Goal: Information Seeking & Learning: Find specific fact

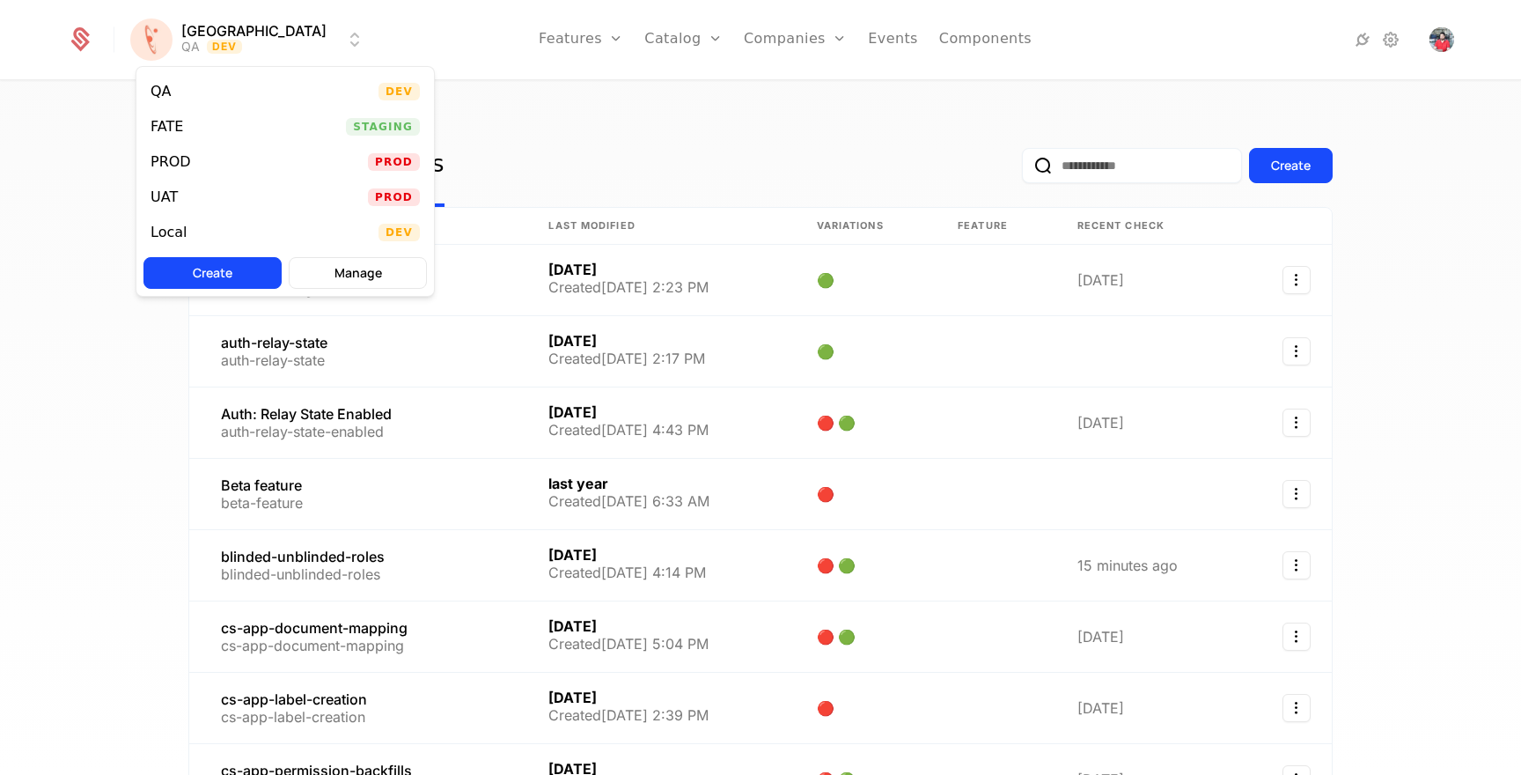
click at [267, 36] on html "Florence QA Dev Features Features Flags Catalog Plans Add Ons Credits Configura…" at bounding box center [760, 387] width 1521 height 775
click at [267, 151] on div "PROD Prod" at bounding box center [285, 161] width 298 height 35
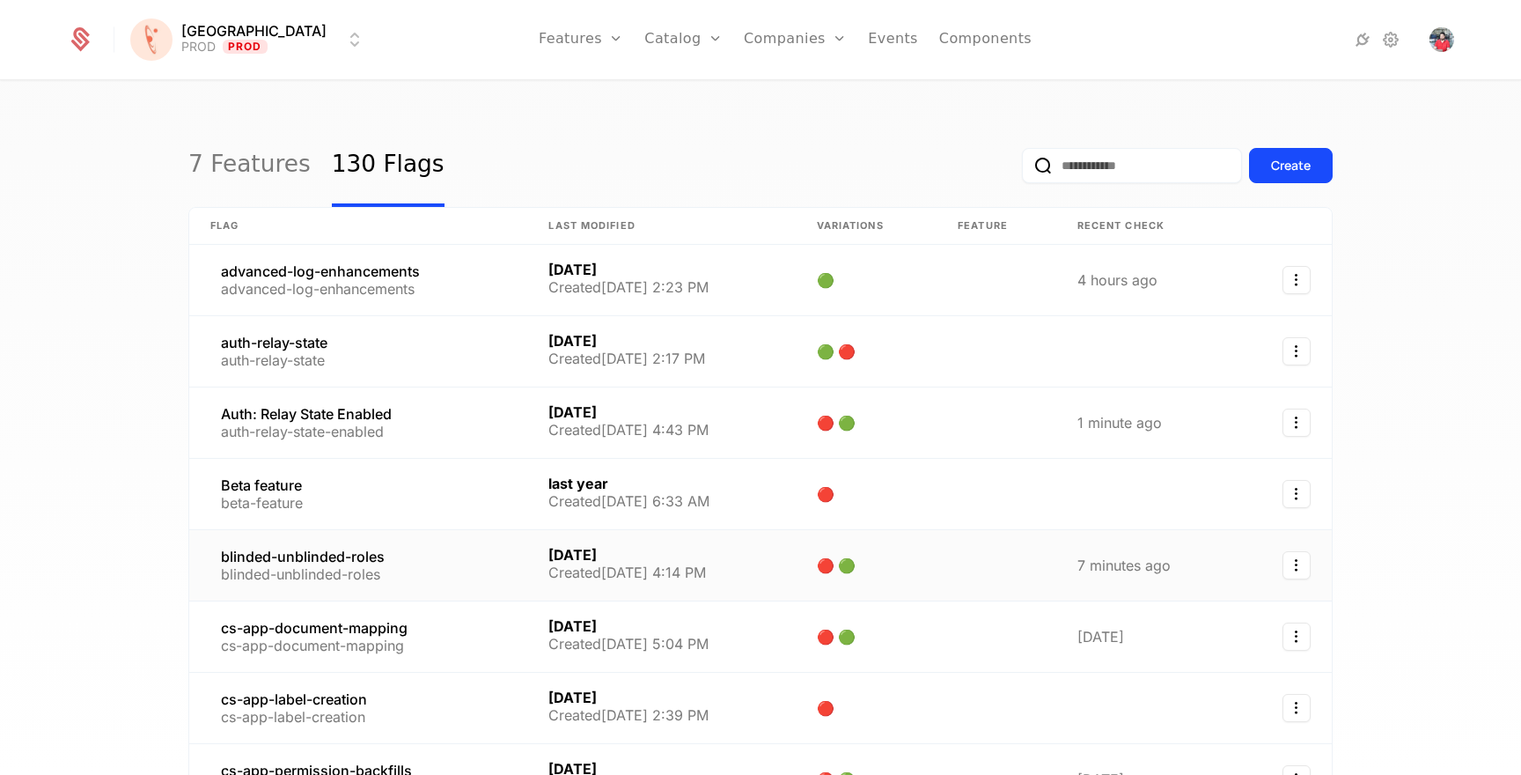
click at [335, 571] on link at bounding box center [358, 565] width 338 height 70
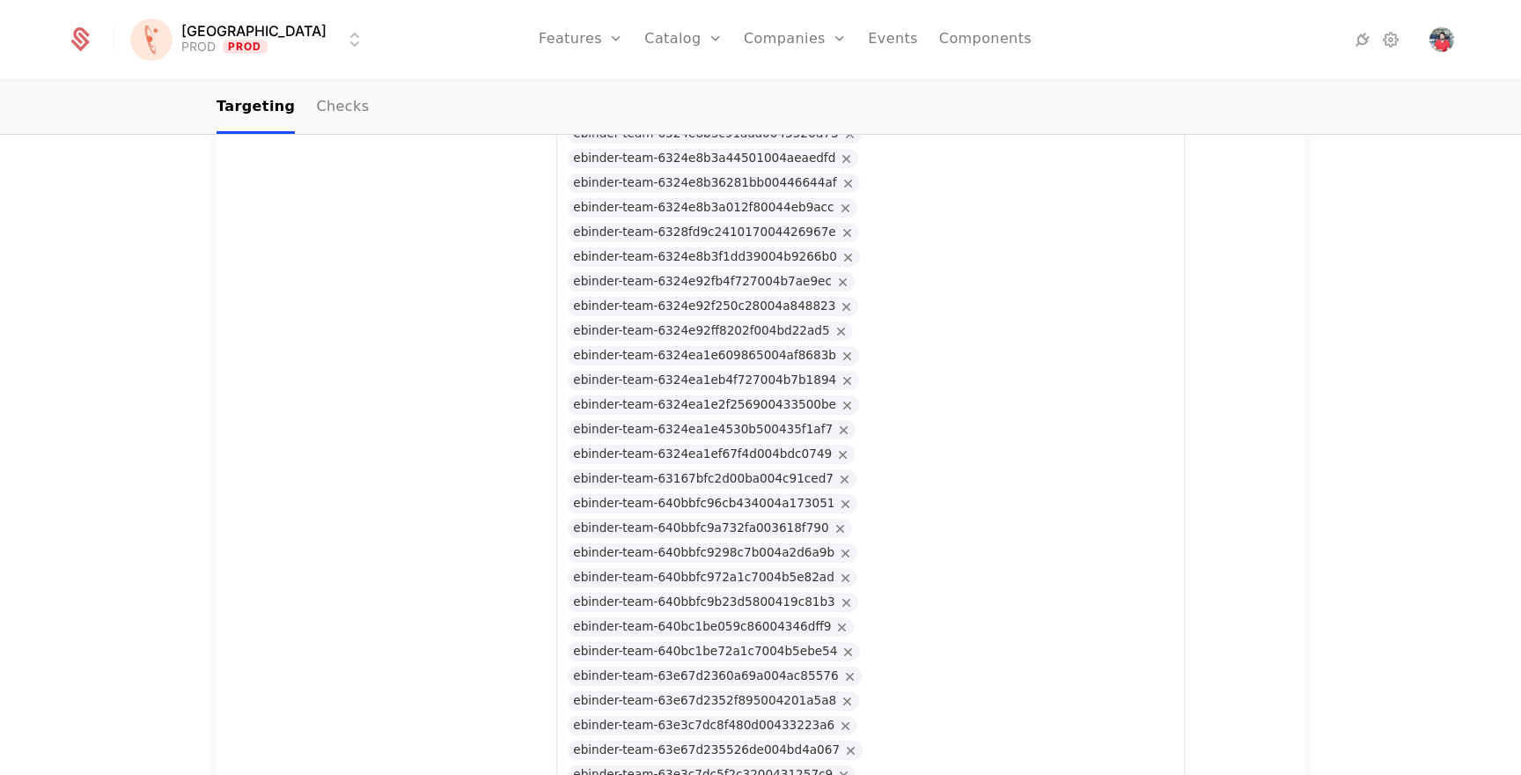
scroll to position [16031, 0]
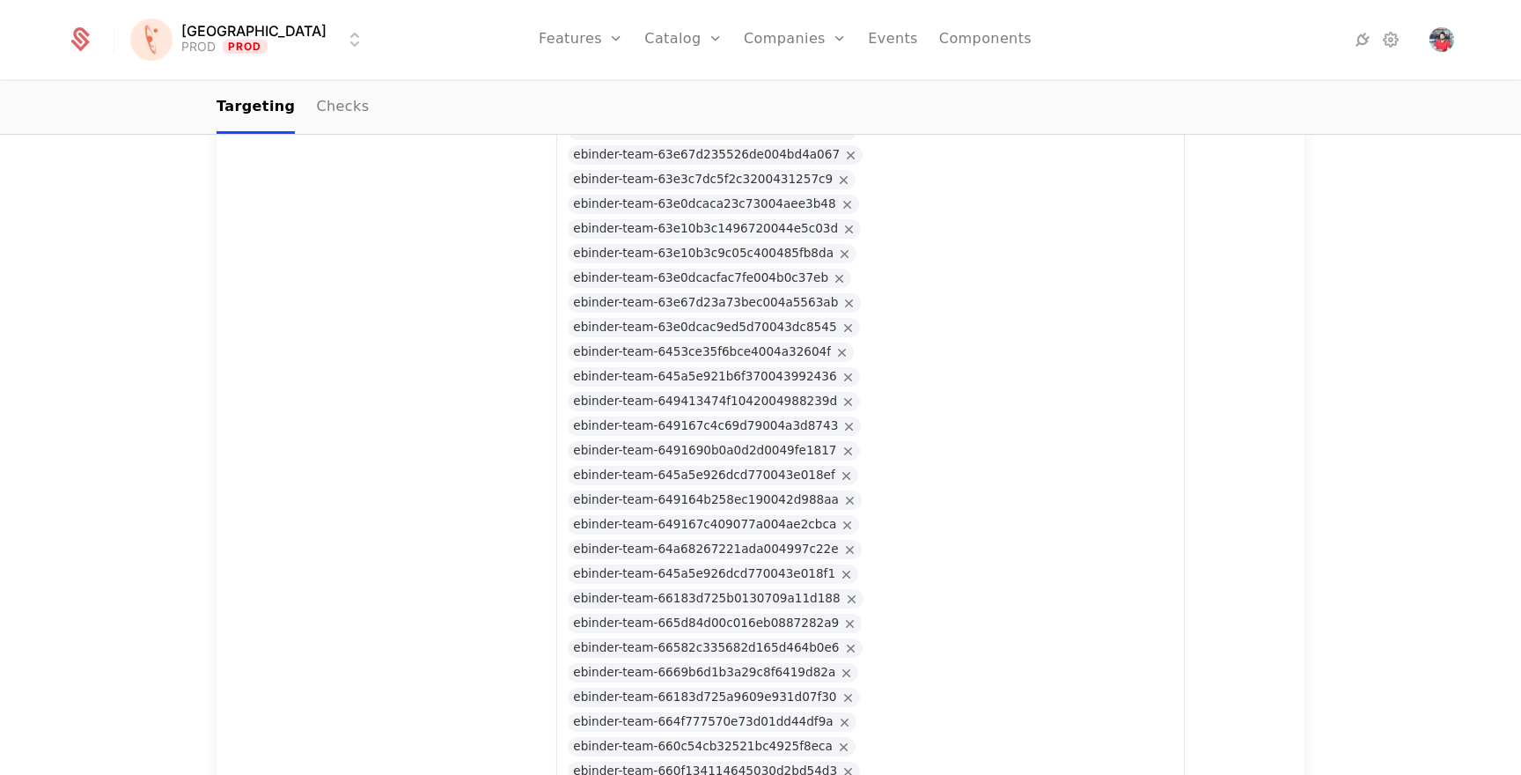
click at [770, 51] on link "Companies" at bounding box center [795, 39] width 103 height 79
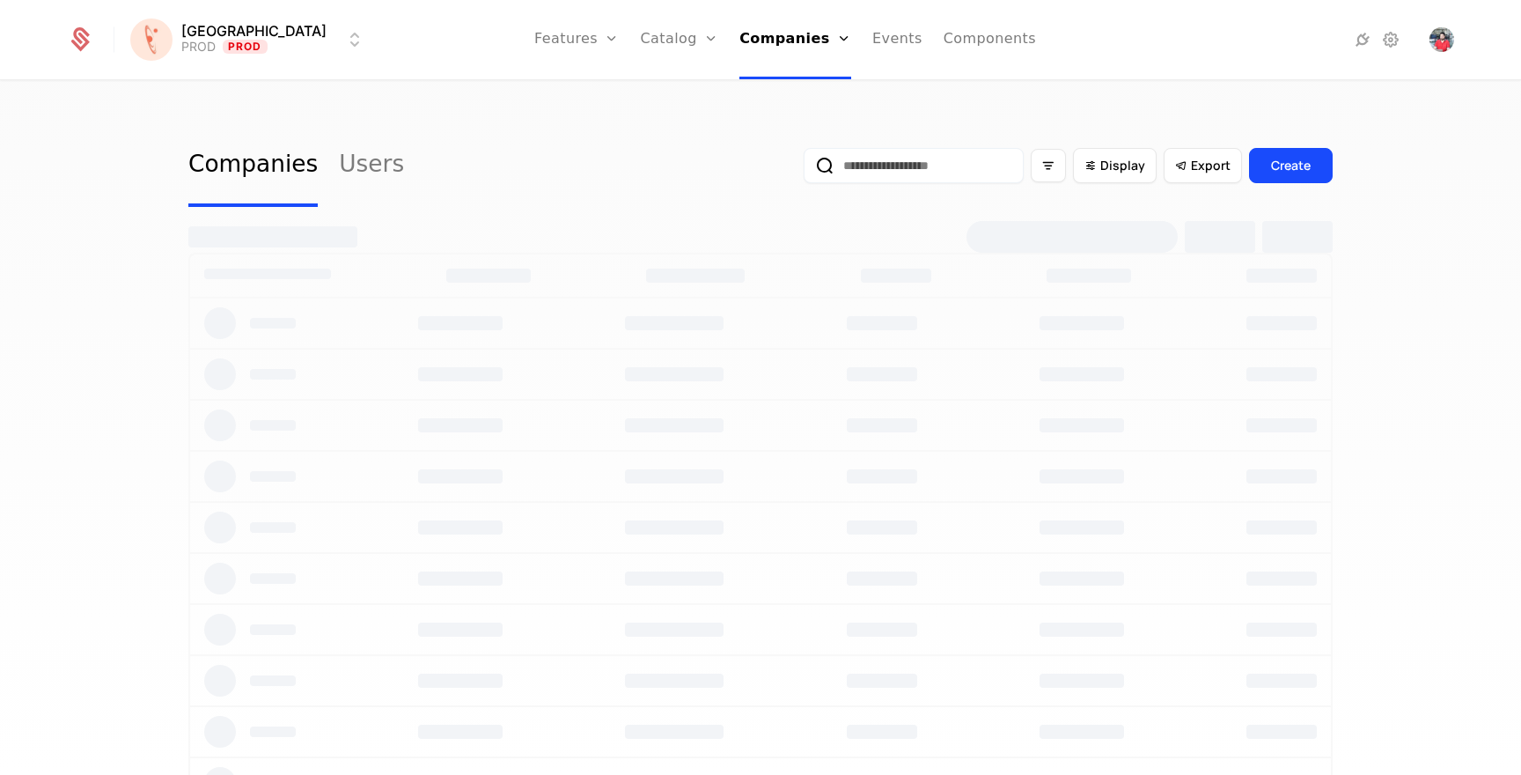
click at [768, 85] on div "Companies Users Display Export Create" at bounding box center [760, 433] width 1521 height 703
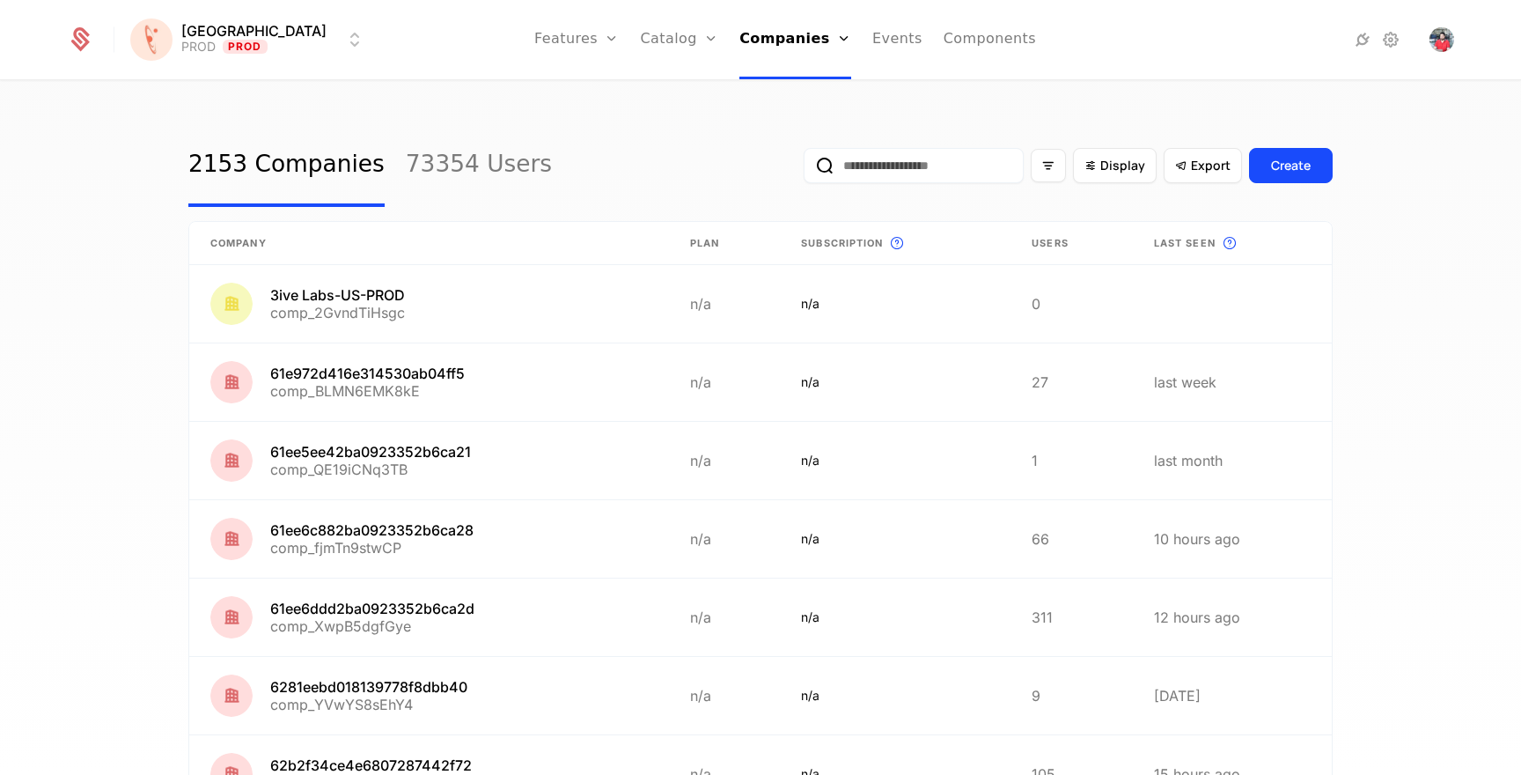
click at [959, 166] on input "email" at bounding box center [914, 165] width 220 height 35
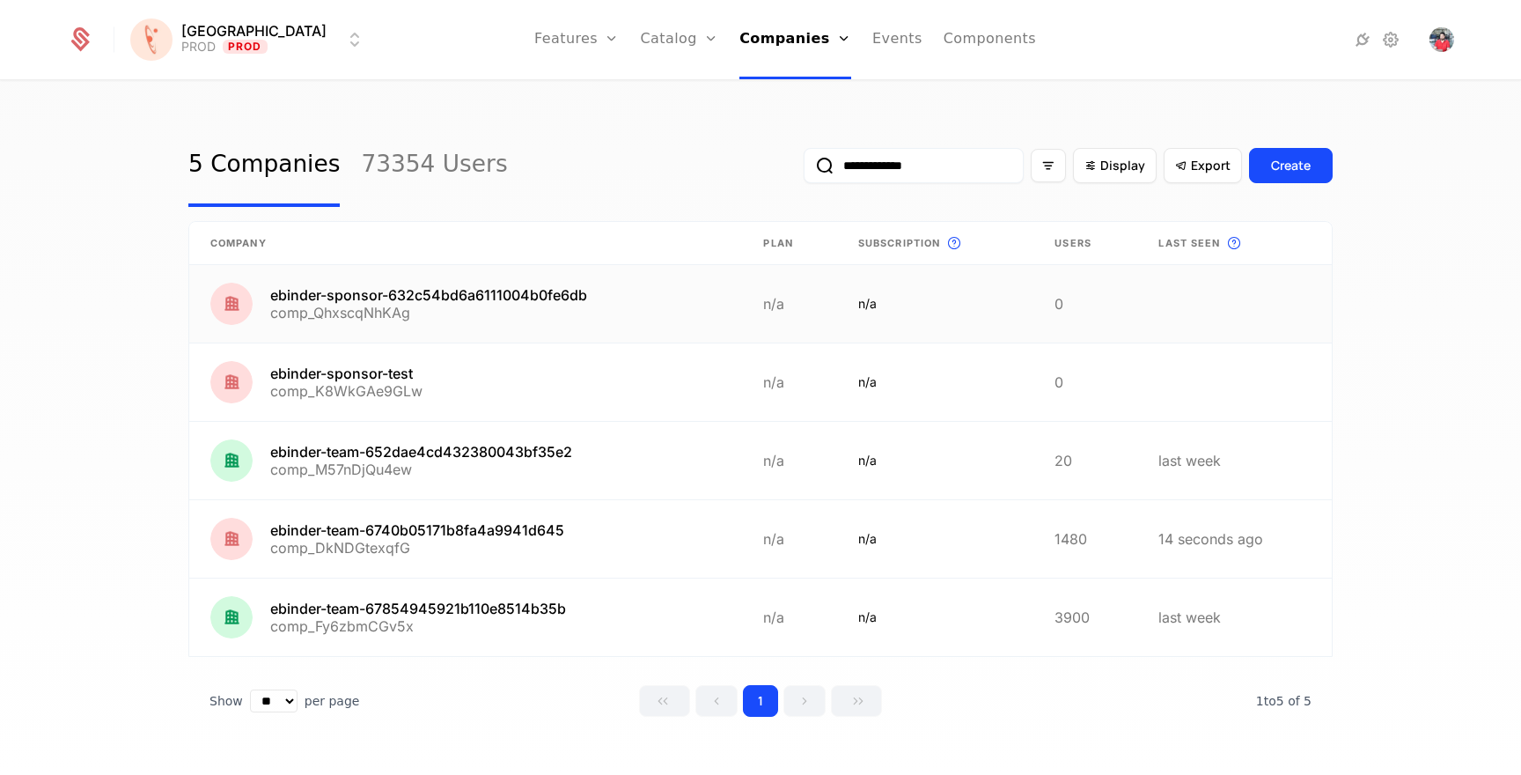
scroll to position [2, 0]
click at [637, 140] on div "**********" at bounding box center [760, 163] width 1145 height 83
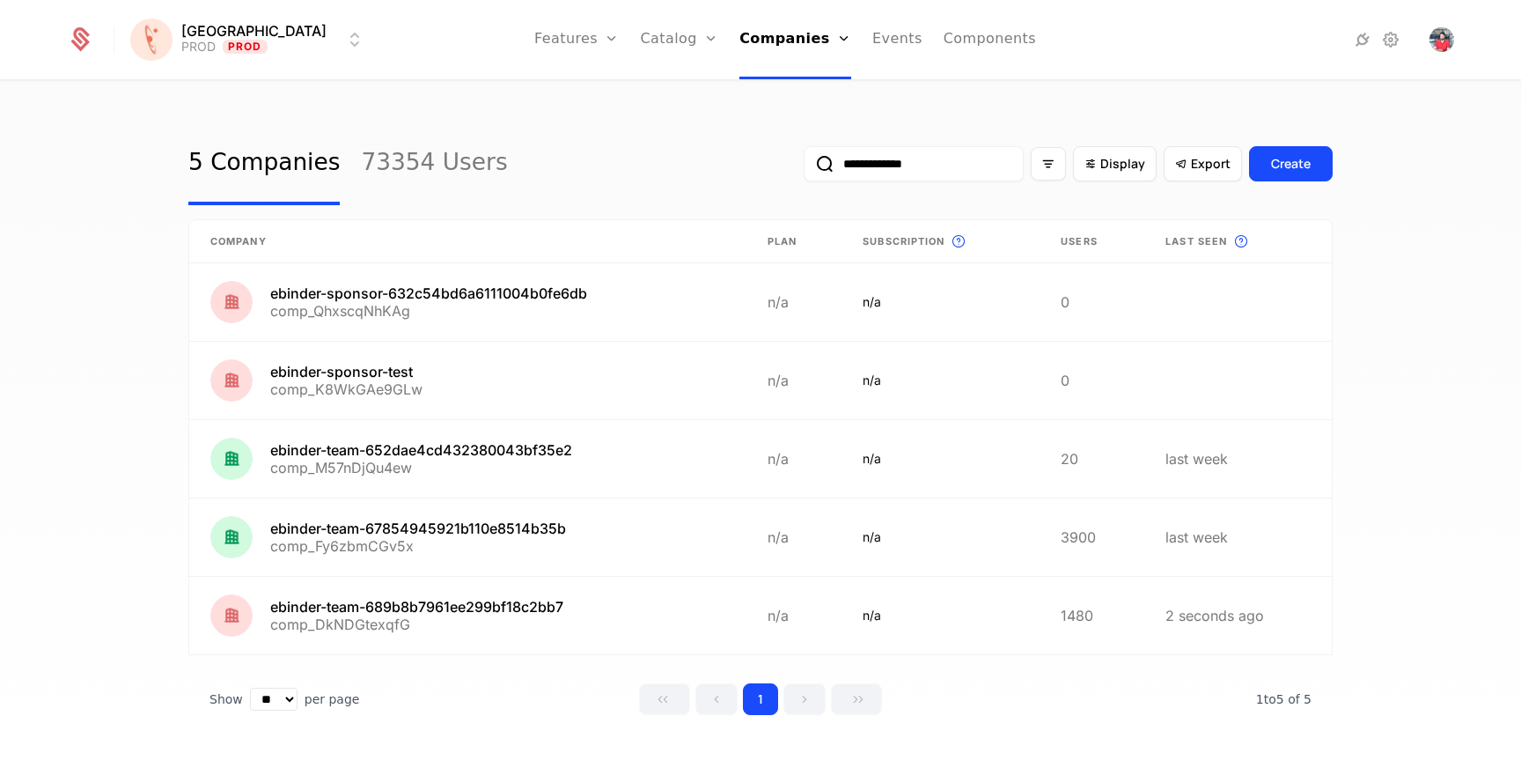
click at [957, 167] on input "**********" at bounding box center [914, 163] width 220 height 35
click at [936, 161] on input "**********" at bounding box center [914, 163] width 220 height 35
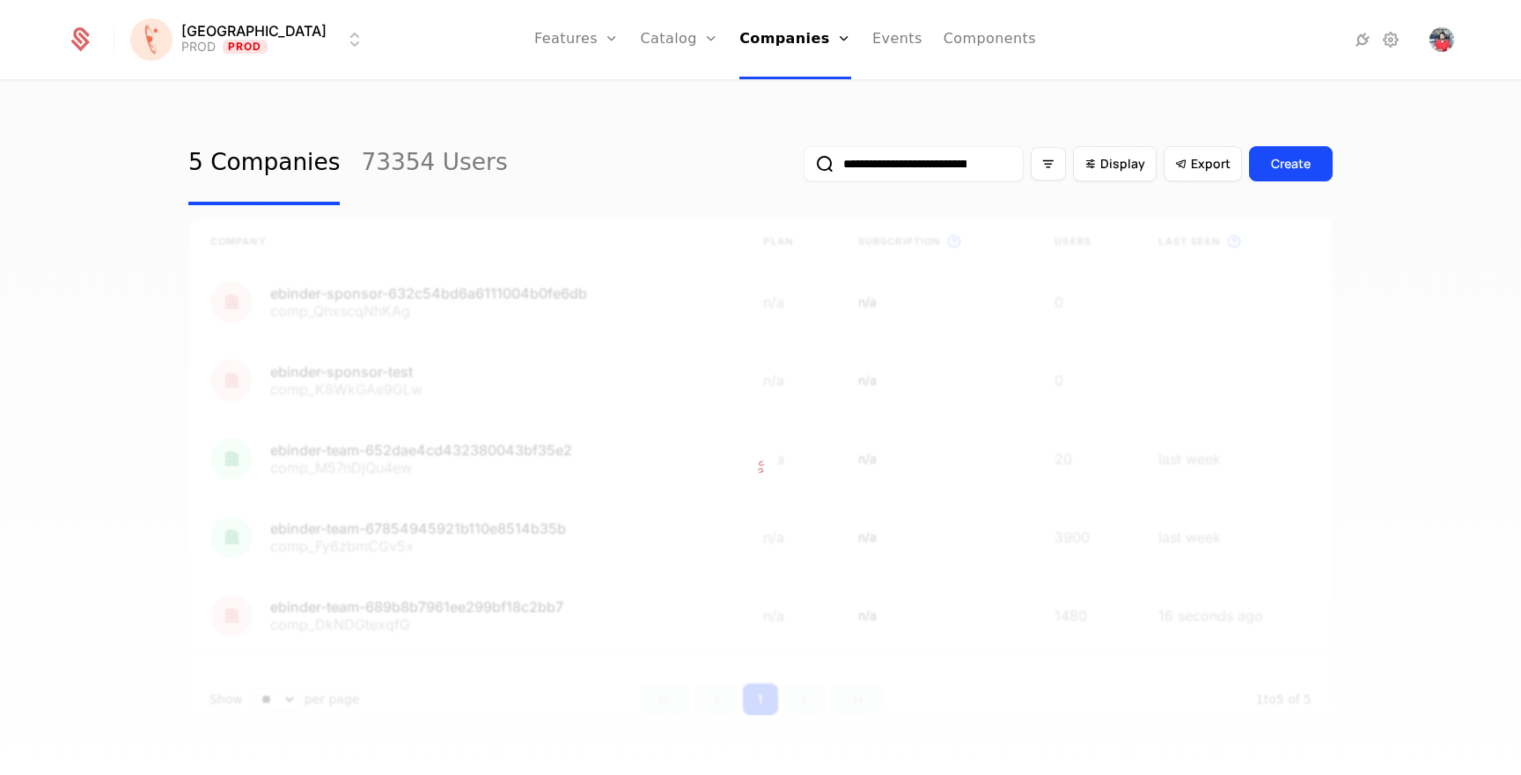
scroll to position [0, 124]
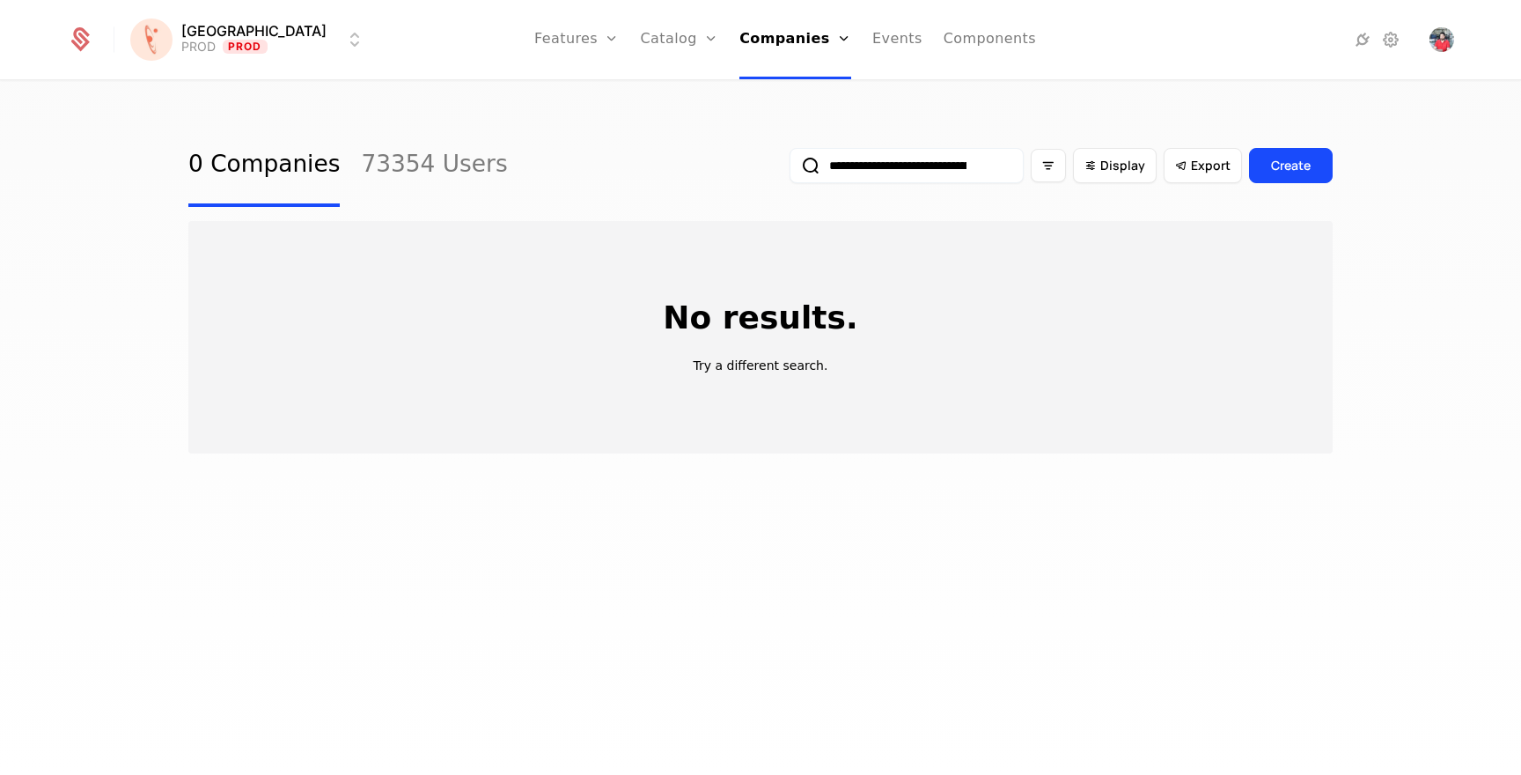
drag, startPoint x: 878, startPoint y: 158, endPoint x: 693, endPoint y: 157, distance: 184.9
click at [693, 157] on div "**********" at bounding box center [760, 165] width 1145 height 83
click at [866, 166] on input "**********" at bounding box center [907, 165] width 234 height 35
click at [917, 162] on input "**********" at bounding box center [907, 165] width 234 height 35
type input "**********"
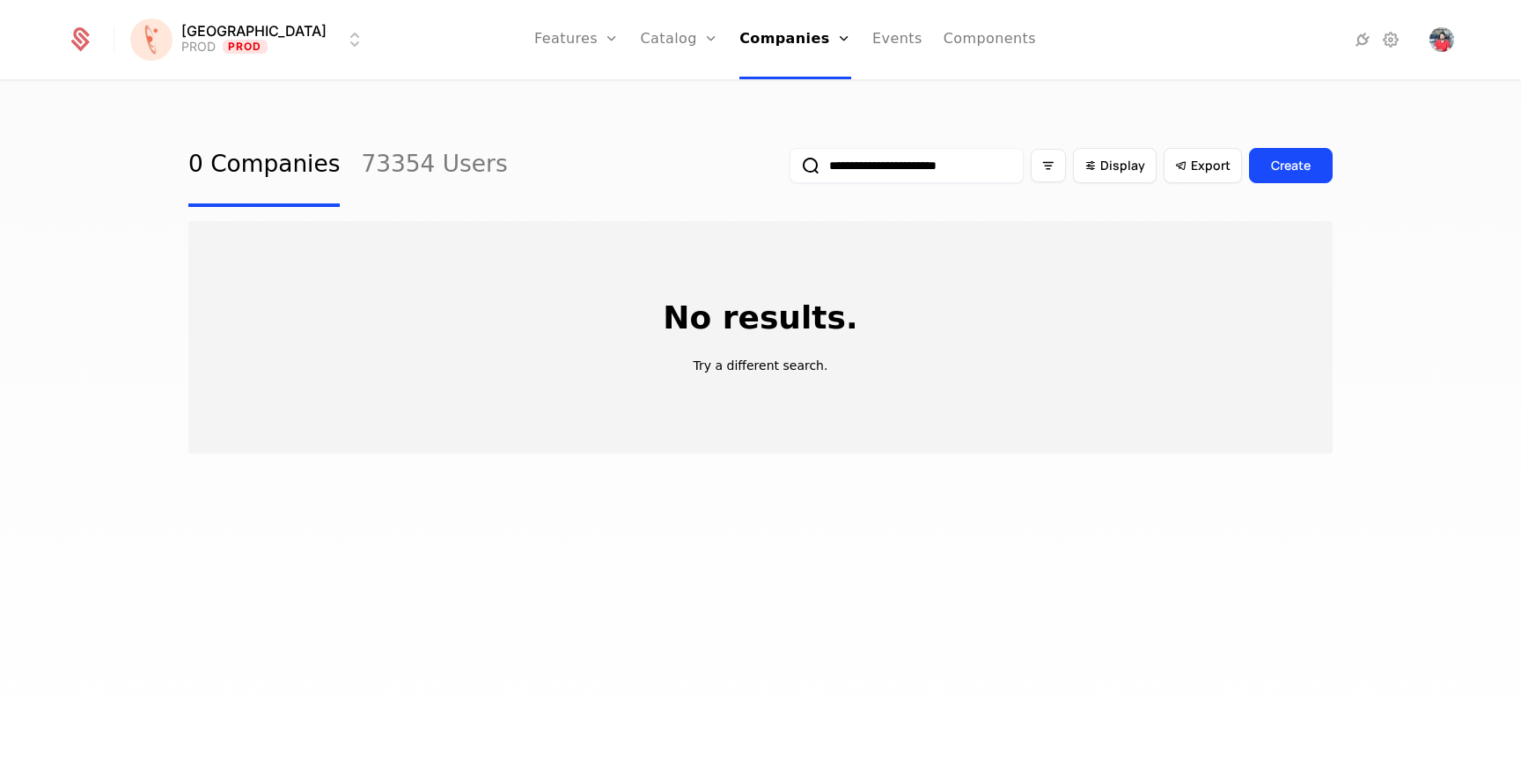
click at [956, 169] on input "**********" at bounding box center [907, 165] width 234 height 35
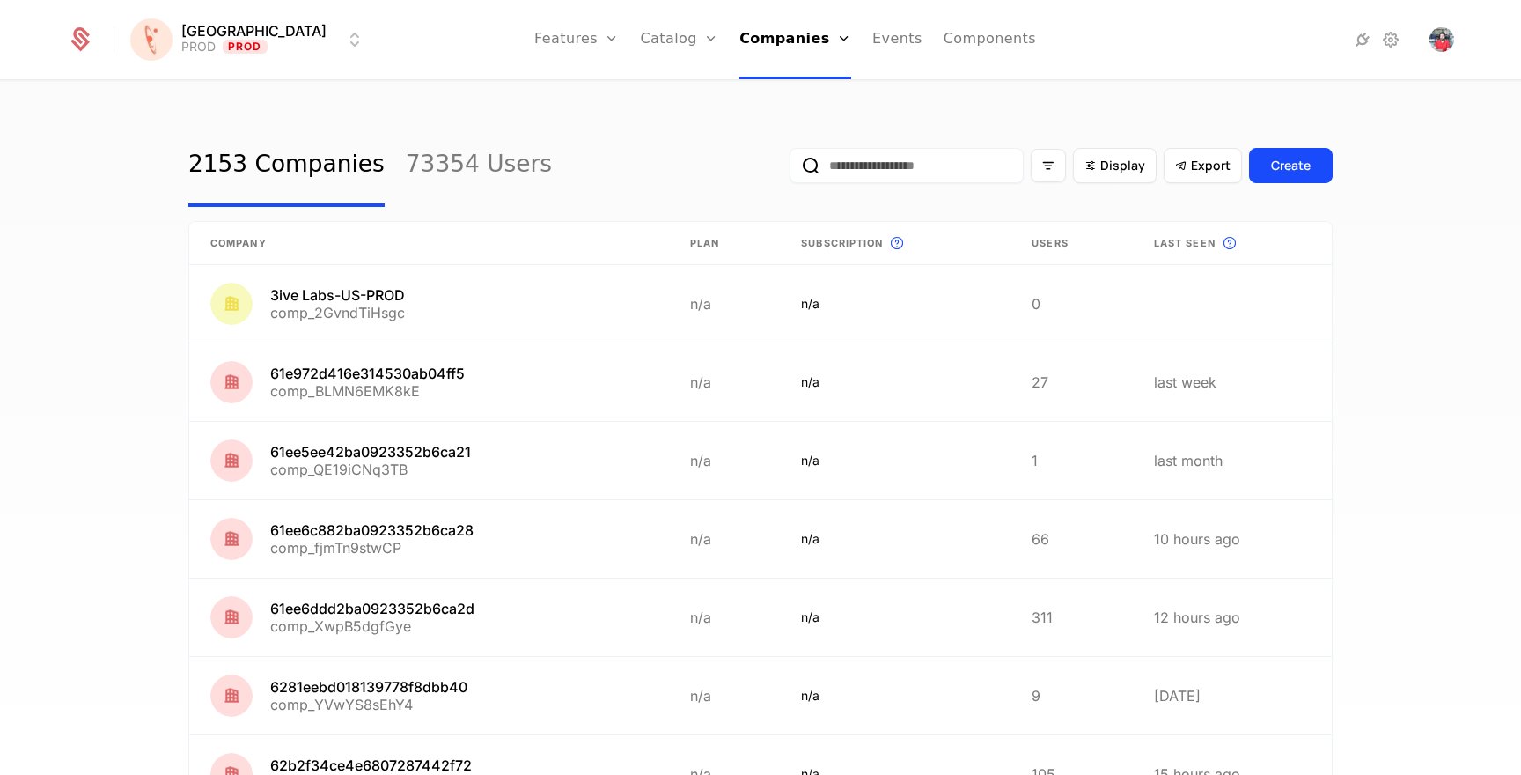
paste input "**********"
type input "**********"
paste input "**********"
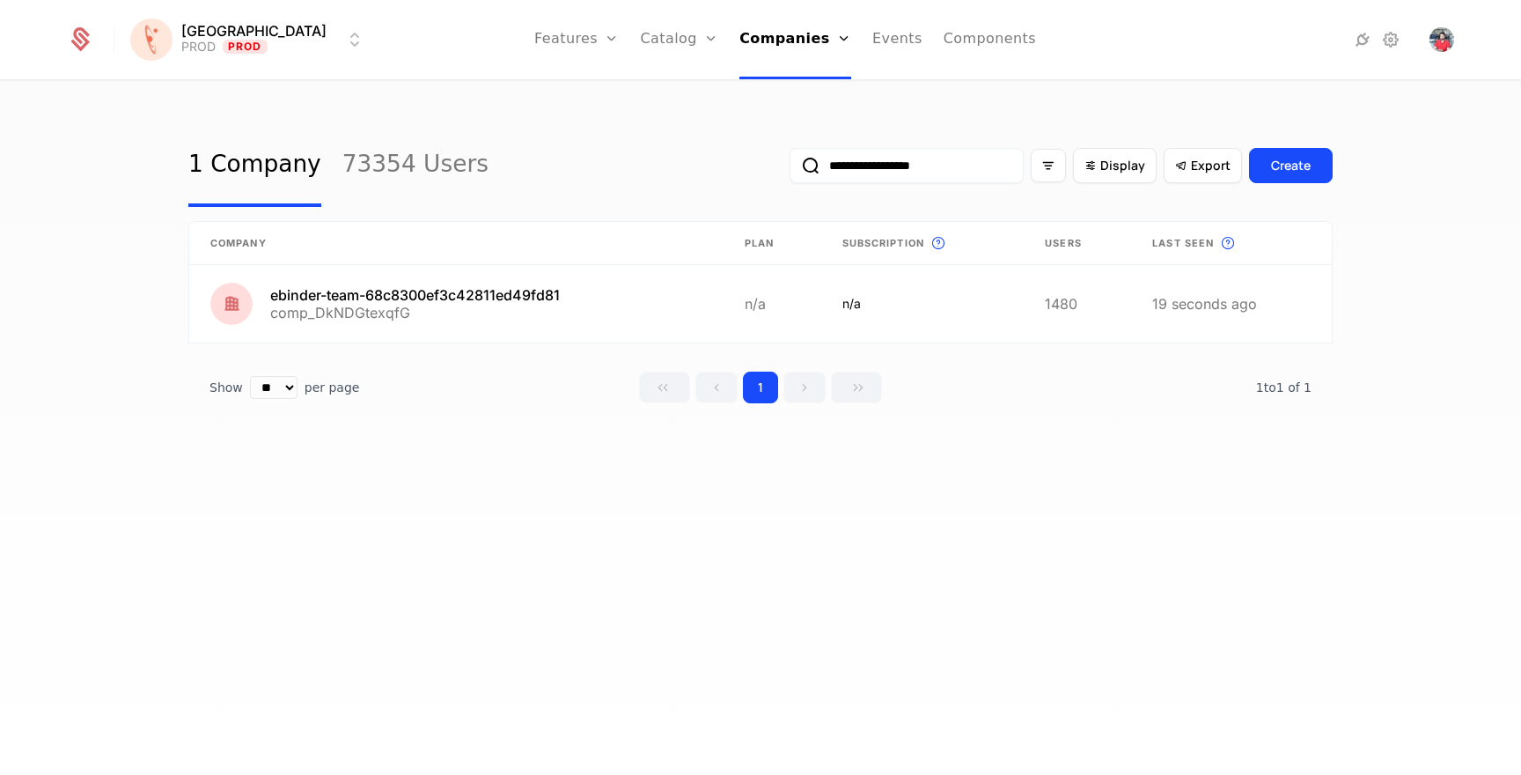
type input "**********"
click at [513, 305] on link at bounding box center [455, 303] width 533 height 77
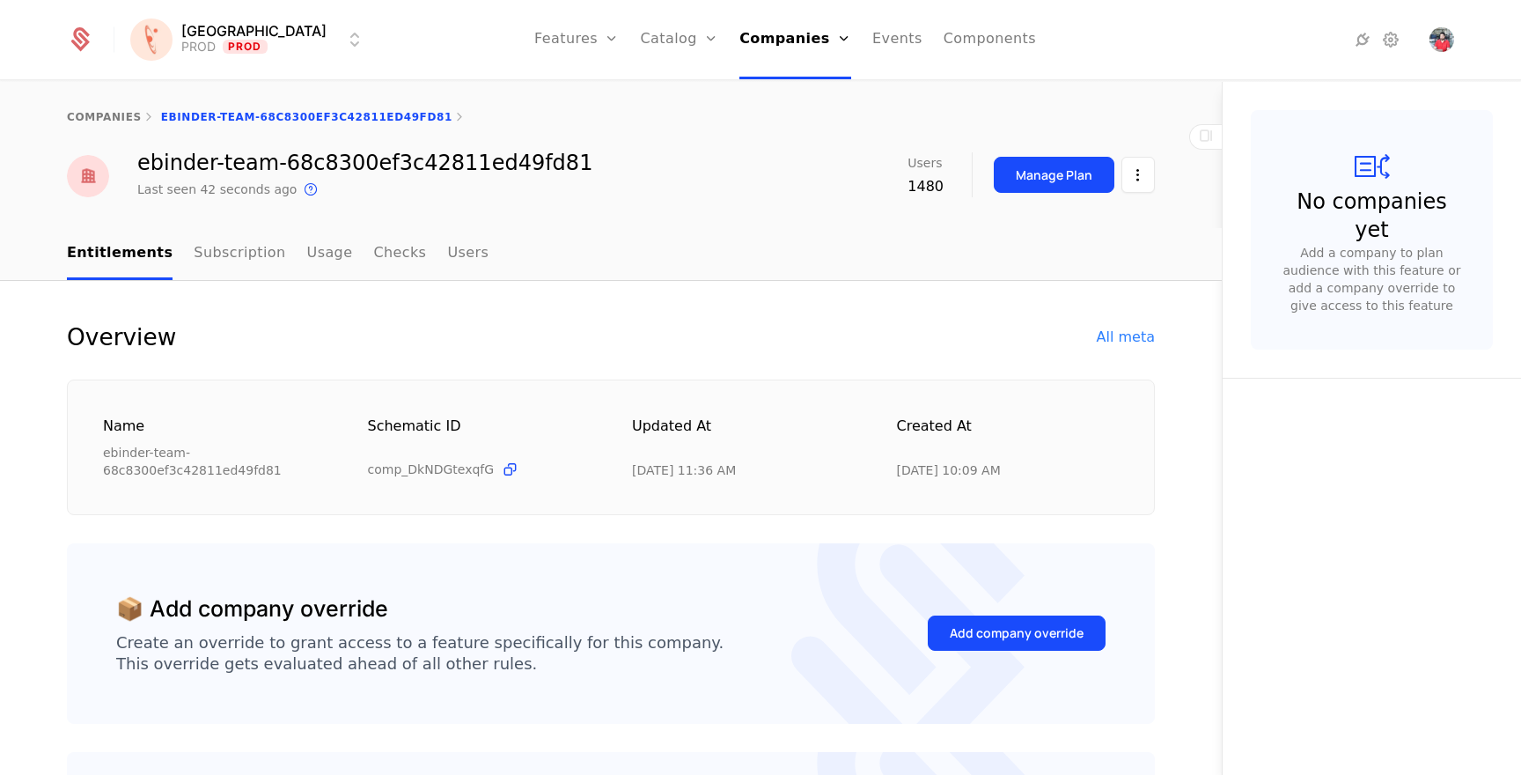
scroll to position [22, 0]
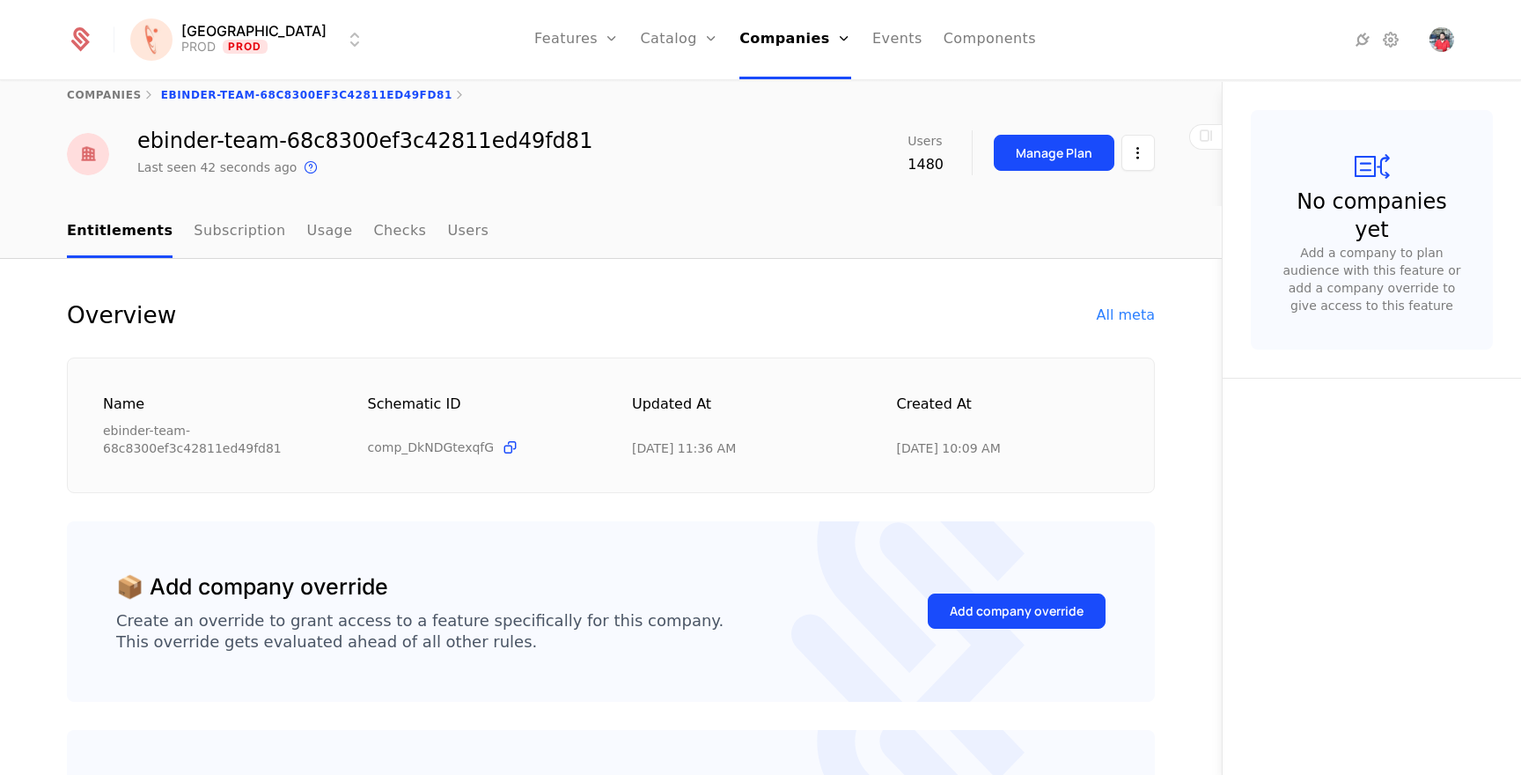
click at [1119, 320] on div "All meta" at bounding box center [1126, 315] width 58 height 21
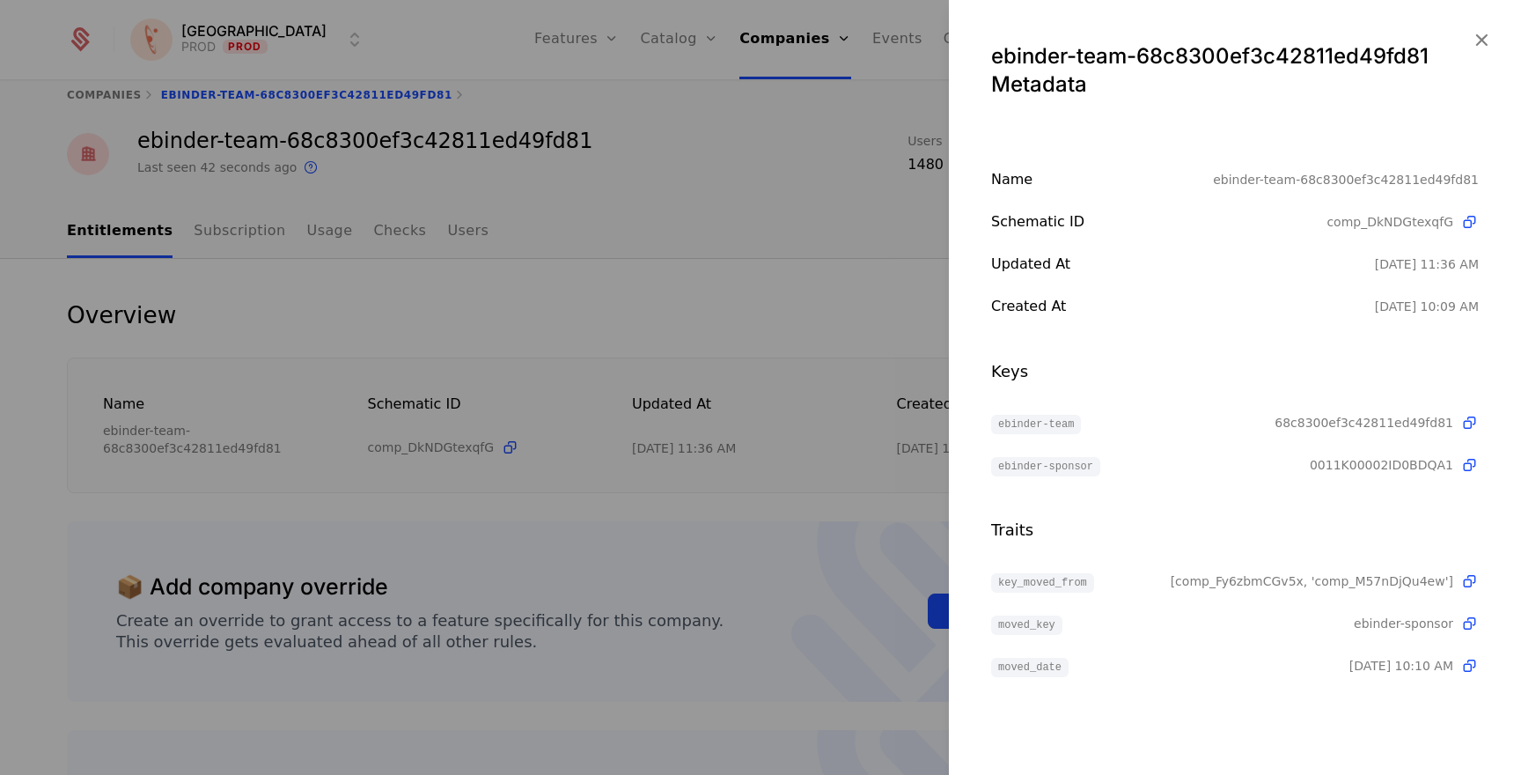
drag, startPoint x: 1390, startPoint y: 475, endPoint x: 1340, endPoint y: 474, distance: 50.2
click at [1390, 475] on div "Name ebinder-team-68c8300ef3c42811ed49fd81 Schematic ID comp_DkNDGtexqfG Update…" at bounding box center [1235, 422] width 572 height 507
drag, startPoint x: 1317, startPoint y: 469, endPoint x: 1439, endPoint y: 464, distance: 121.6
click at [1439, 464] on div "ebinder-sponsor 0011K00002ID0BDQA1" at bounding box center [1235, 464] width 488 height 21
click at [1439, 465] on span "0011K00002ID0BDQA1" at bounding box center [1382, 465] width 144 height 18
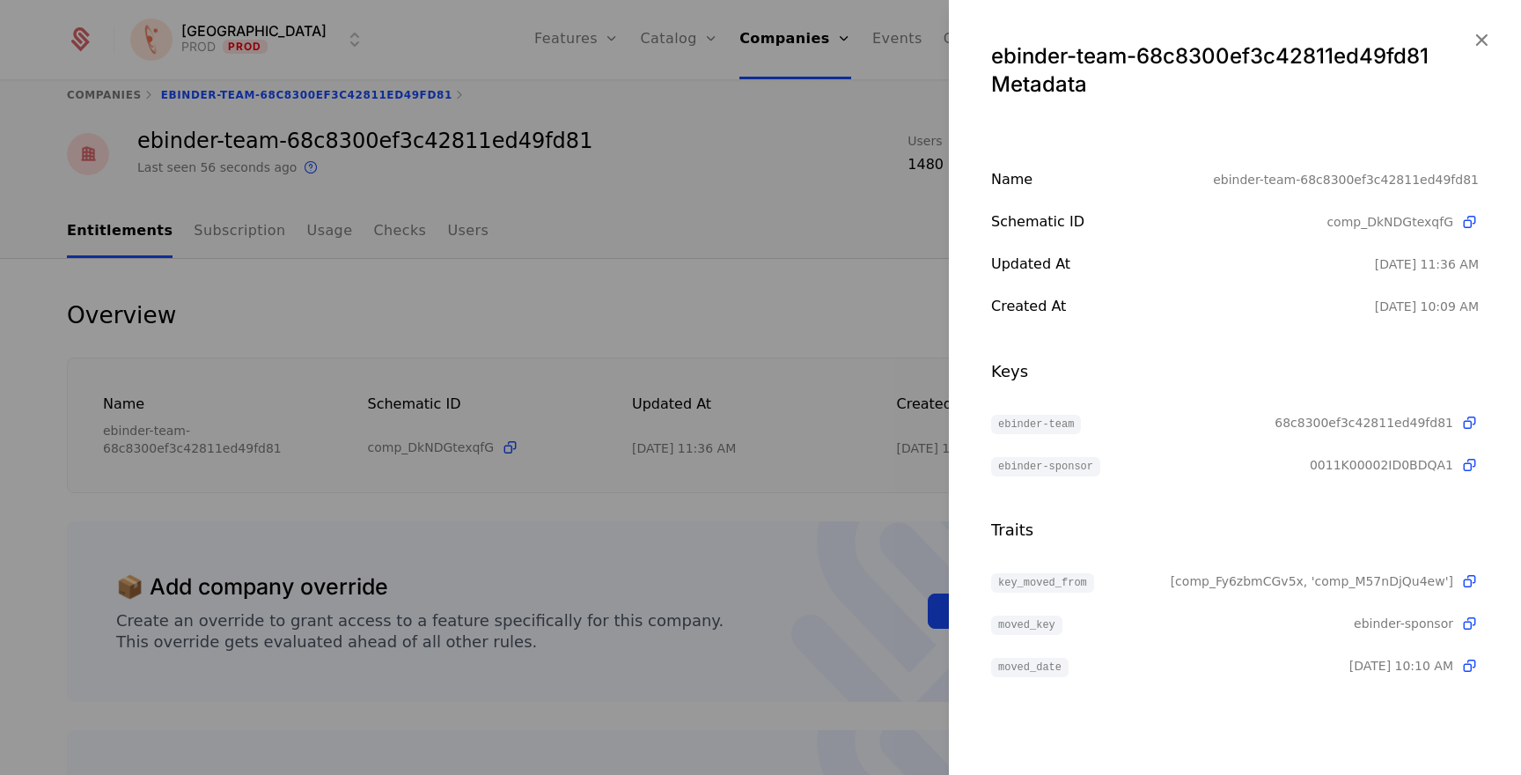
click at [1368, 470] on span "0011K00002ID0BDQA1" at bounding box center [1382, 465] width 144 height 18
click at [1368, 468] on span "0011K00002ID0BDQA1" at bounding box center [1382, 465] width 144 height 18
click at [1368, 435] on div "ebinder-team 68c8300ef3c42811ed49fd81 ebinder-sponsor 0011K00002ID0BDQA1" at bounding box center [1235, 443] width 488 height 63
click at [1372, 423] on span "68c8300ef3c42811ed49fd81" at bounding box center [1364, 423] width 179 height 18
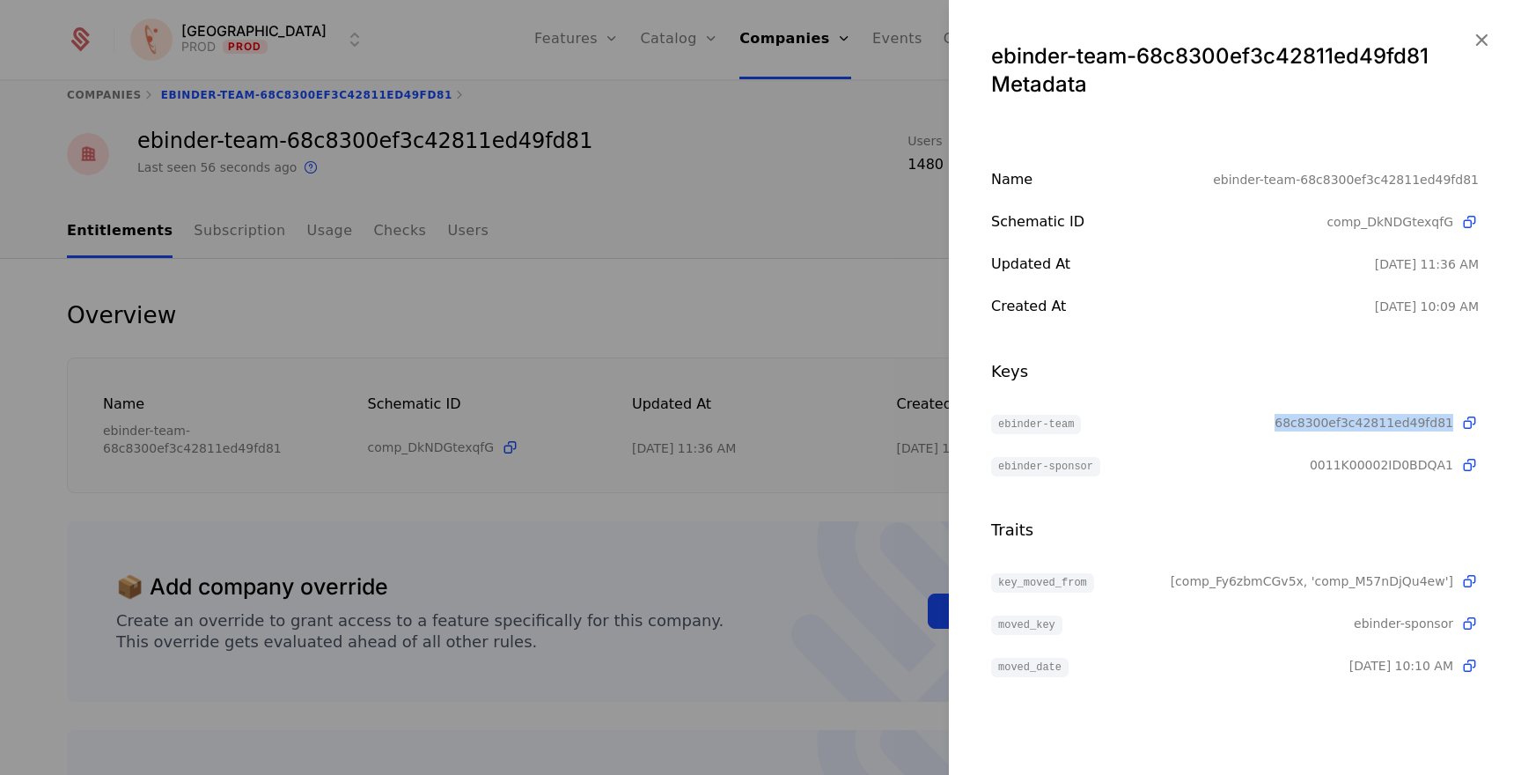
click at [1372, 423] on span "68c8300ef3c42811ed49fd81" at bounding box center [1364, 423] width 179 height 18
click at [1388, 472] on span "0011K00002ID0BDQA1" at bounding box center [1382, 465] width 144 height 18
click at [1484, 48] on icon "button" at bounding box center [1481, 39] width 23 height 23
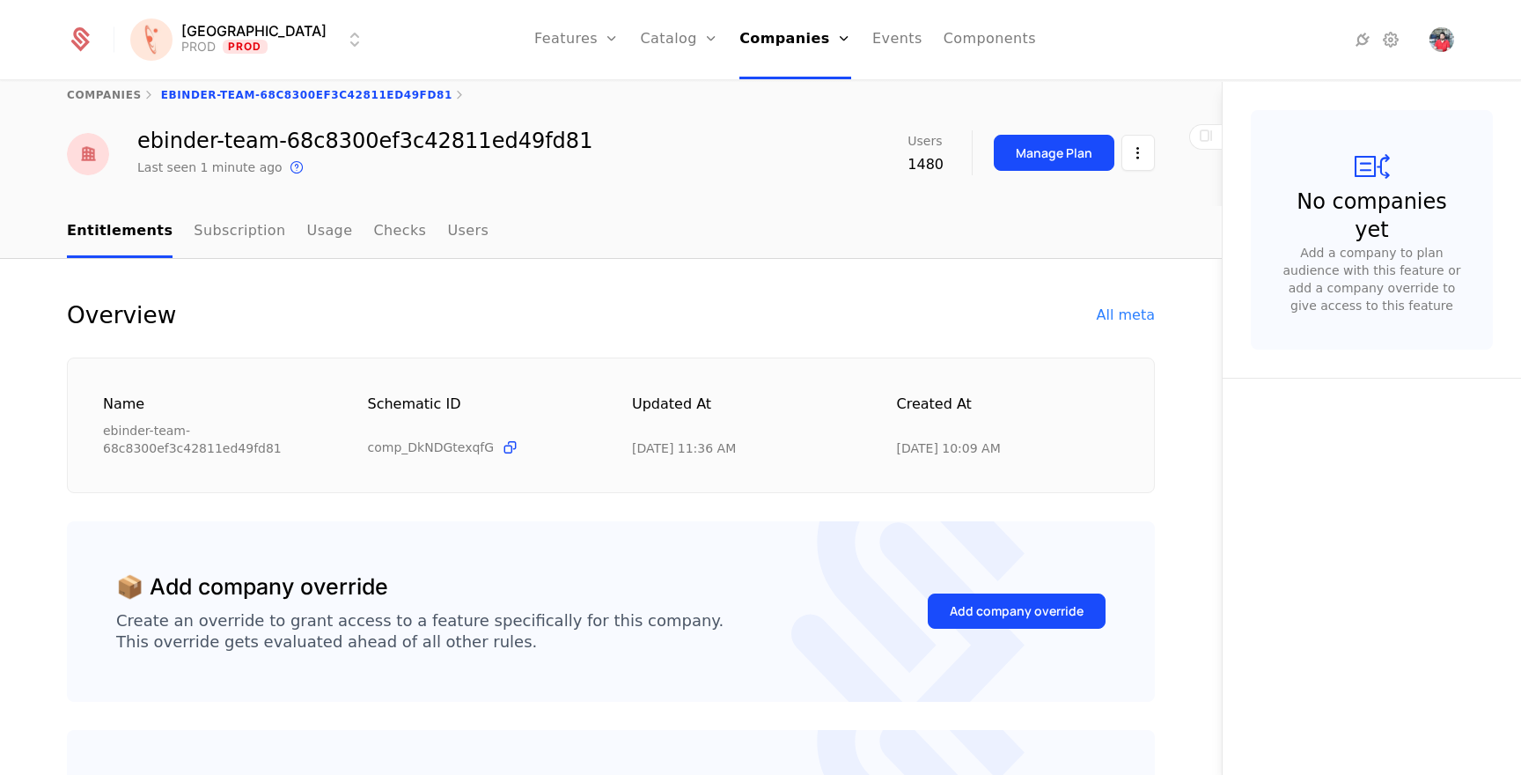
click at [785, 40] on link "Companies" at bounding box center [796, 39] width 112 height 79
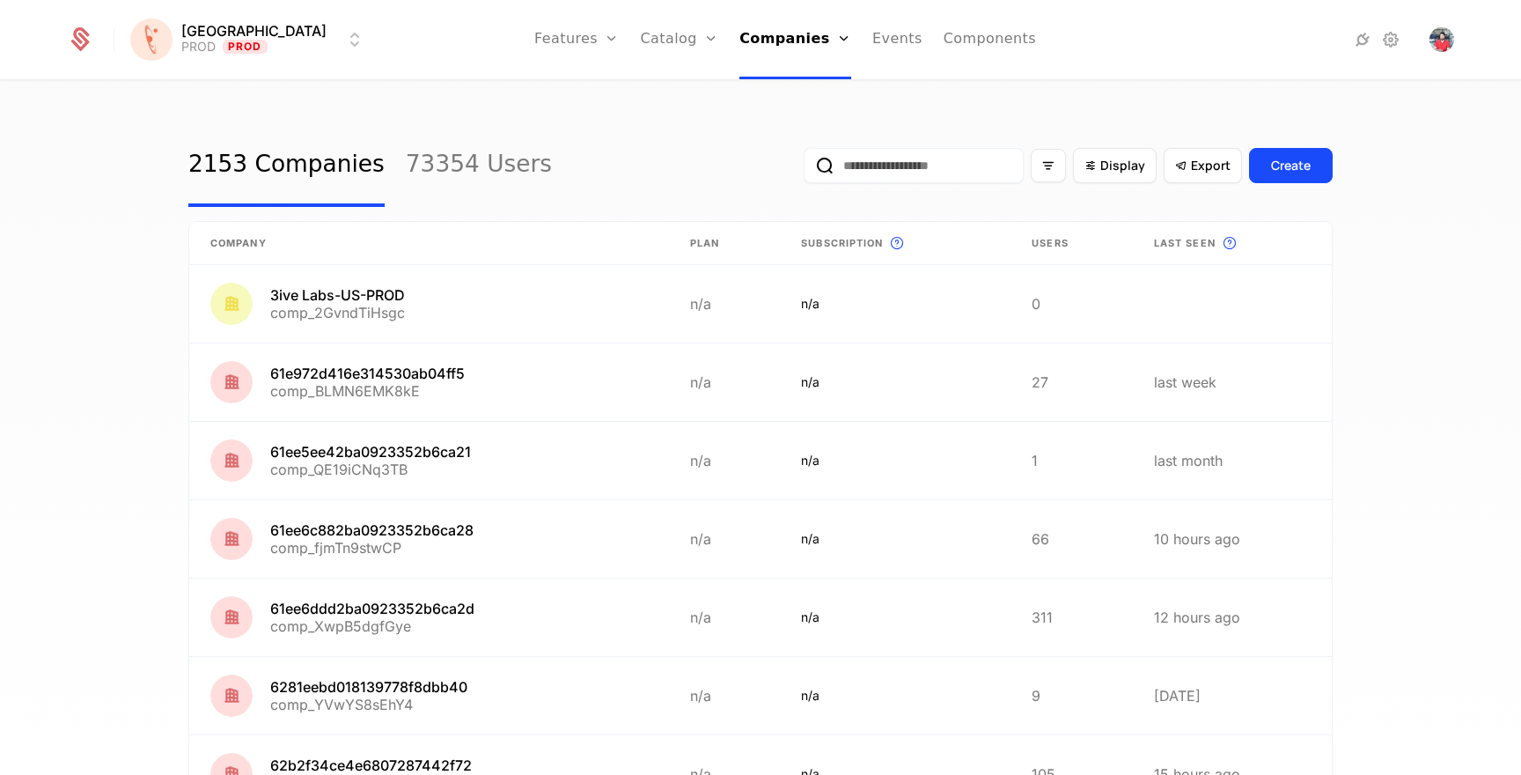
click at [911, 166] on input "email" at bounding box center [914, 165] width 220 height 35
paste input "**********"
type input "**********"
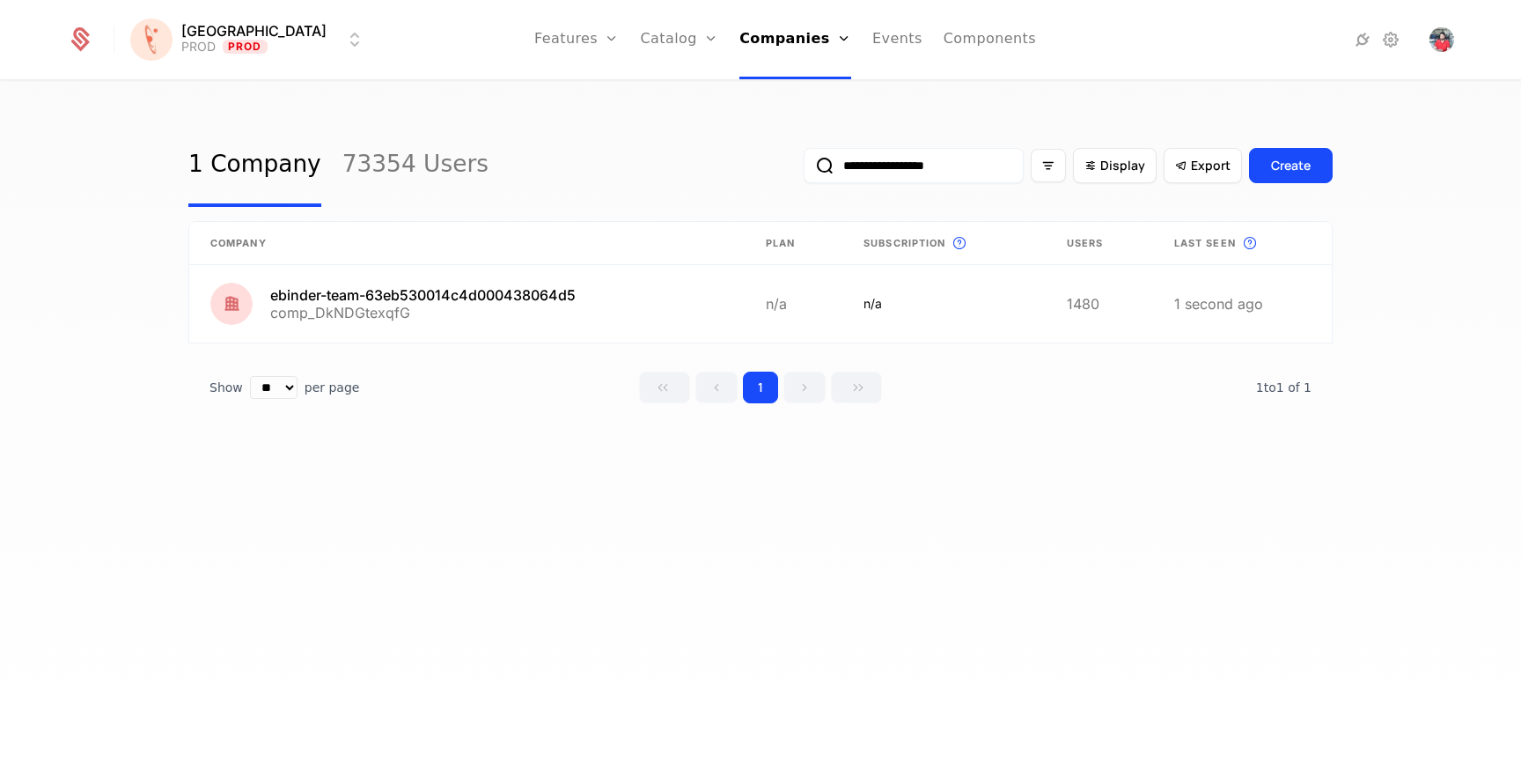
type input "**********"
click at [588, 174] on div "**********" at bounding box center [760, 165] width 1145 height 83
click at [992, 150] on input "**********" at bounding box center [914, 165] width 220 height 35
click at [976, 165] on input "**********" at bounding box center [914, 165] width 220 height 35
paste input "email"
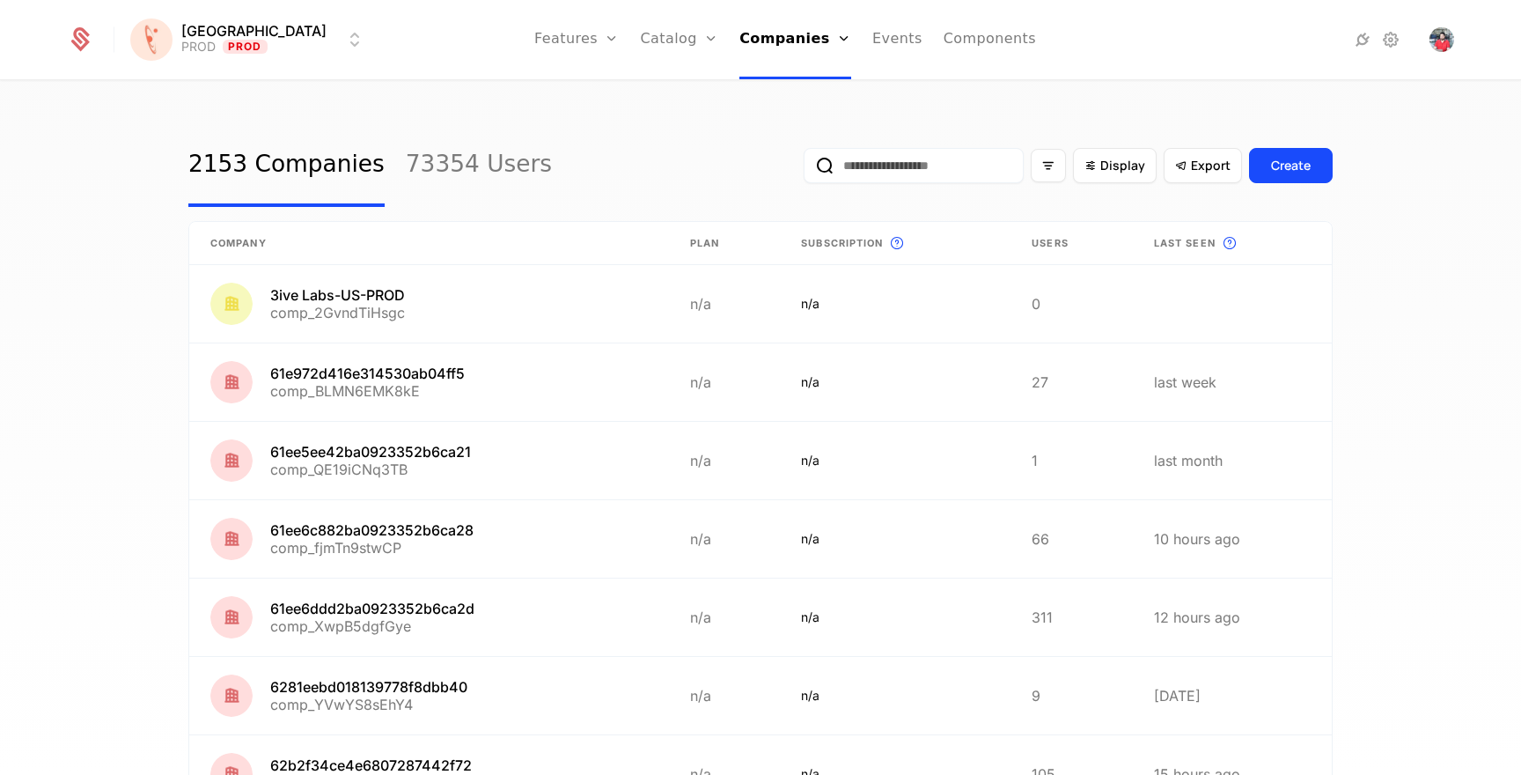
type input "**********"
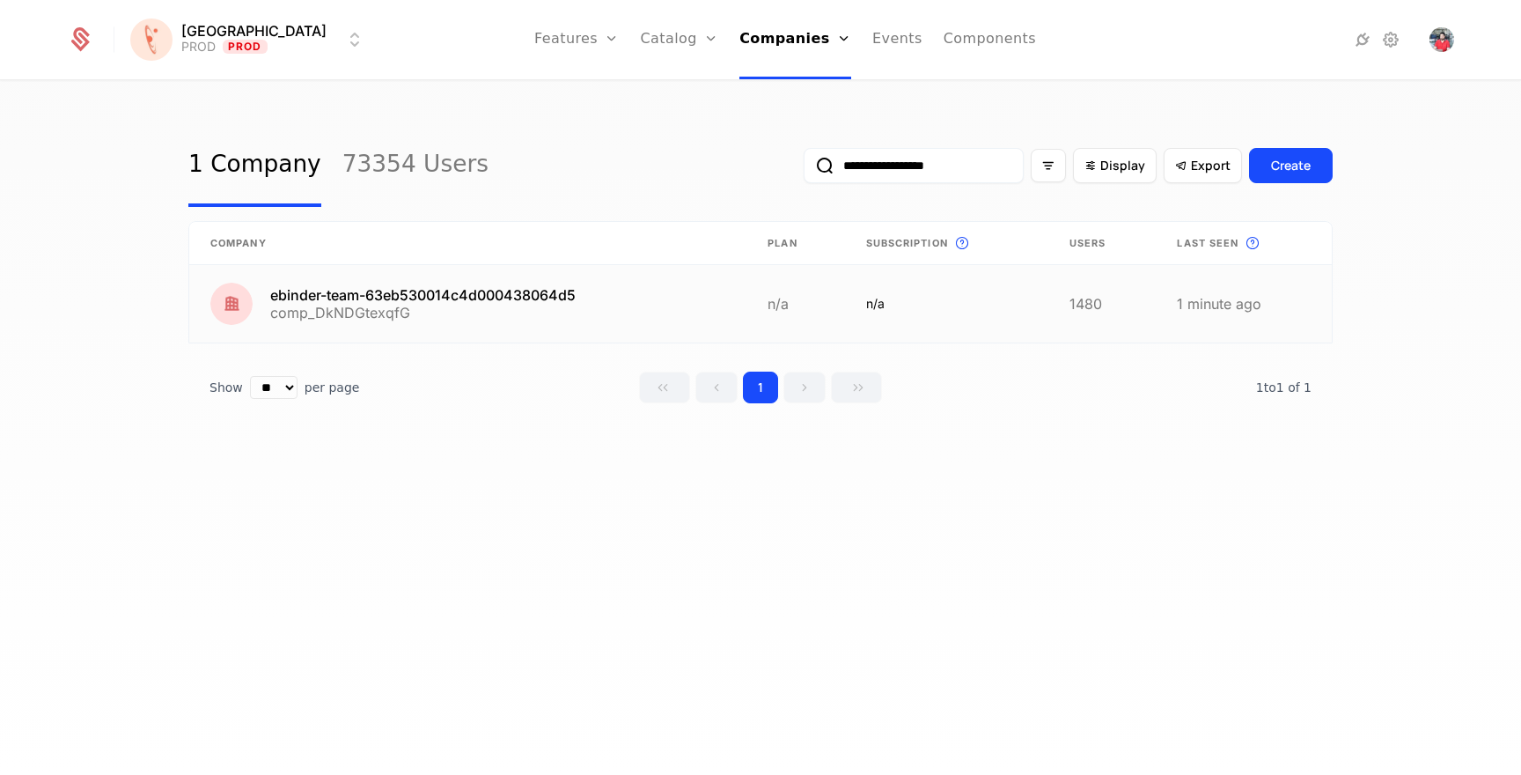
click at [557, 298] on link at bounding box center [467, 303] width 557 height 77
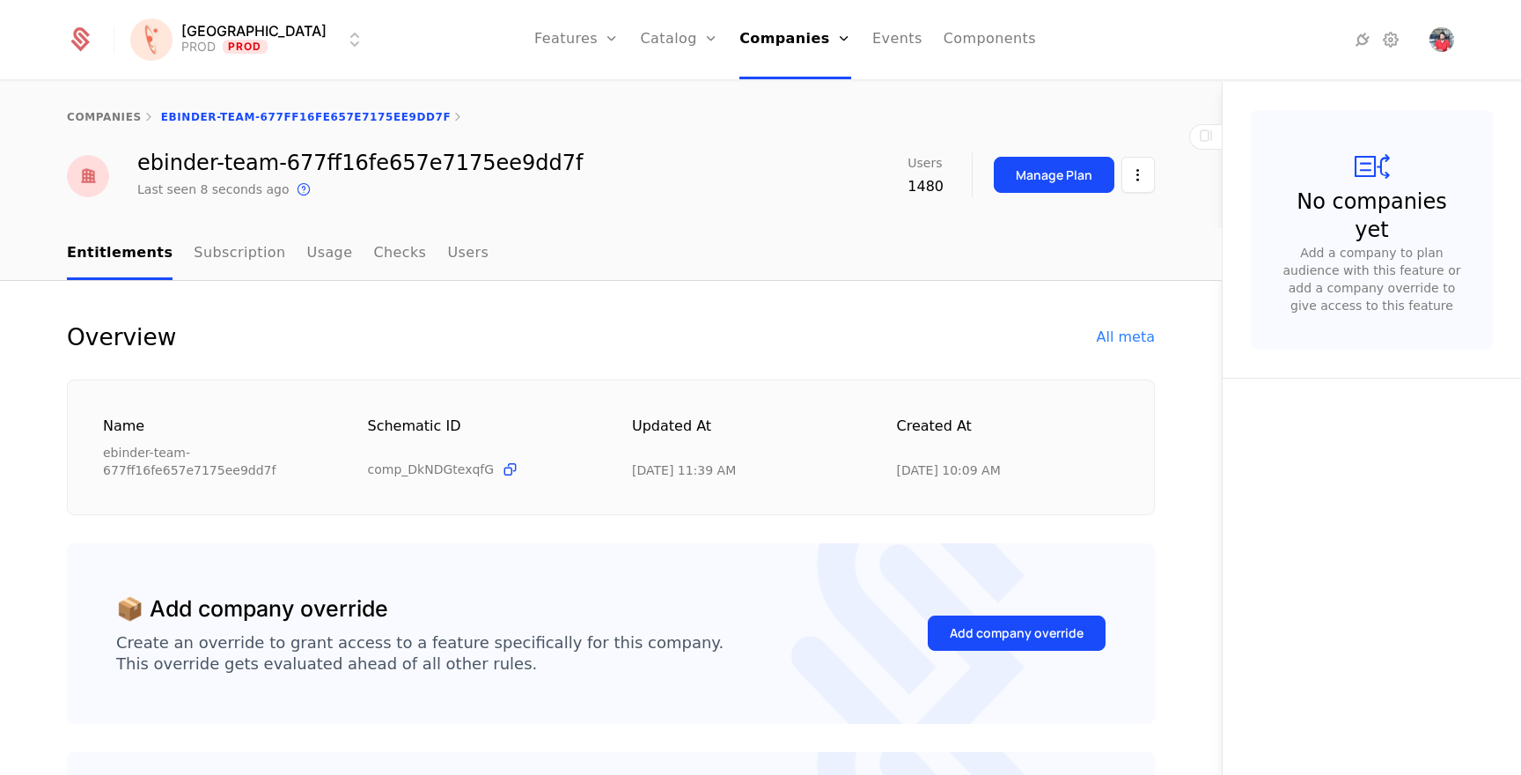
click at [1101, 342] on div "All meta" at bounding box center [1126, 337] width 58 height 21
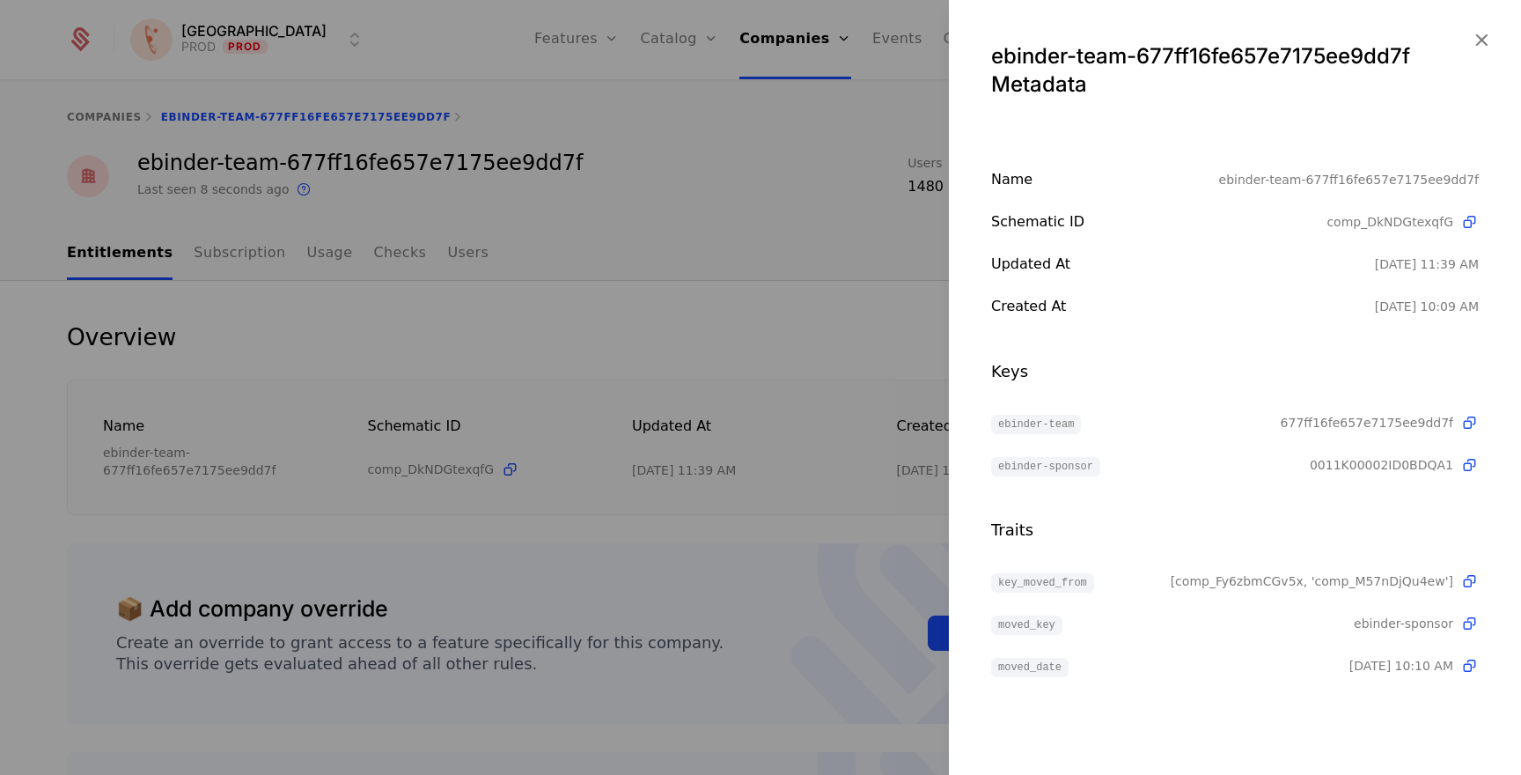
click at [1418, 426] on span "677ff16fe657e7175ee9dd7f" at bounding box center [1367, 423] width 173 height 18
click at [1469, 41] on div "ebinder-team-677ff16fe657e7175ee9dd7f Metadata" at bounding box center [1235, 63] width 572 height 127
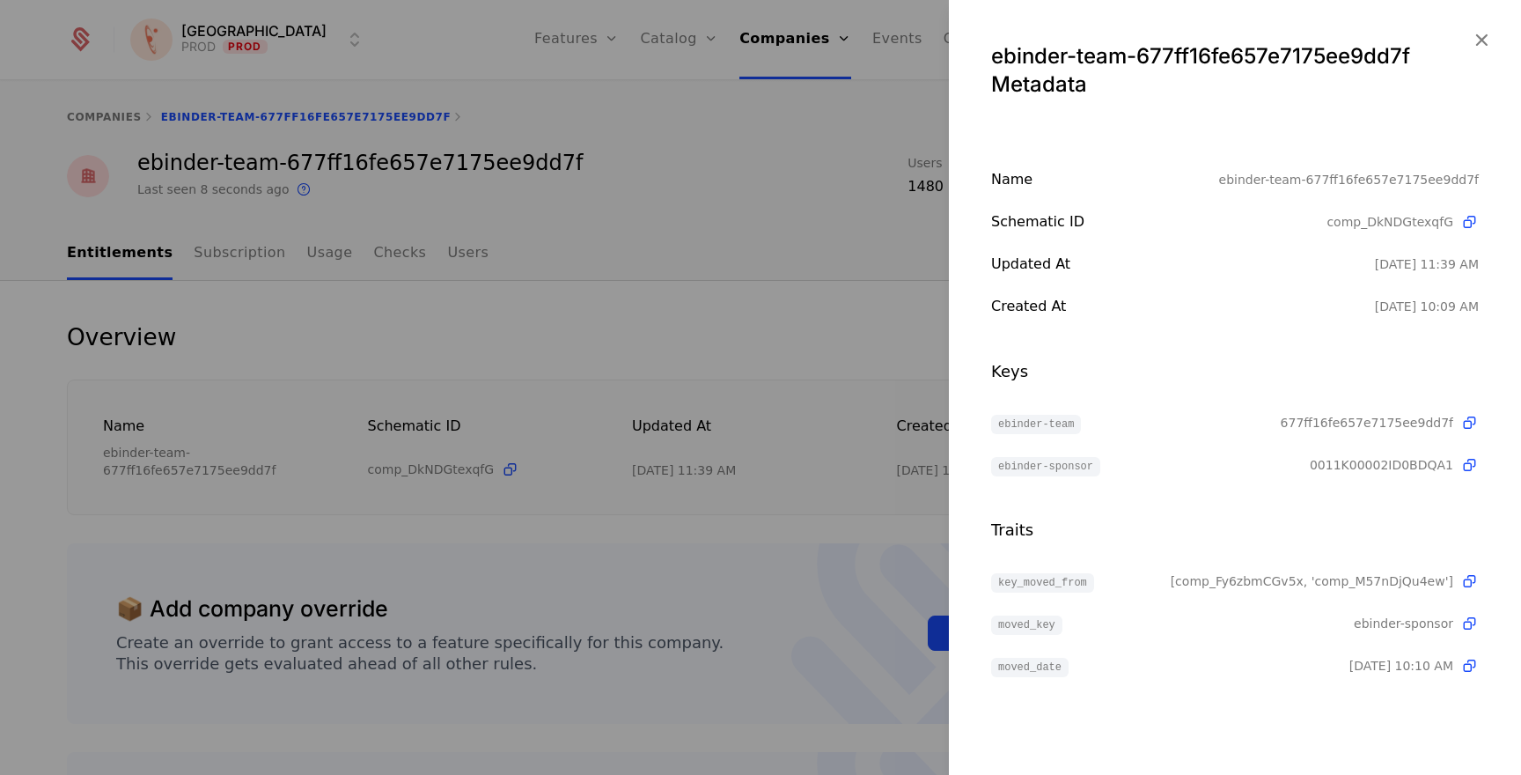
click at [1481, 42] on icon "button" at bounding box center [1481, 39] width 23 height 23
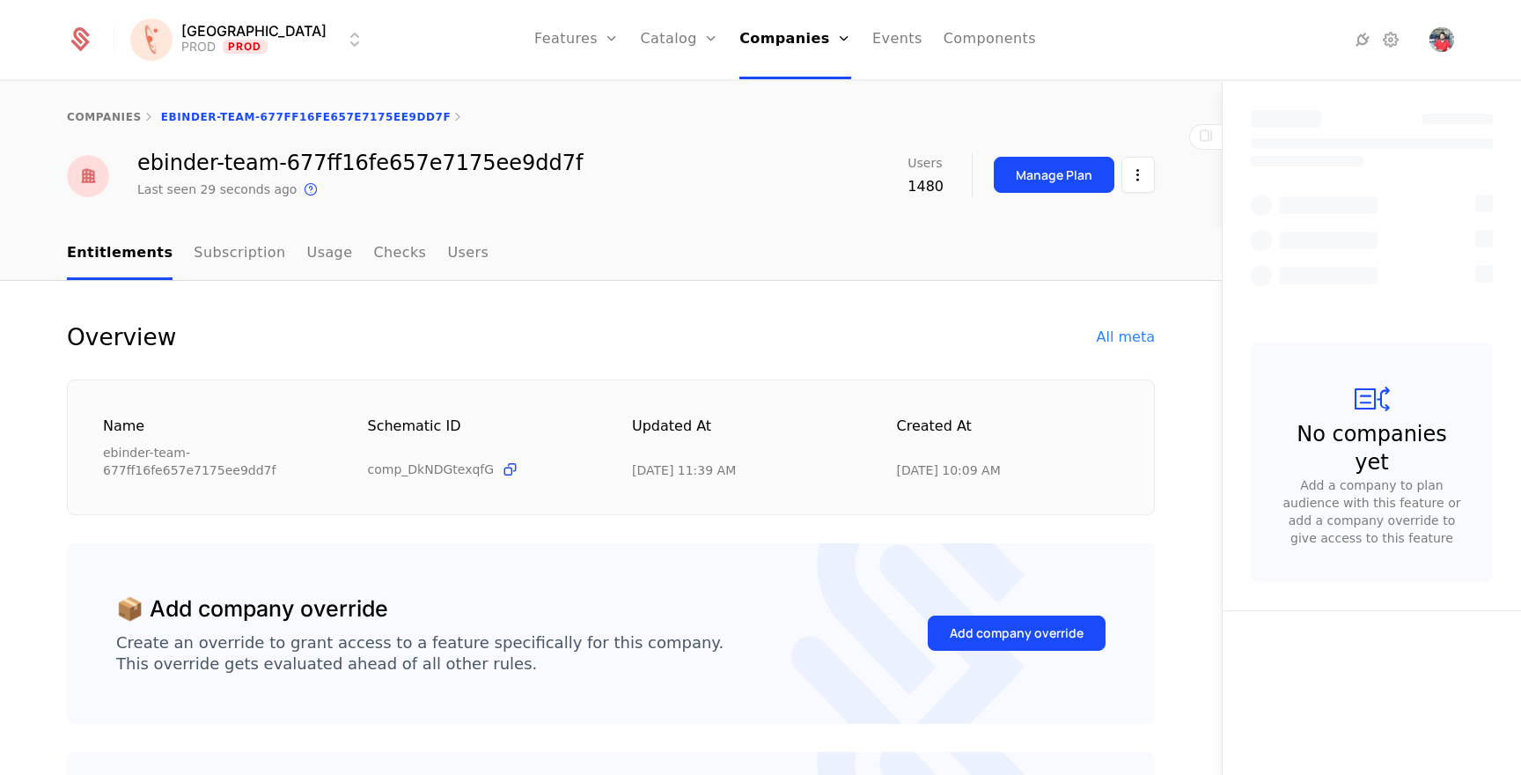
click at [1109, 331] on div "All meta" at bounding box center [1126, 337] width 58 height 21
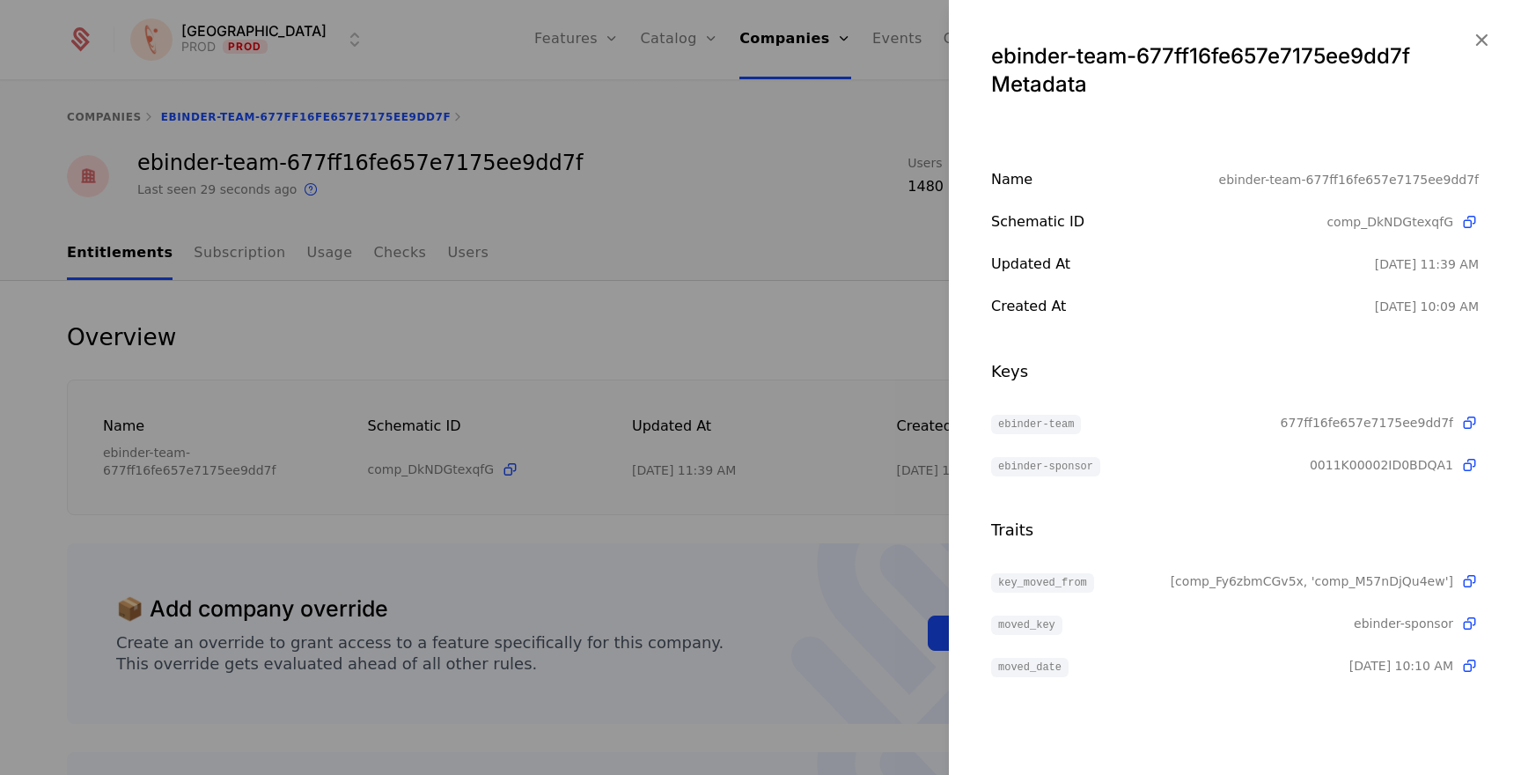
click at [1348, 461] on span "0011K00002ID0BDQA1" at bounding box center [1382, 465] width 144 height 18
click at [1388, 468] on span "0011K00002ID0BDQA1" at bounding box center [1382, 465] width 144 height 18
click at [852, 203] on div at bounding box center [760, 387] width 1521 height 775
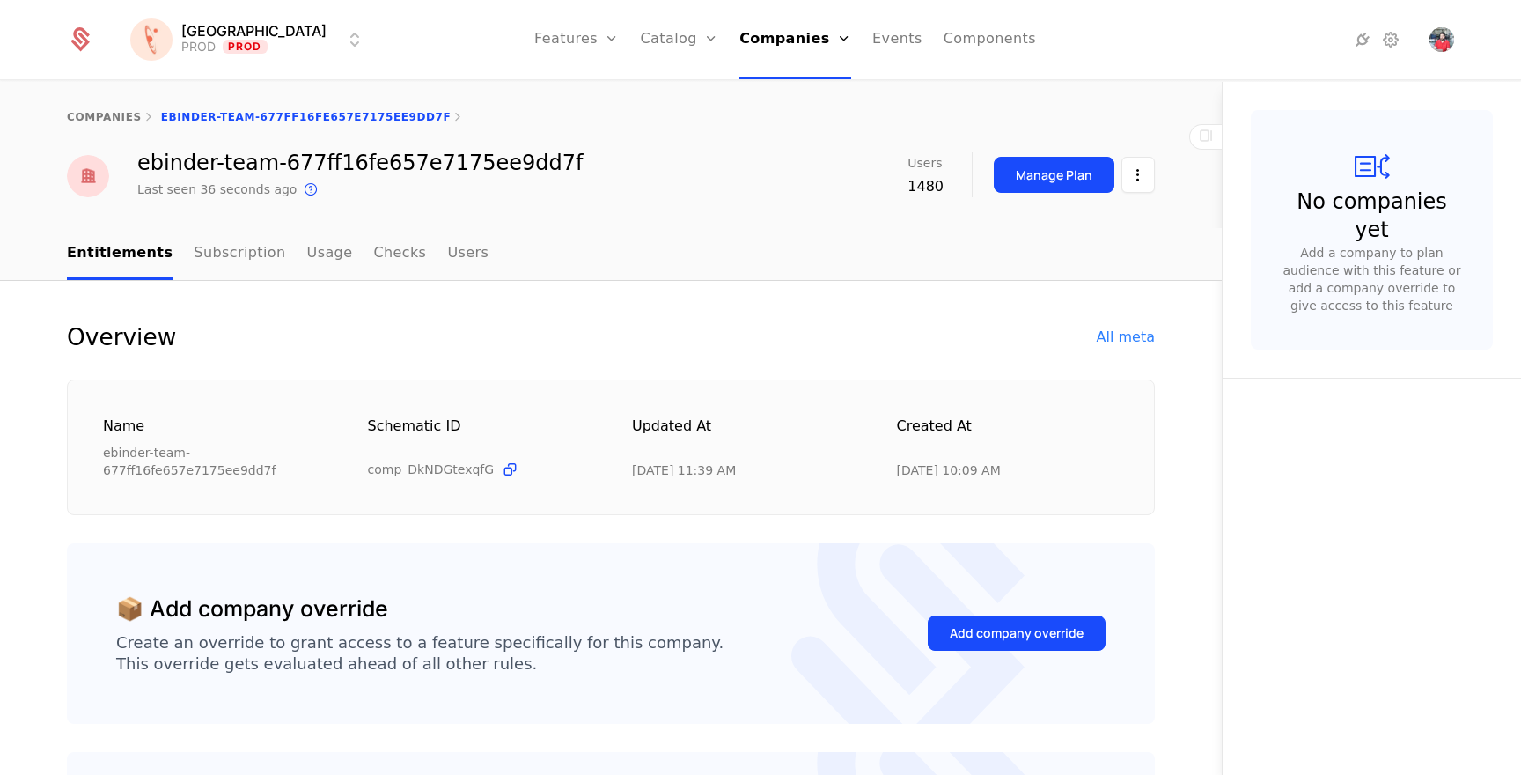
click at [1123, 333] on div "All meta" at bounding box center [1126, 337] width 58 height 21
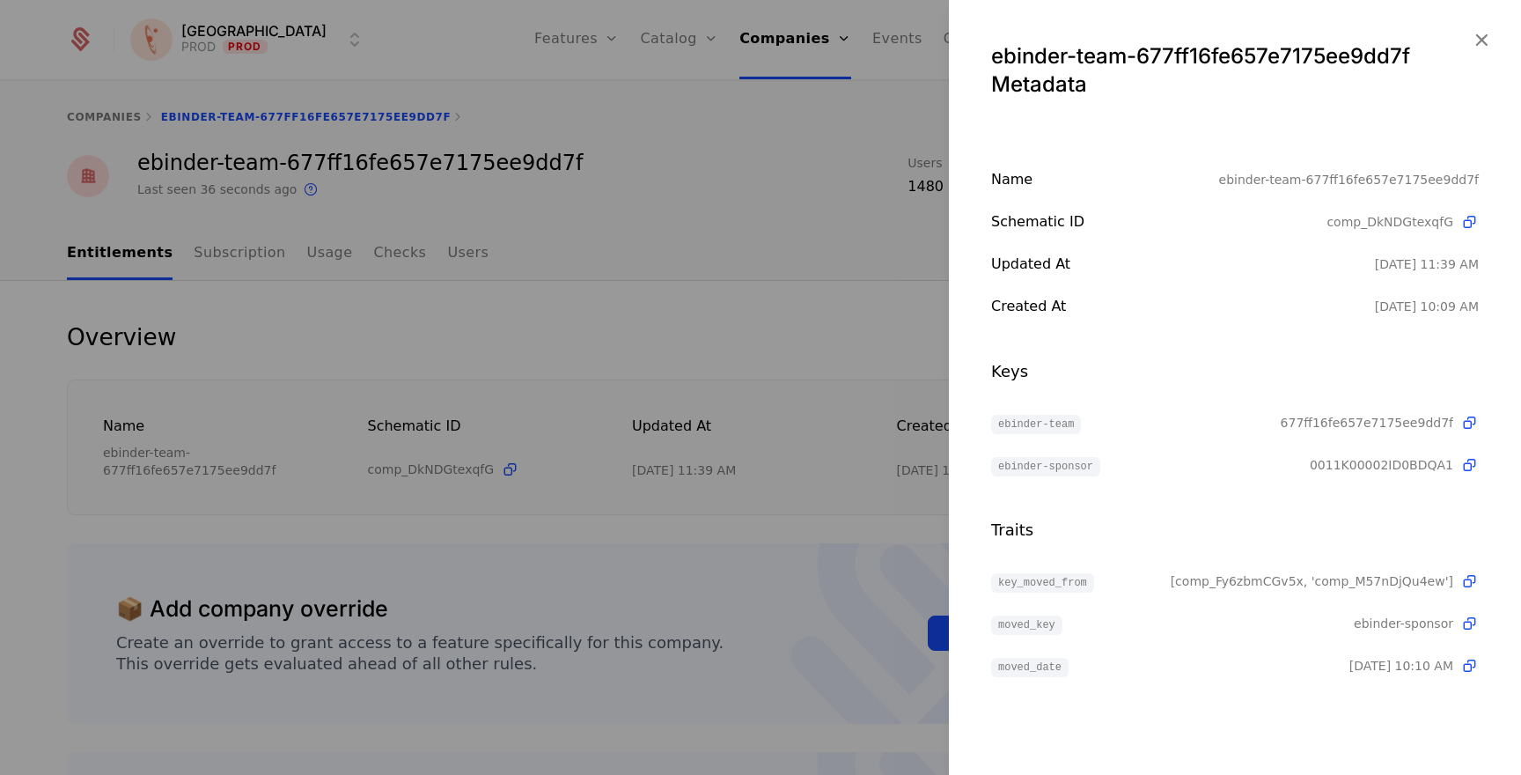
click at [1403, 228] on span "comp_DkNDGtexqfG" at bounding box center [1390, 222] width 127 height 18
click at [1409, 224] on span "comp_DkNDGtexqfG" at bounding box center [1390, 222] width 127 height 18
click at [1481, 48] on icon "button" at bounding box center [1481, 39] width 23 height 23
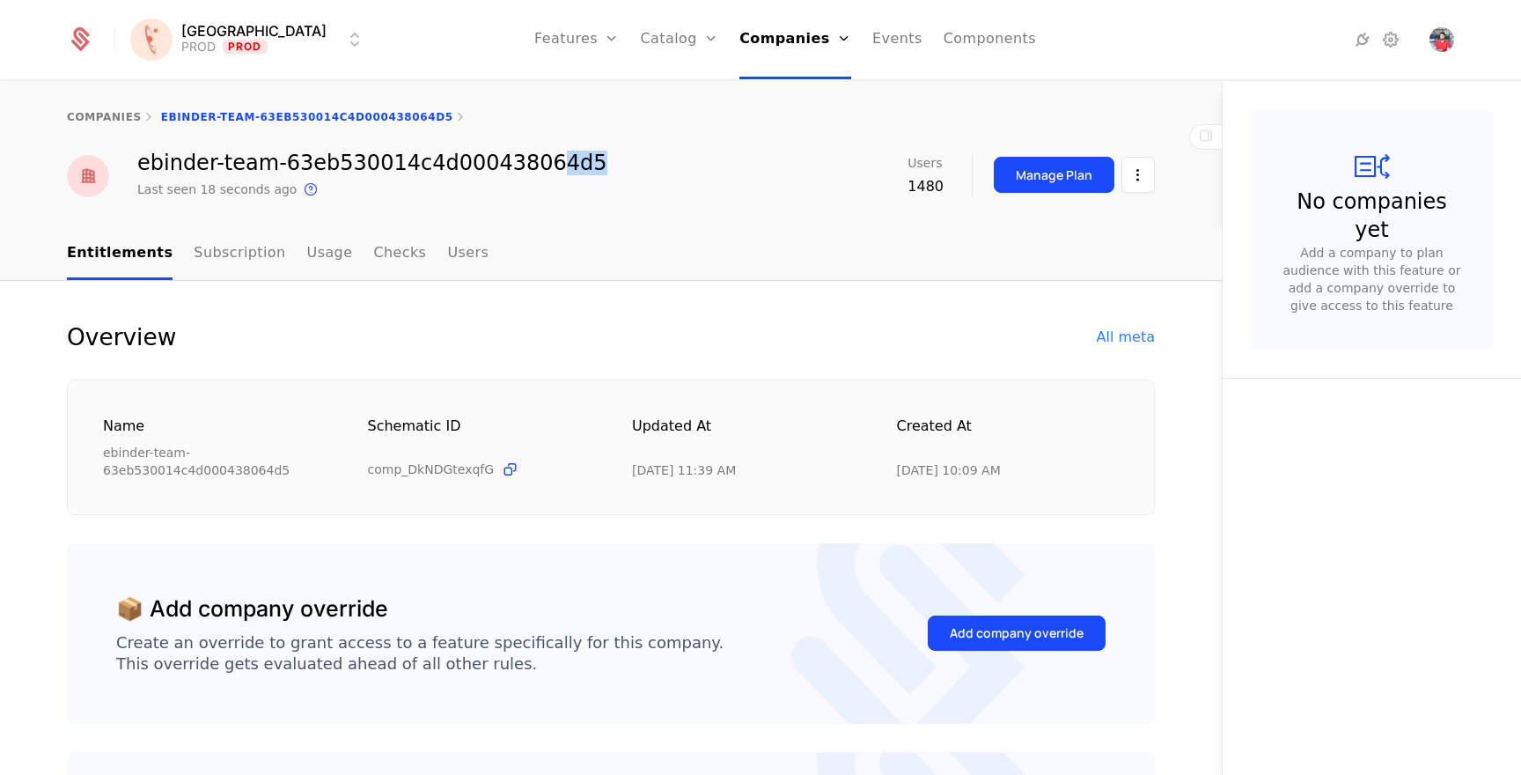
drag, startPoint x: 528, startPoint y: 166, endPoint x: 612, endPoint y: 169, distance: 83.7
click at [612, 169] on div "ebinder-team-63eb530014c4d000438064d5 Last seen 18 seconds ago This is the date…" at bounding box center [611, 176] width 1088 height 48
click at [1108, 330] on div "All meta" at bounding box center [1126, 337] width 58 height 21
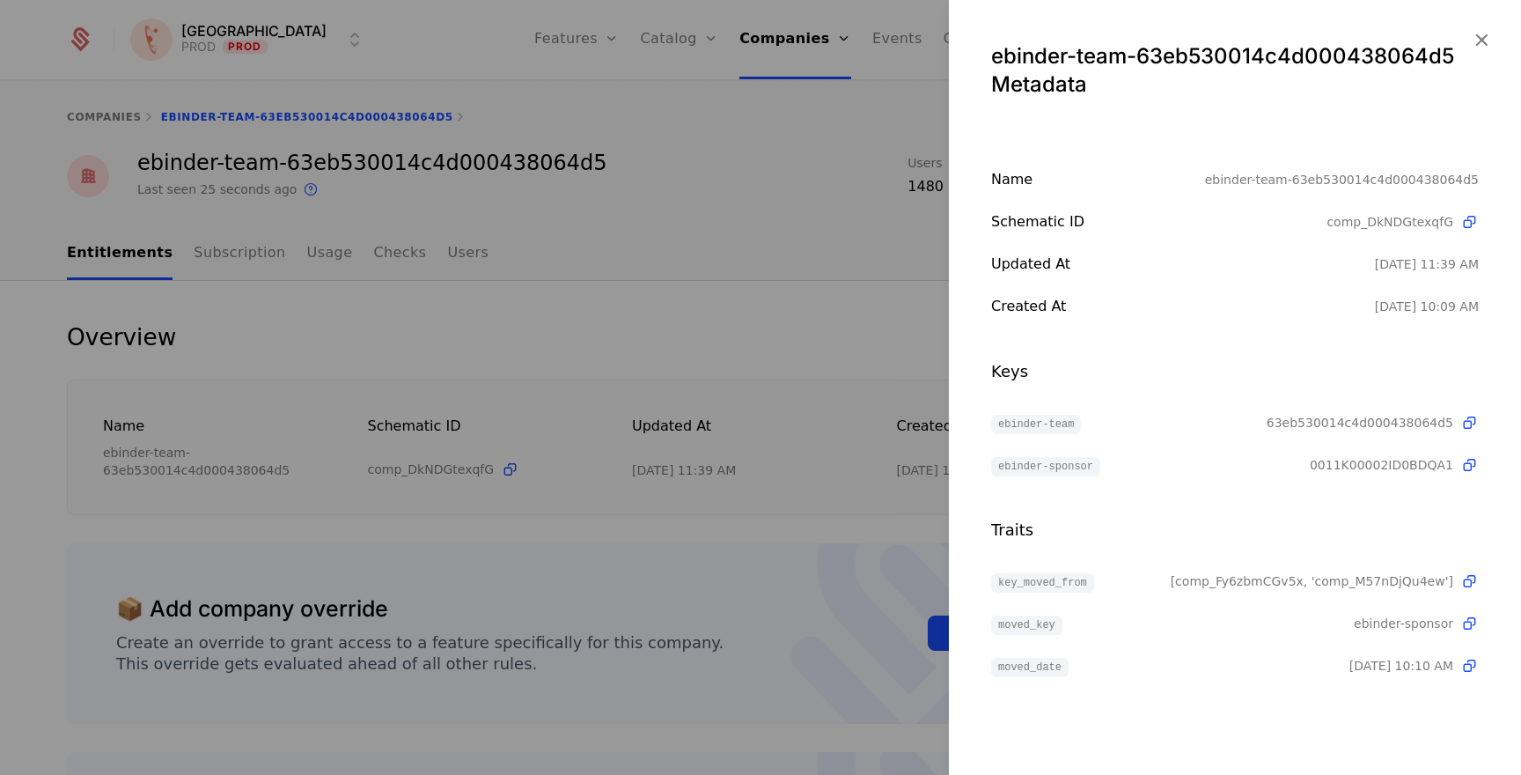
click at [1474, 39] on icon "button" at bounding box center [1481, 39] width 23 height 23
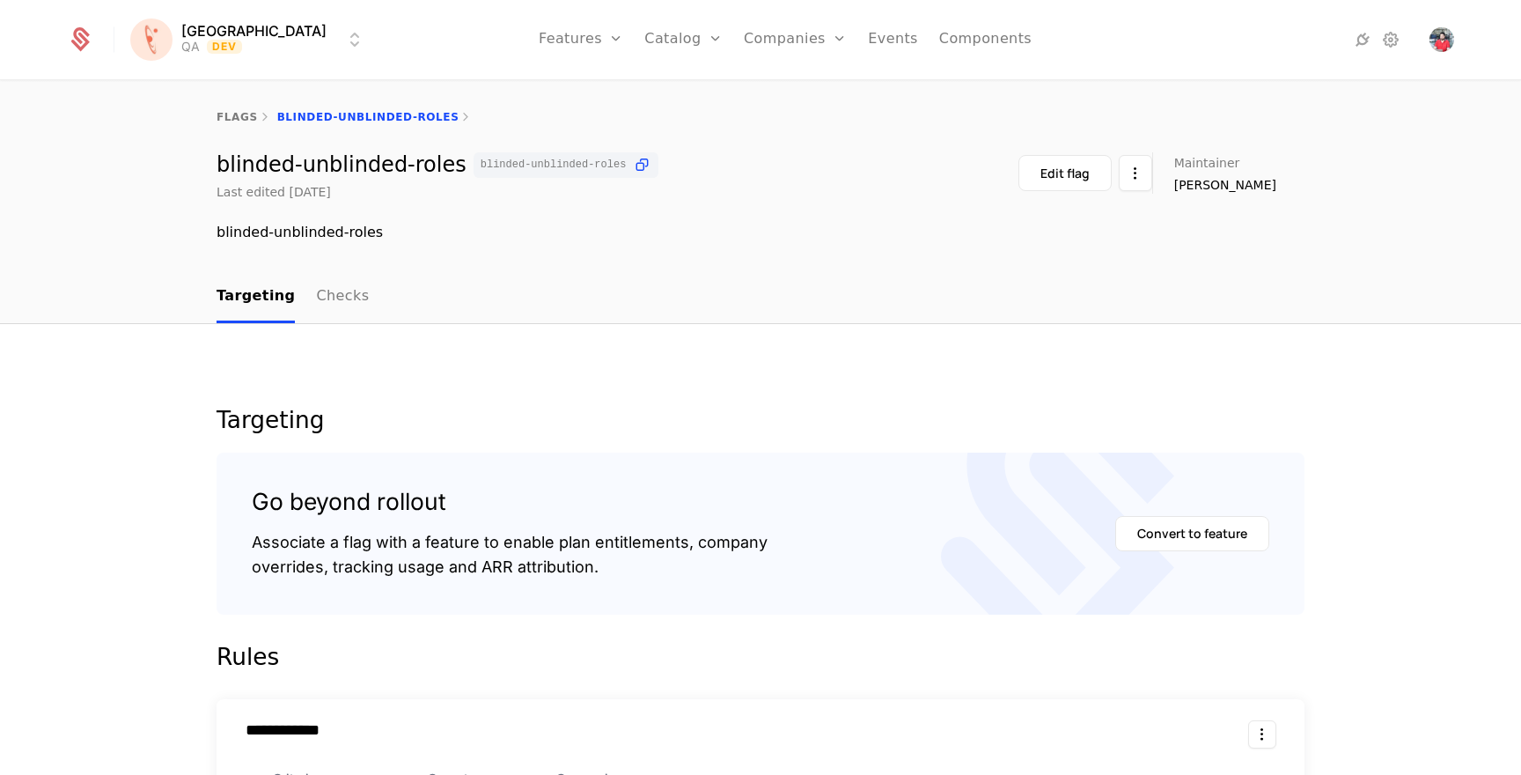
click at [216, 48] on html "**********" at bounding box center [760, 387] width 1521 height 775
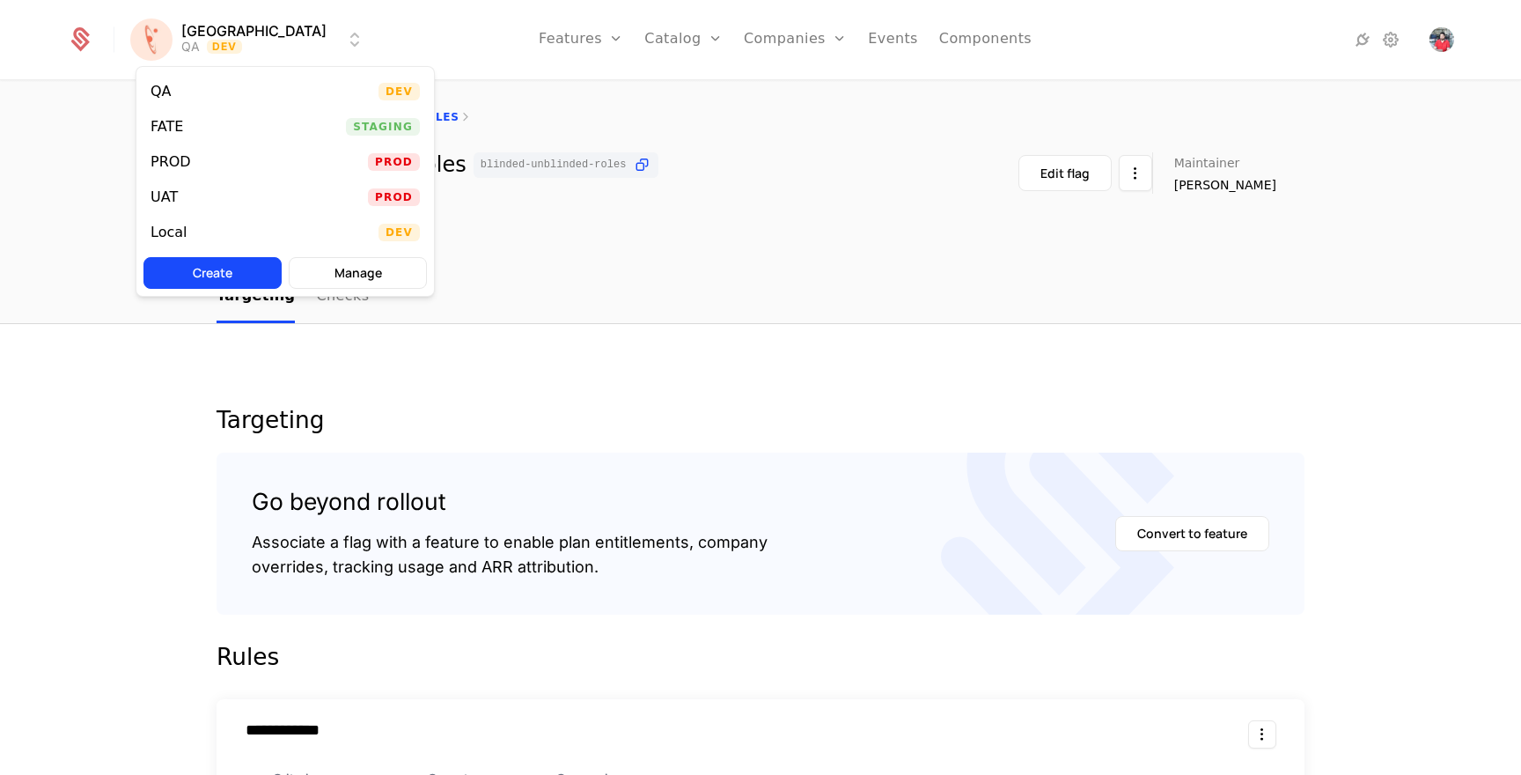
click at [213, 166] on div "PROD Prod" at bounding box center [285, 161] width 298 height 35
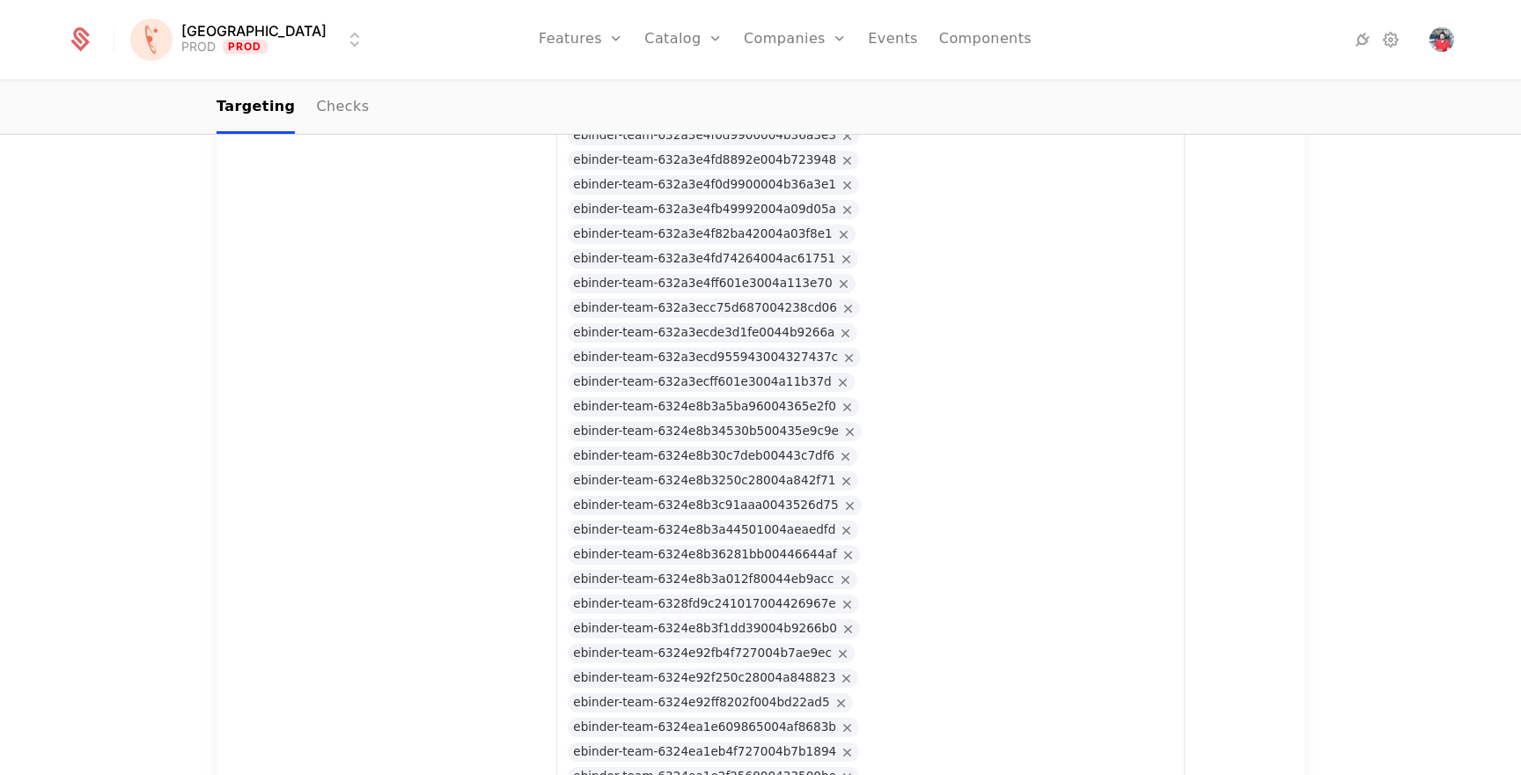
scroll to position [16031, 0]
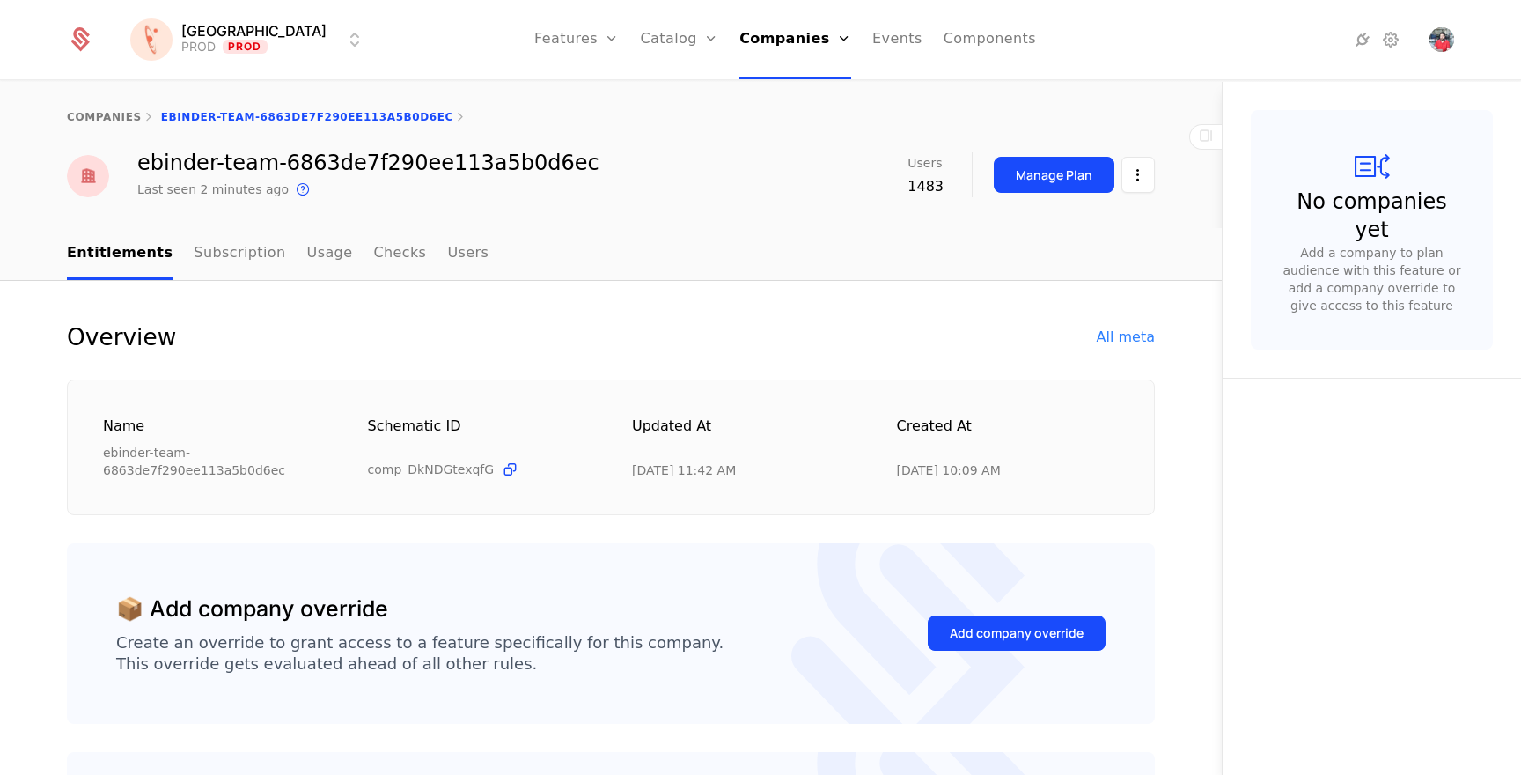
click at [1138, 178] on html "Florence PROD Prod Features Features Flags Catalog Plans Add Ons Credits Config…" at bounding box center [760, 387] width 1521 height 775
click at [1102, 216] on div "Edit company" at bounding box center [1055, 227] width 123 height 25
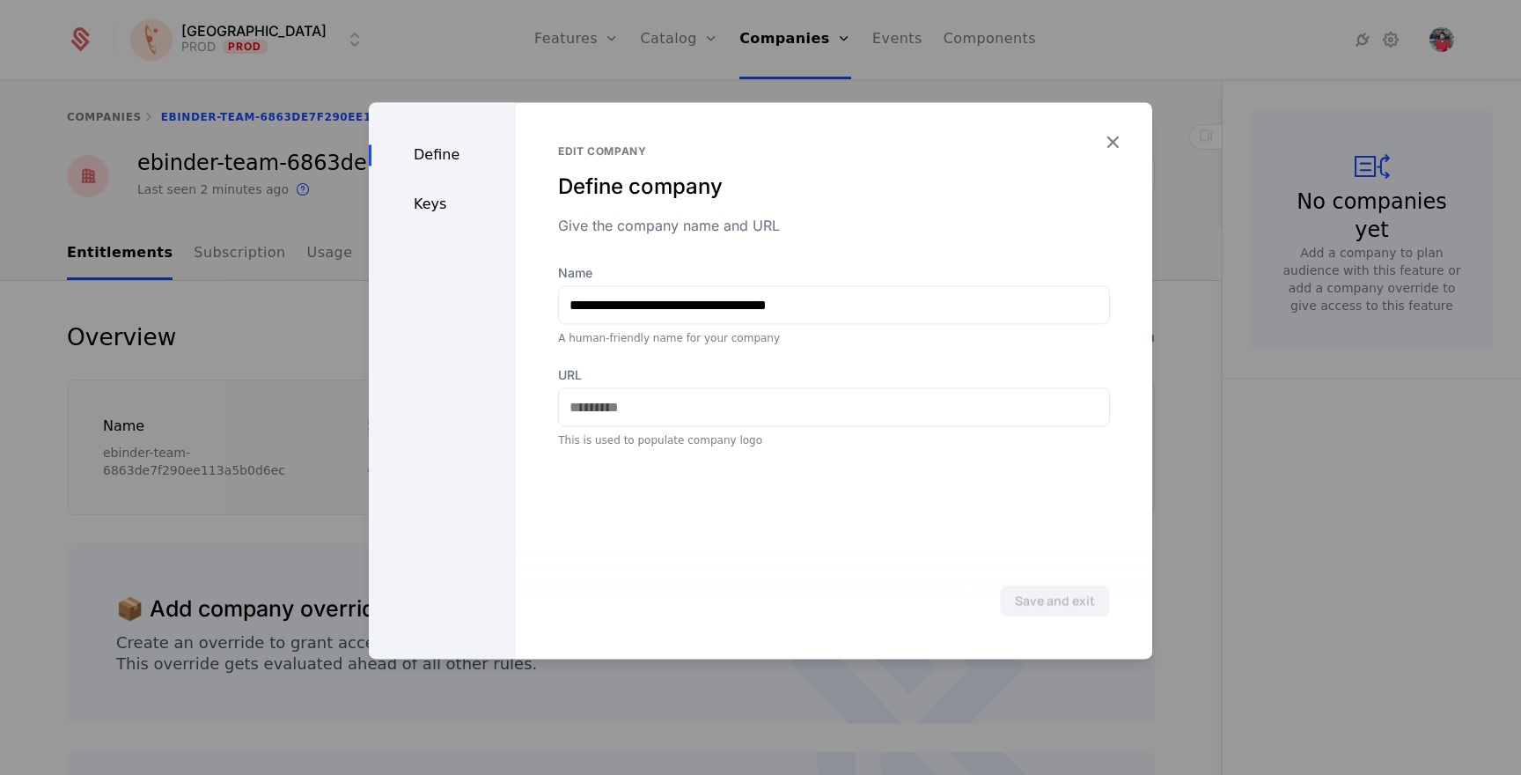
click at [1112, 136] on icon "button" at bounding box center [1112, 141] width 23 height 23
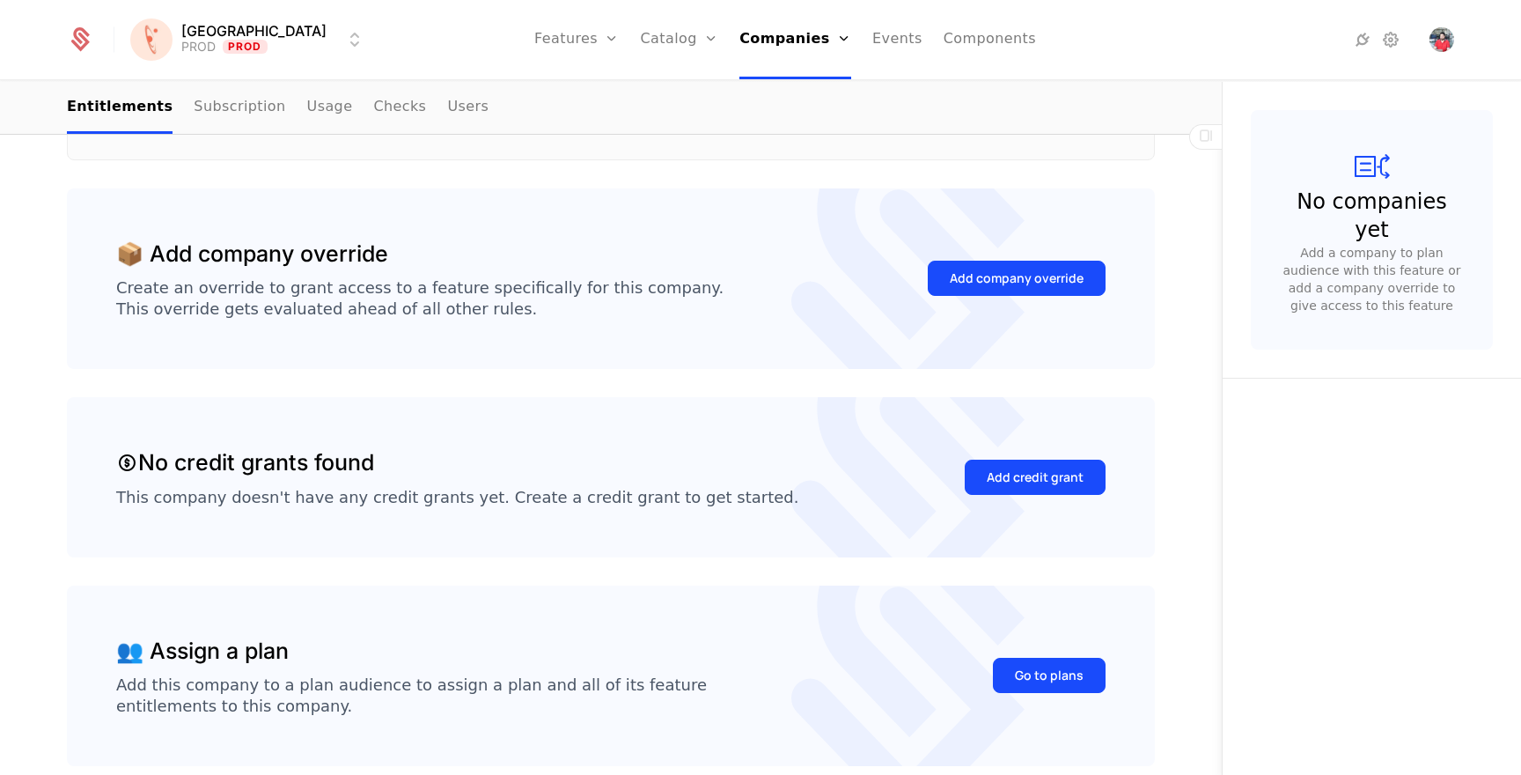
scroll to position [144, 0]
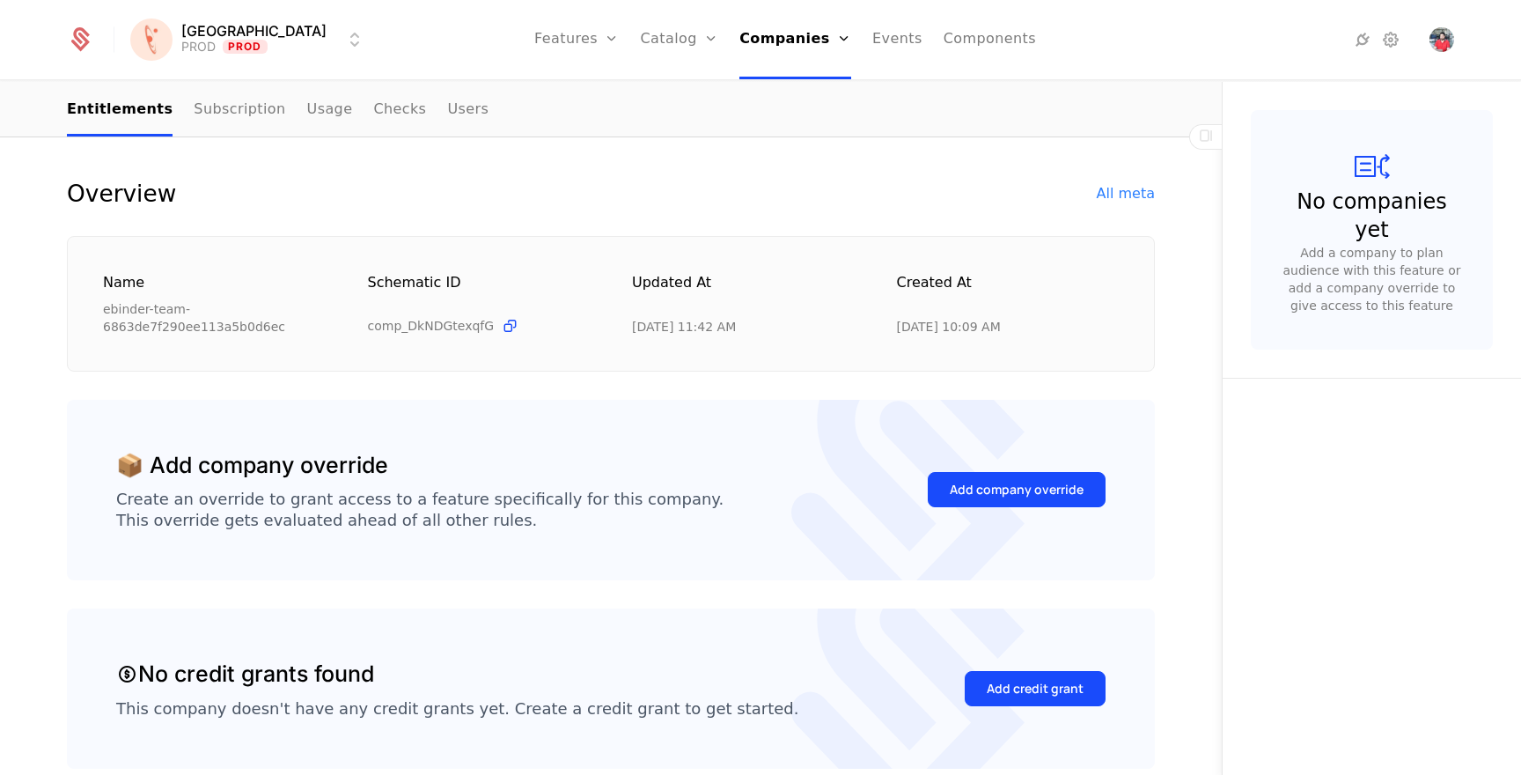
click at [1116, 184] on div "All meta" at bounding box center [1126, 193] width 58 height 21
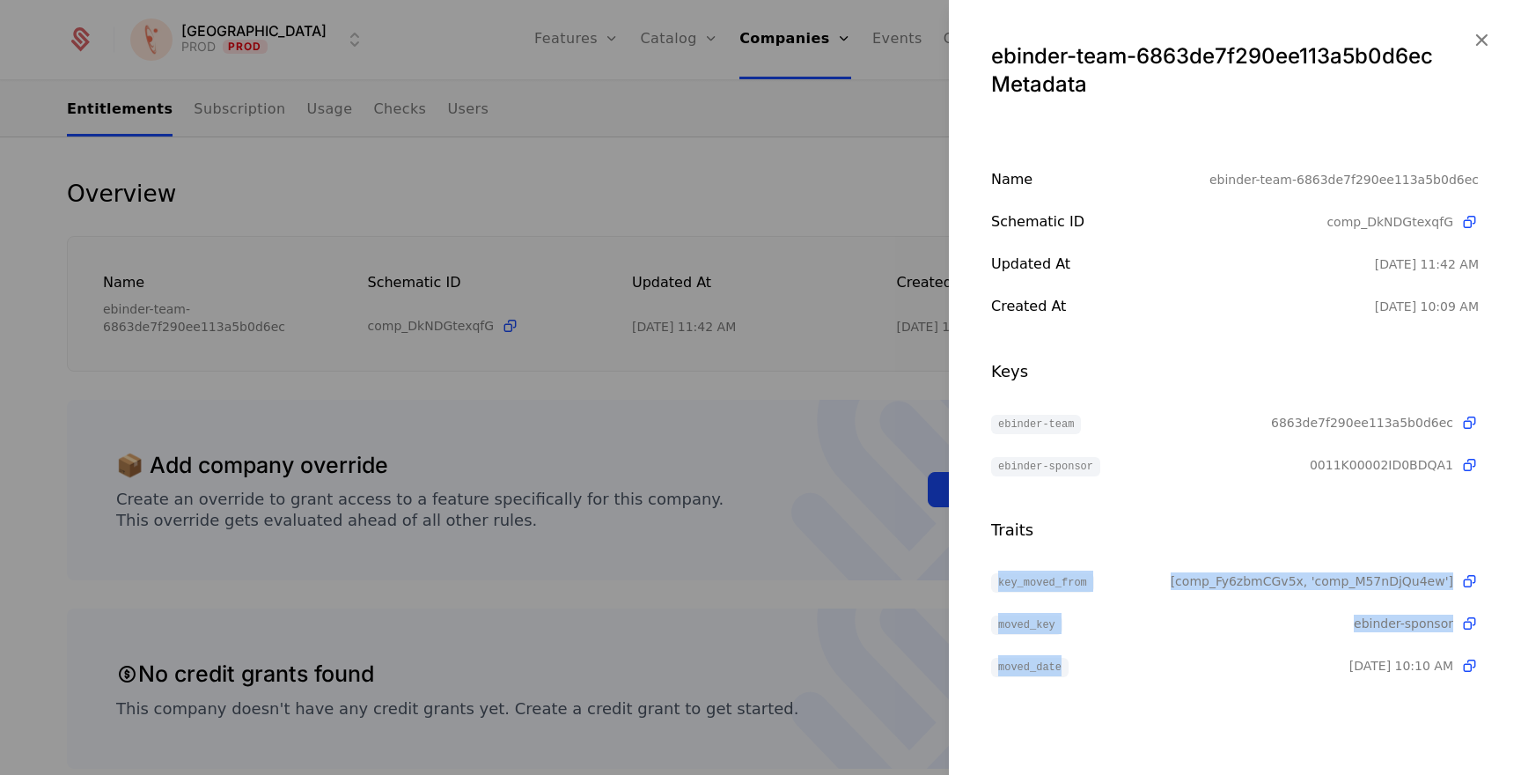
drag, startPoint x: 986, startPoint y: 571, endPoint x: 1261, endPoint y: 696, distance: 301.8
click at [1261, 696] on div "ebinder-team-6863de7f290ee113a5b0d6ec Metadata Name ebinder-team-6863de7f290ee1…" at bounding box center [1235, 387] width 572 height 775
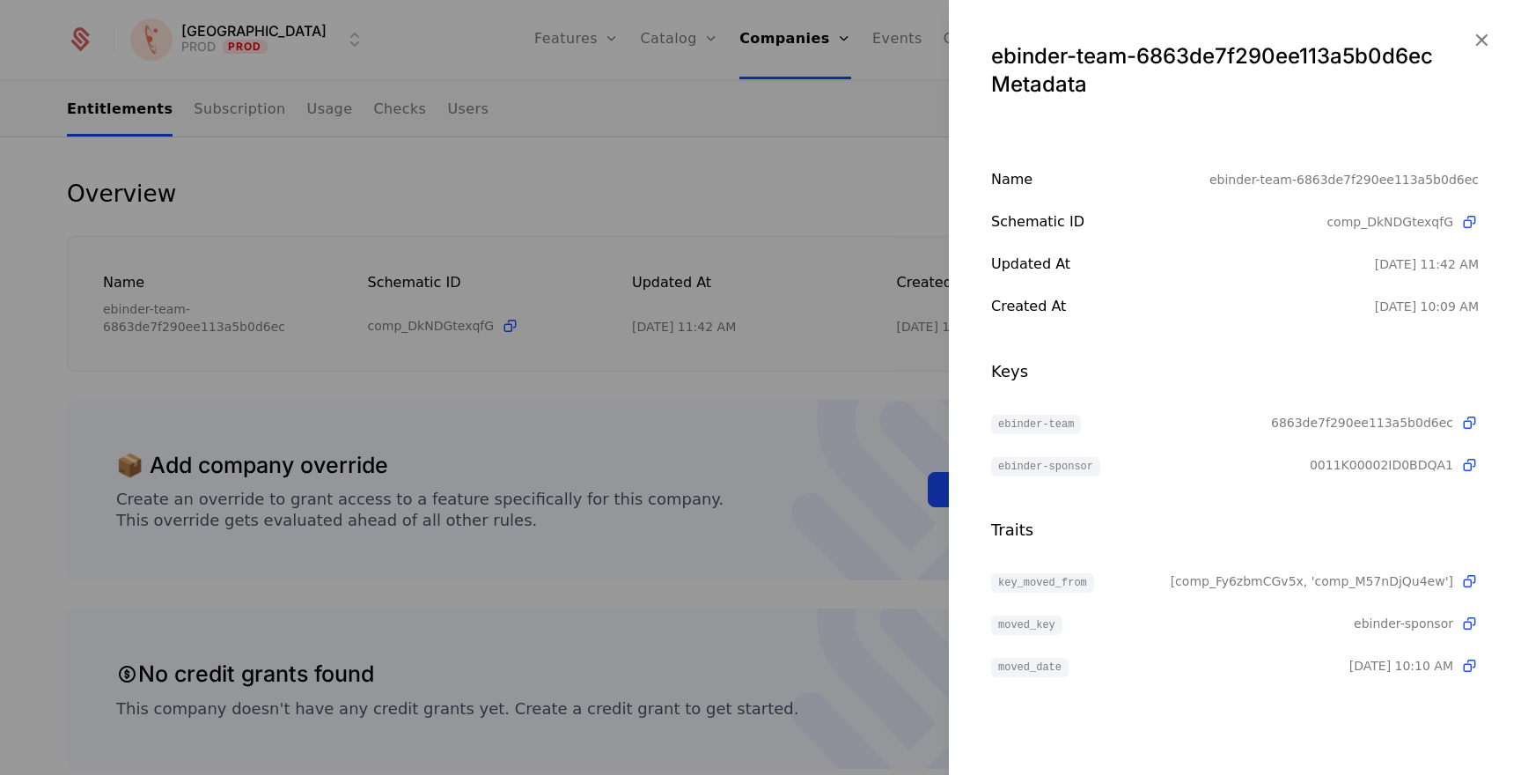
drag, startPoint x: 1149, startPoint y: 588, endPoint x: 1395, endPoint y: 685, distance: 264.1
click at [1416, 681] on div "ebinder-team-6863de7f290ee113a5b0d6ec Metadata Name ebinder-team-6863de7f290ee1…" at bounding box center [1235, 387] width 572 height 775
click at [1341, 695] on div "ebinder-team-6863de7f290ee113a5b0d6ec Metadata Name ebinder-team-6863de7f290ee1…" at bounding box center [1235, 387] width 572 height 775
click at [1484, 33] on icon "button" at bounding box center [1481, 39] width 23 height 23
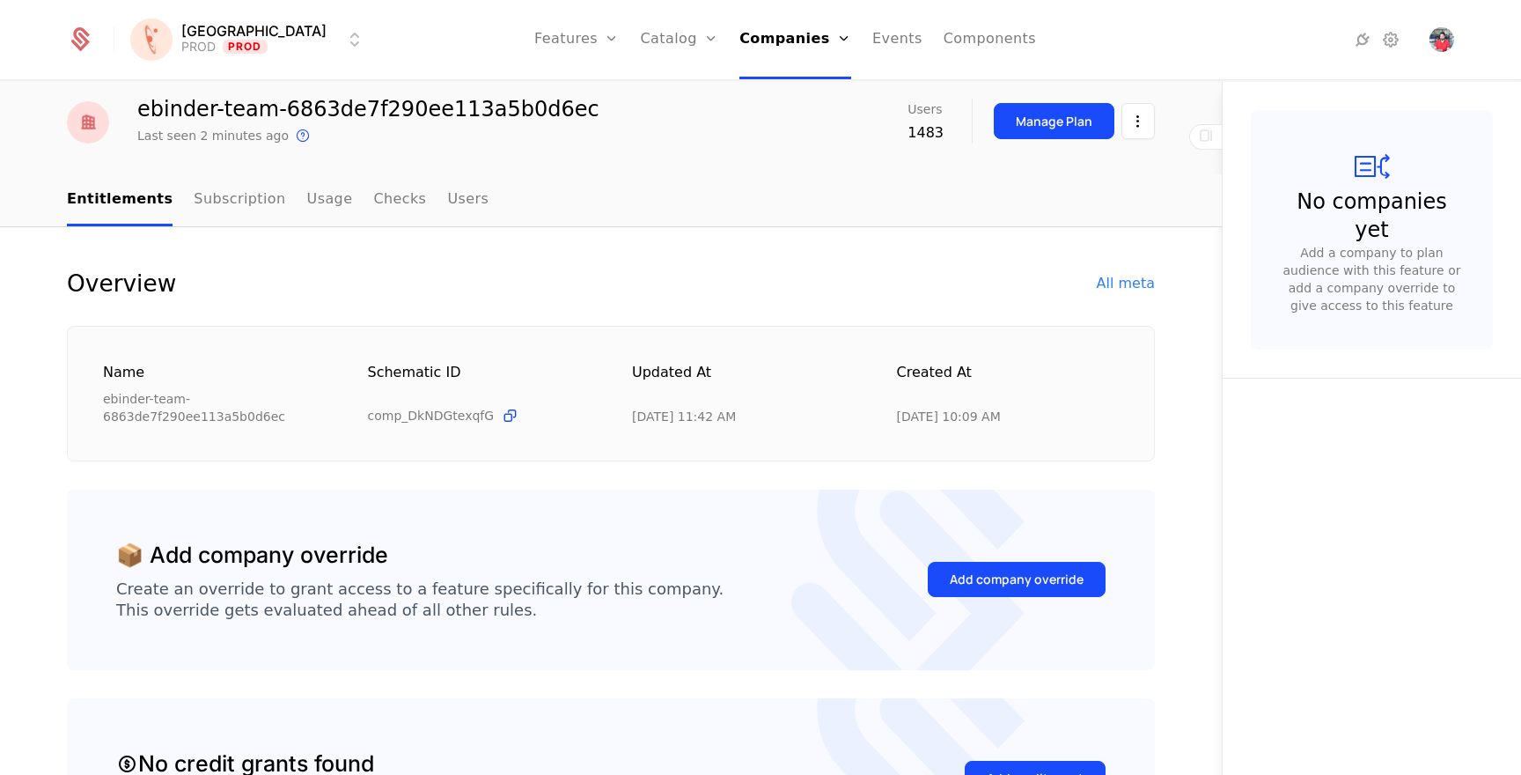
scroll to position [42, 0]
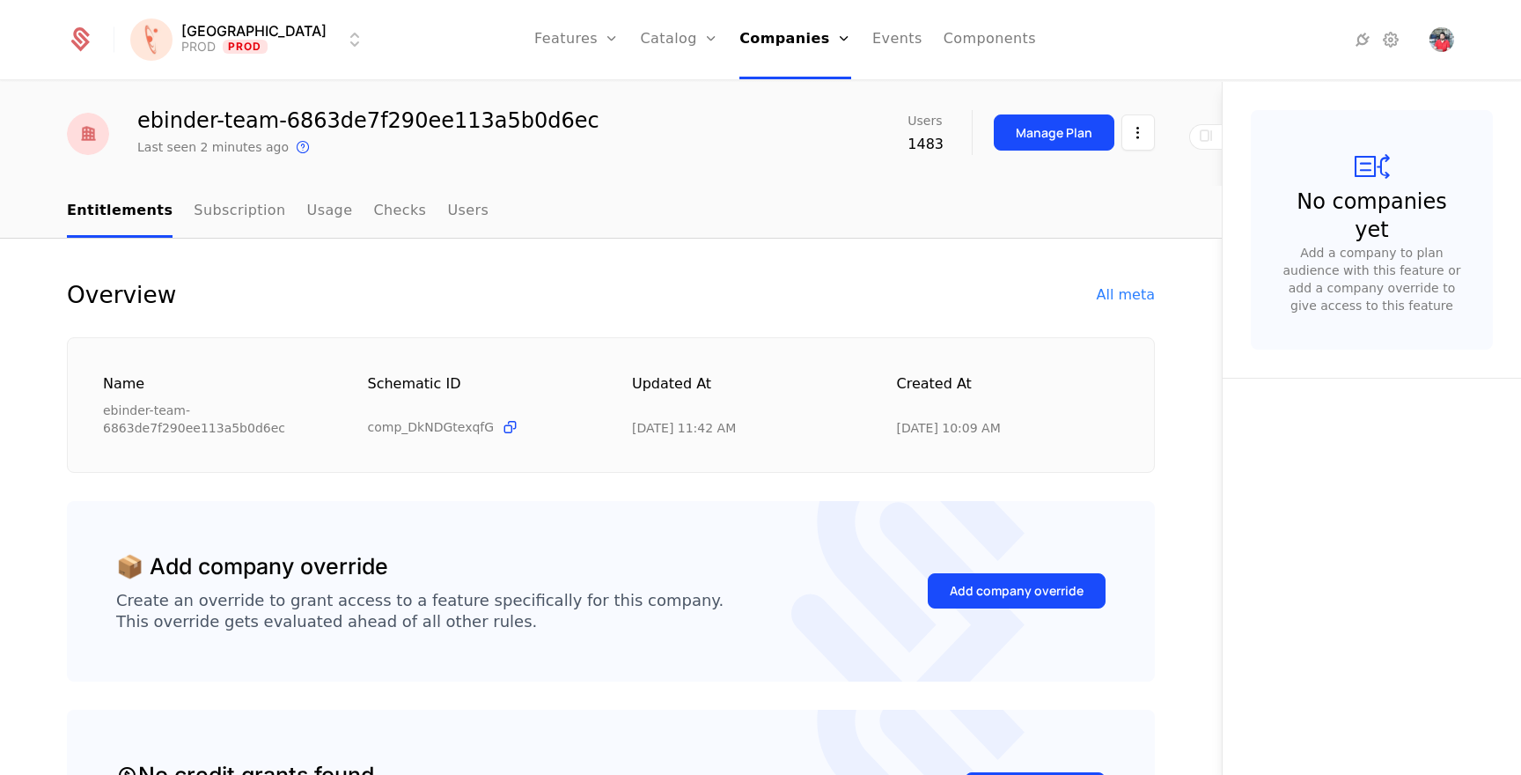
click at [194, 210] on link "Subscription" at bounding box center [240, 212] width 92 height 52
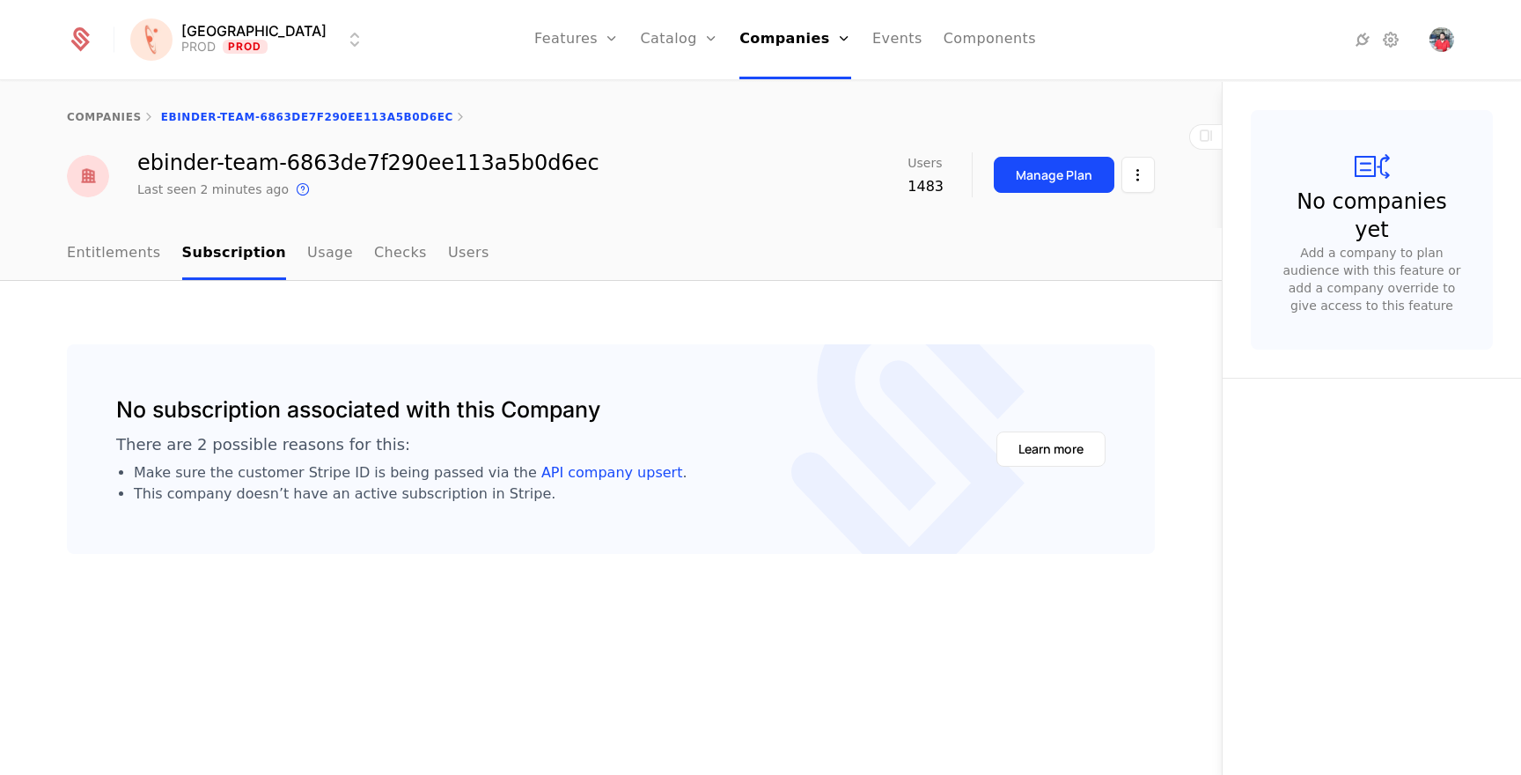
click at [313, 262] on link "Usage" at bounding box center [330, 254] width 46 height 52
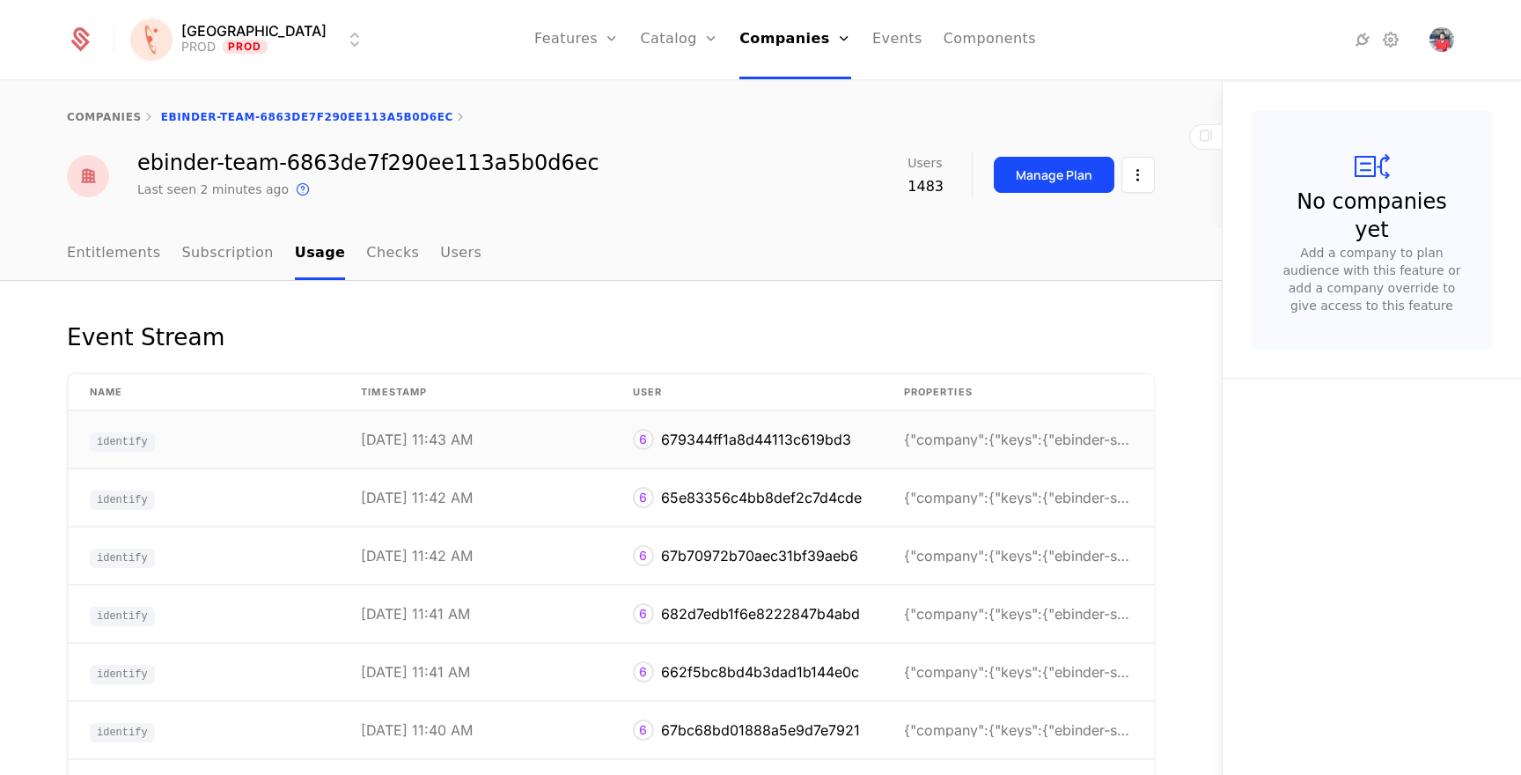
click at [930, 446] on div "{"company":{"keys":{"ebinder-sponsor":"0011K00002I" at bounding box center [1018, 439] width 229 height 14
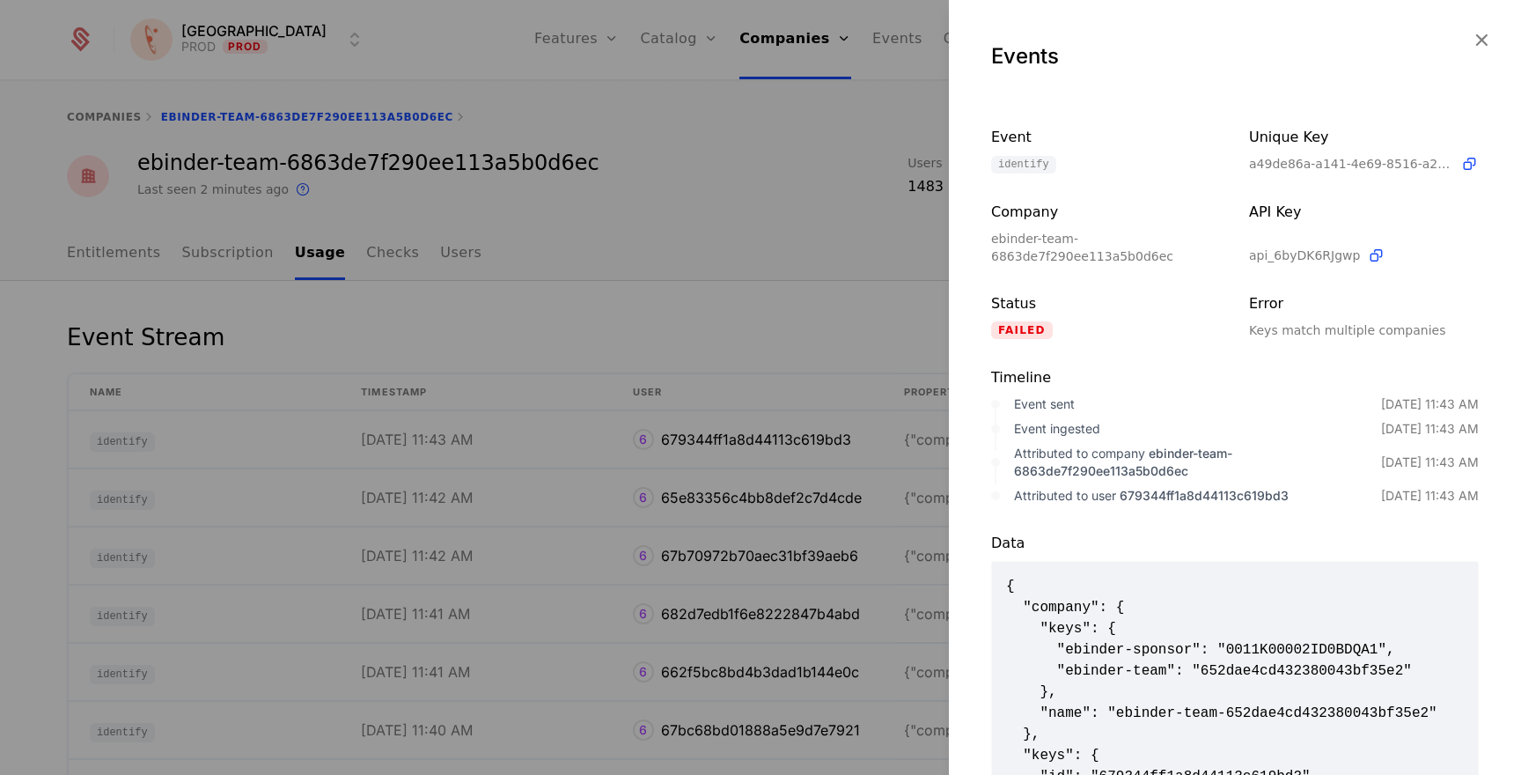
click at [1350, 648] on span "{ "company": { "keys": { "ebinder-sponsor": "0011K00002ID0BDQA1", "ebinder-team…" at bounding box center [1235, 703] width 458 height 254
click at [1266, 677] on span "{ "company": { "keys": { "ebinder-sponsor": "0011K00002ID0BDQA1", "ebinder-team…" at bounding box center [1235, 703] width 458 height 254
click at [1480, 40] on div "Events" at bounding box center [1235, 49] width 572 height 99
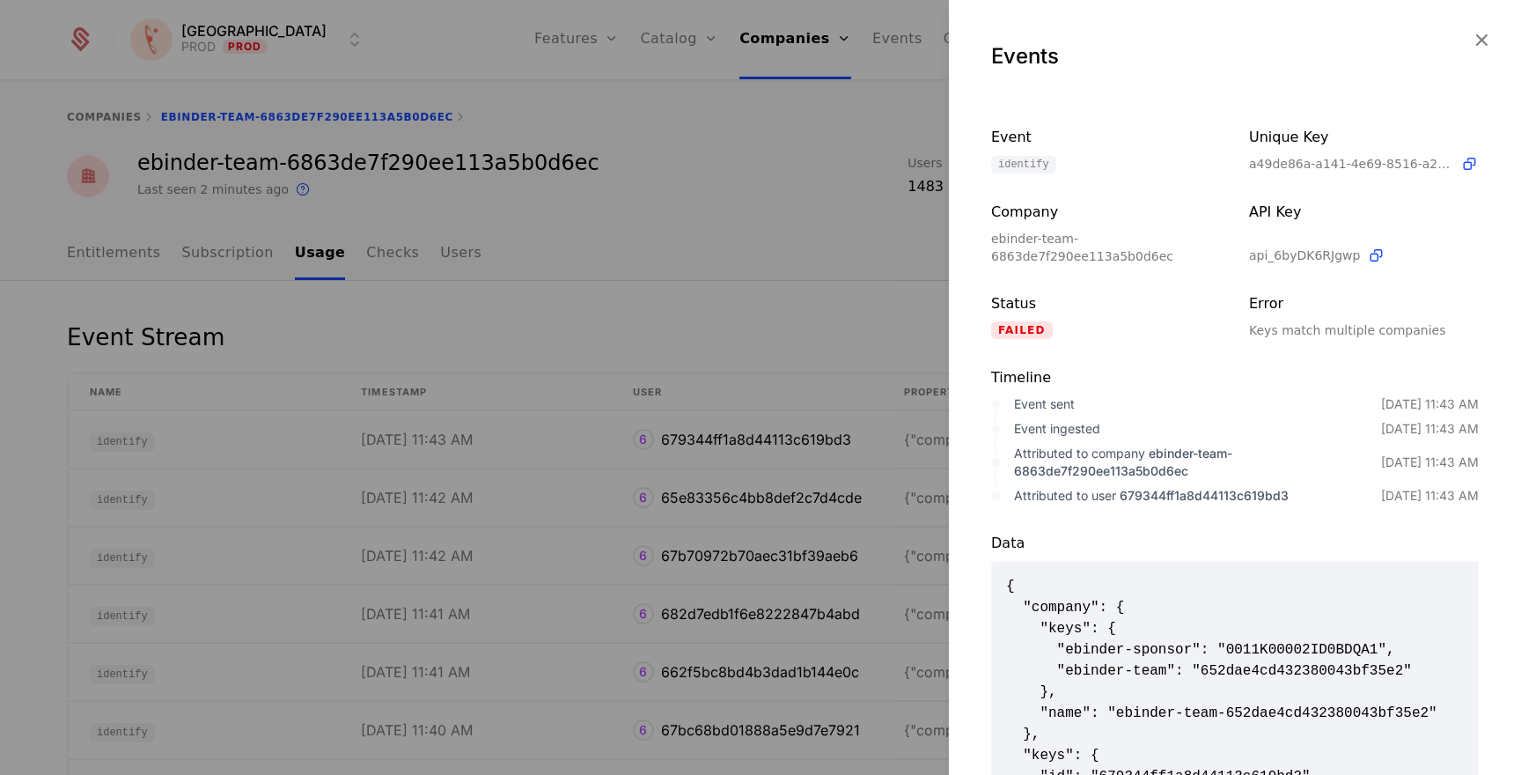
click at [1473, 38] on icon "button" at bounding box center [1481, 39] width 23 height 23
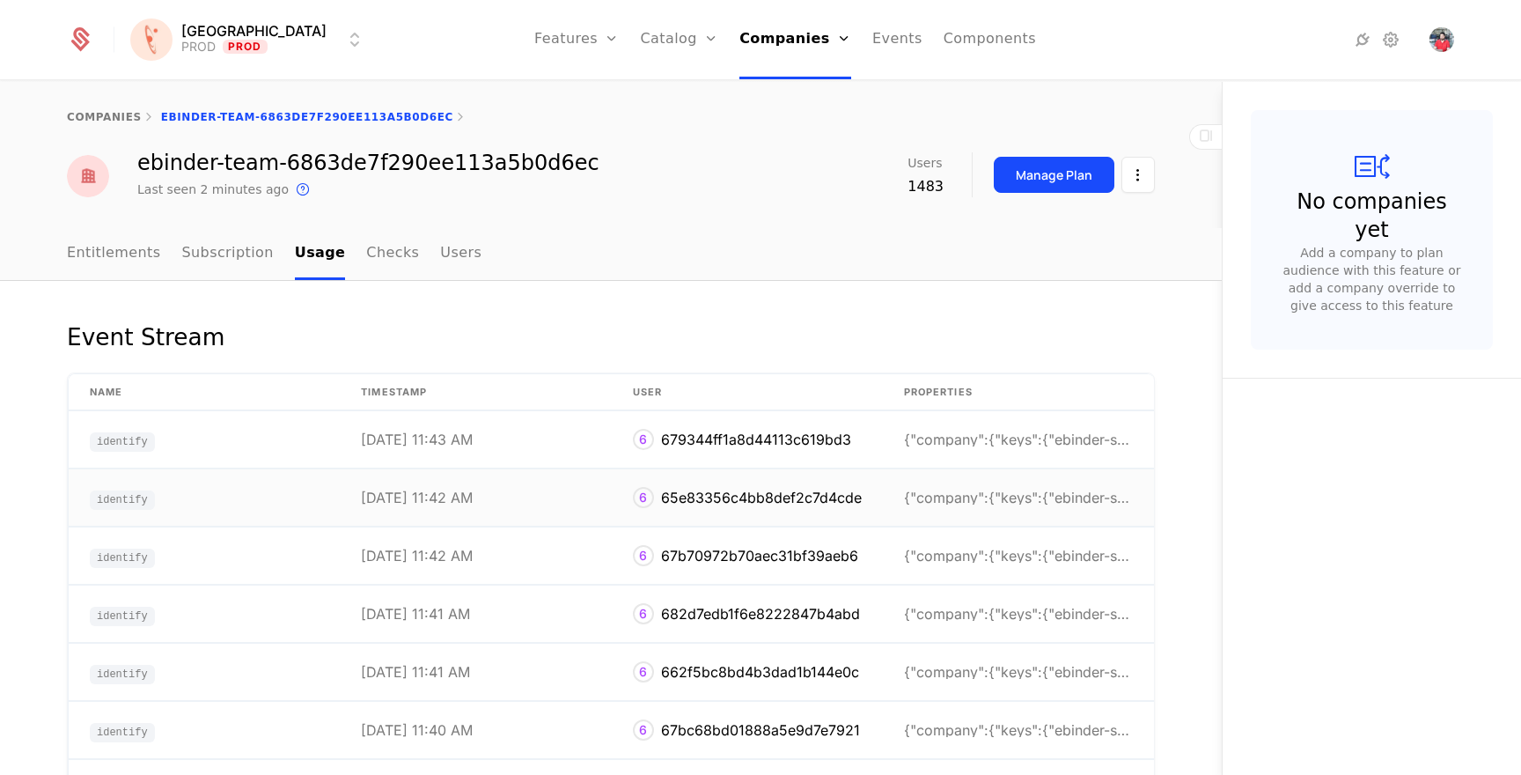
click at [1042, 517] on td "{"company":{"keys":{"ebinder-sponsor":"0011K00002I" at bounding box center [1018, 497] width 271 height 57
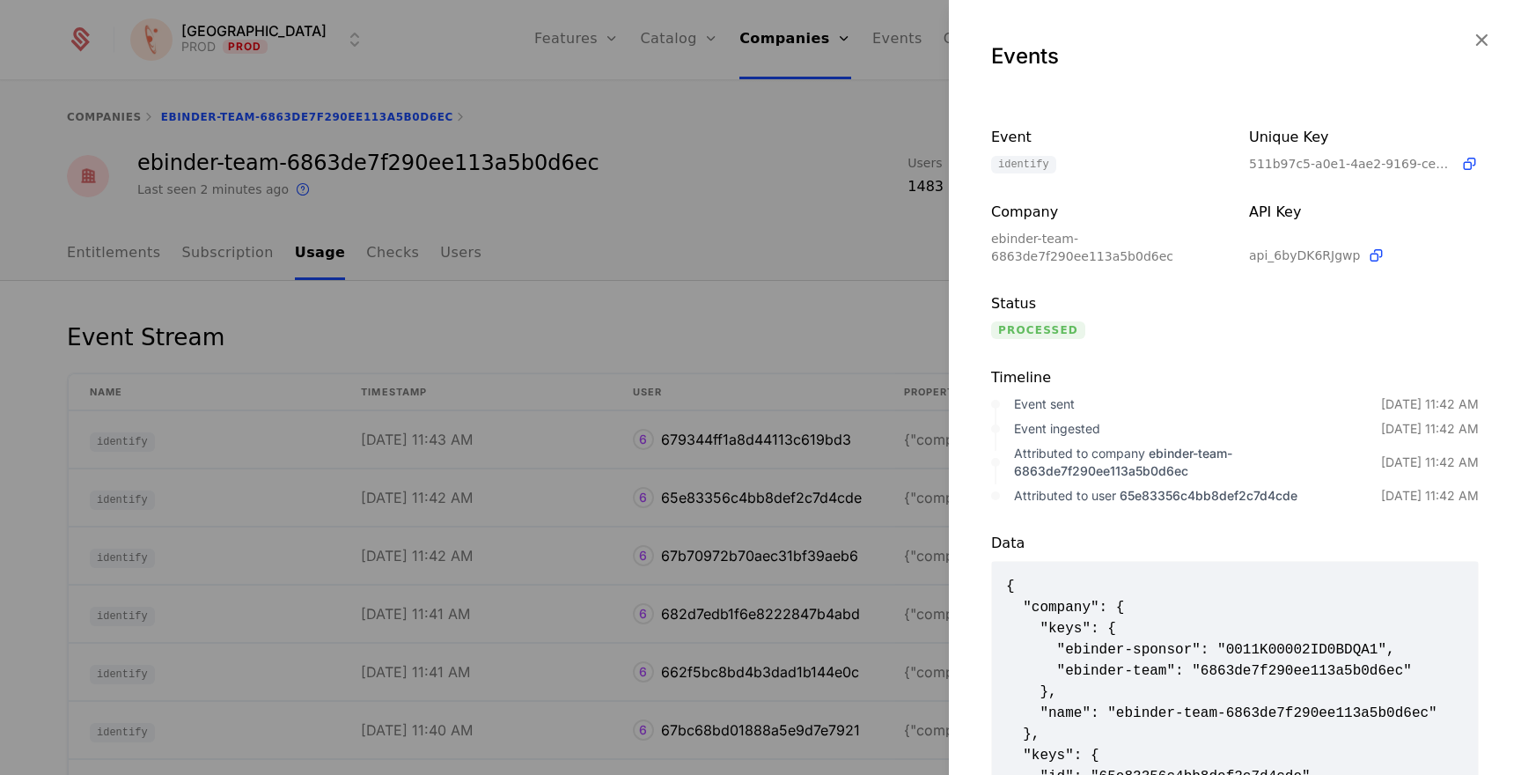
click at [1393, 675] on span "{ "company": { "keys": { "ebinder-sponsor": "0011K00002ID0BDQA1", "ebinder-team…" at bounding box center [1235, 703] width 458 height 254
click at [1470, 46] on icon "button" at bounding box center [1481, 39] width 23 height 23
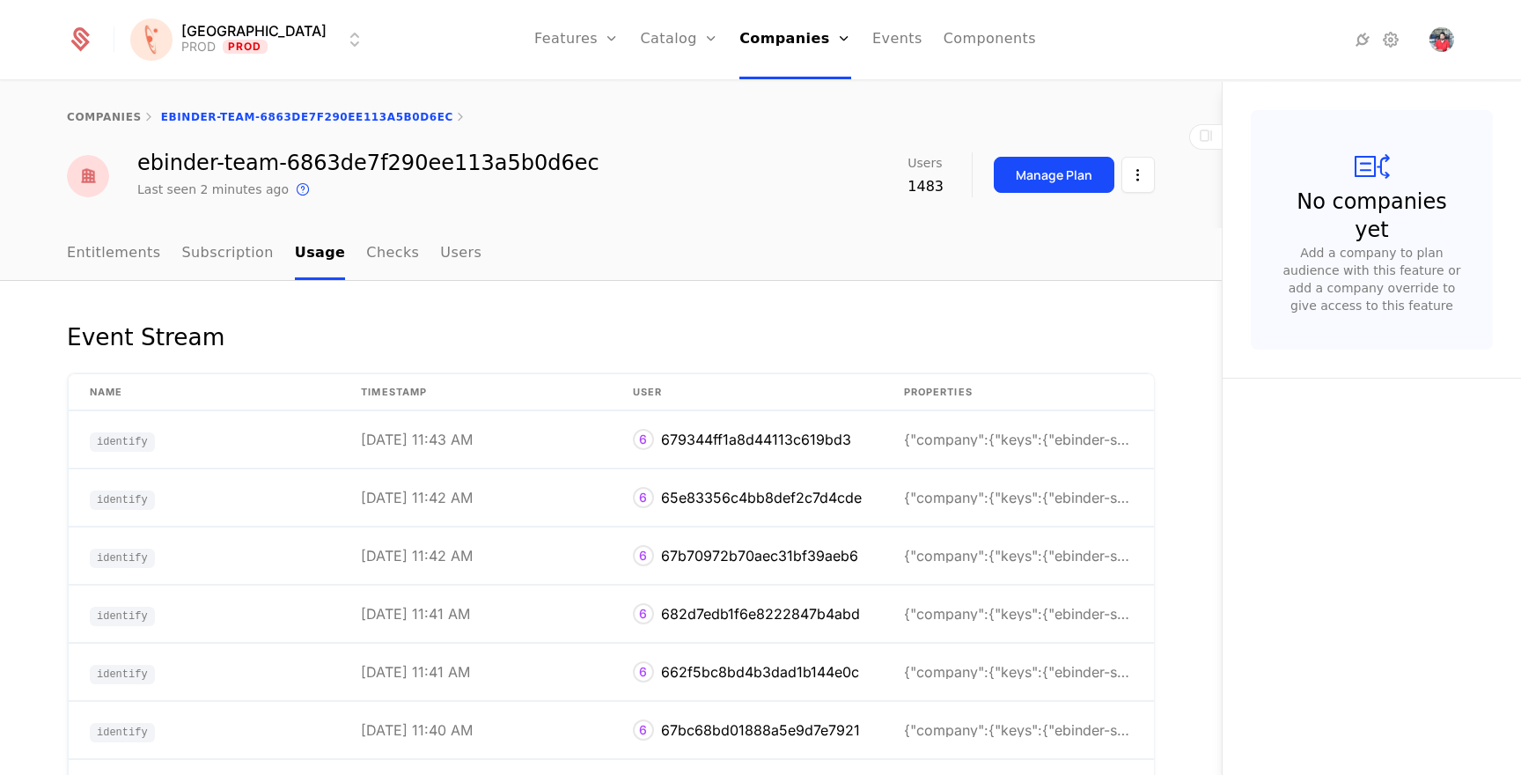
click at [598, 254] on nav "Entitlements Subscription Usage Checks Users" at bounding box center [611, 254] width 1088 height 52
click at [104, 246] on link "Entitlements" at bounding box center [114, 254] width 94 height 52
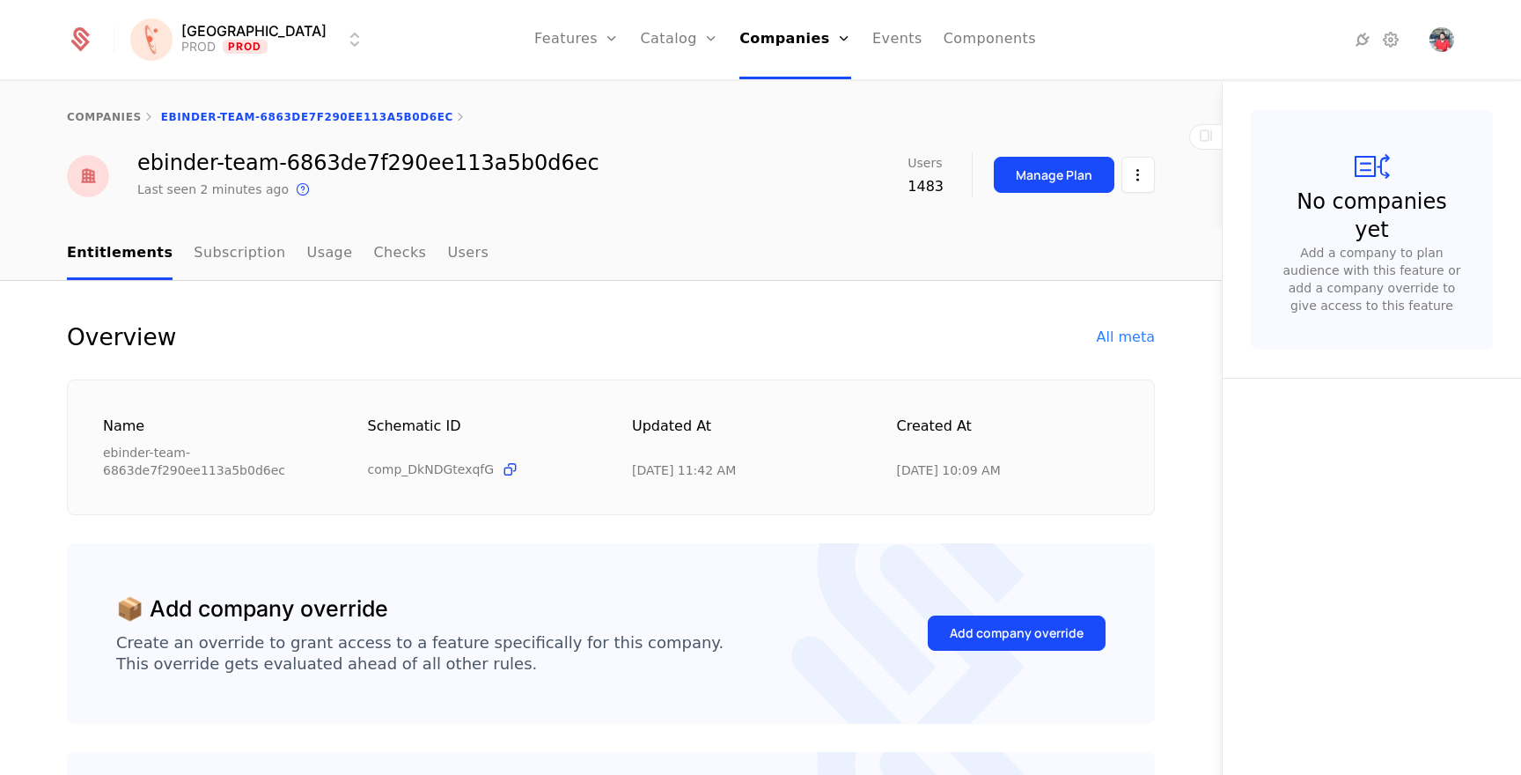
click at [1129, 340] on div "All meta" at bounding box center [1126, 337] width 58 height 21
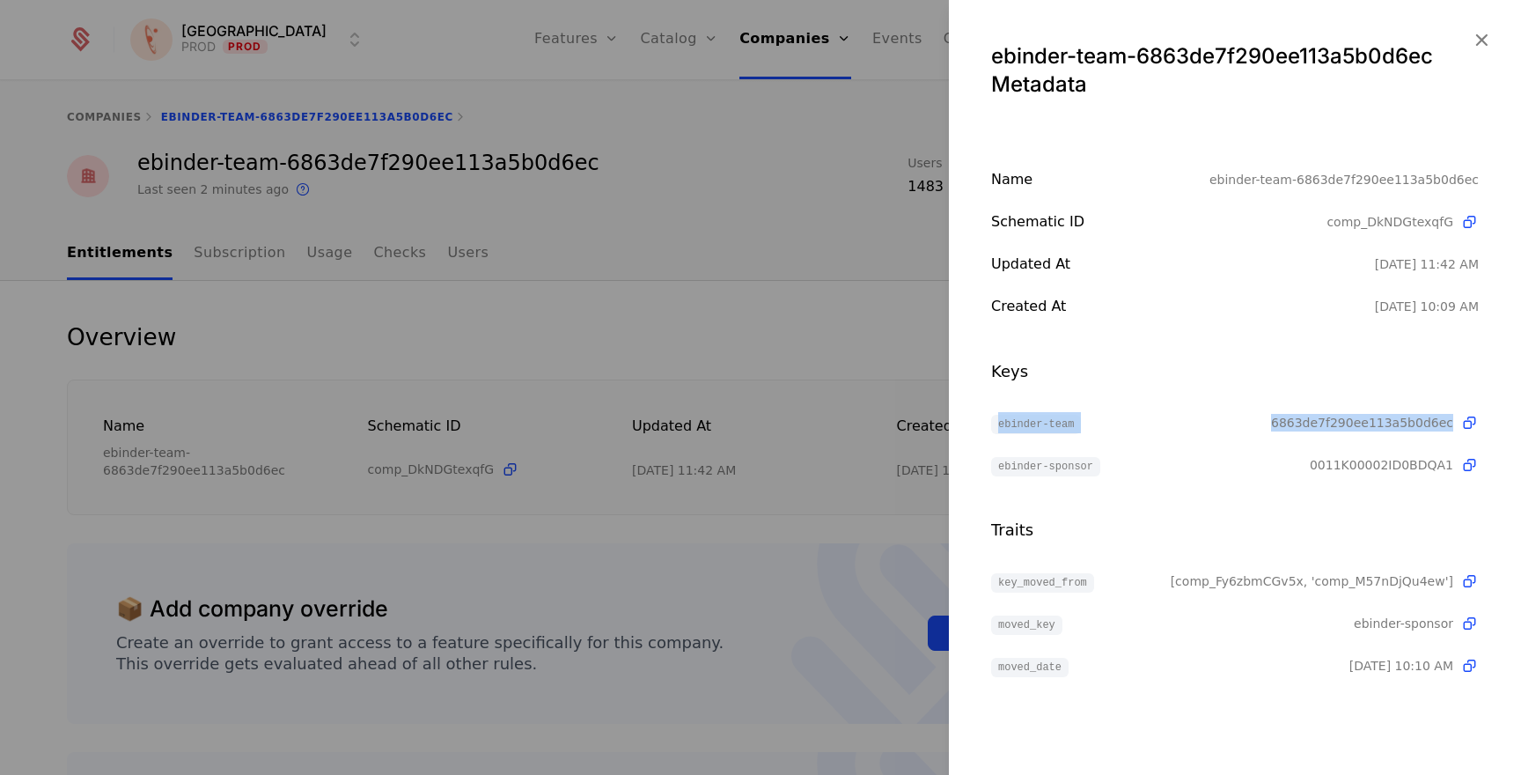
drag, startPoint x: 1004, startPoint y: 430, endPoint x: 1256, endPoint y: 446, distance: 252.4
click at [1256, 446] on div "ebinder-team 6863de7f290ee113a5b0d6ec ebinder-sponsor 0011K00002ID0BDQA1" at bounding box center [1235, 443] width 488 height 63
click at [1272, 471] on div "ebinder-sponsor" at bounding box center [1150, 464] width 319 height 21
drag, startPoint x: 1010, startPoint y: 403, endPoint x: 1354, endPoint y: 432, distance: 345.5
click at [1354, 432] on div "Keys ebinder-team 6863de7f290ee113a5b0d6ec ebinder-sponsor 0011K00002ID0BDQA1" at bounding box center [1235, 417] width 488 height 116
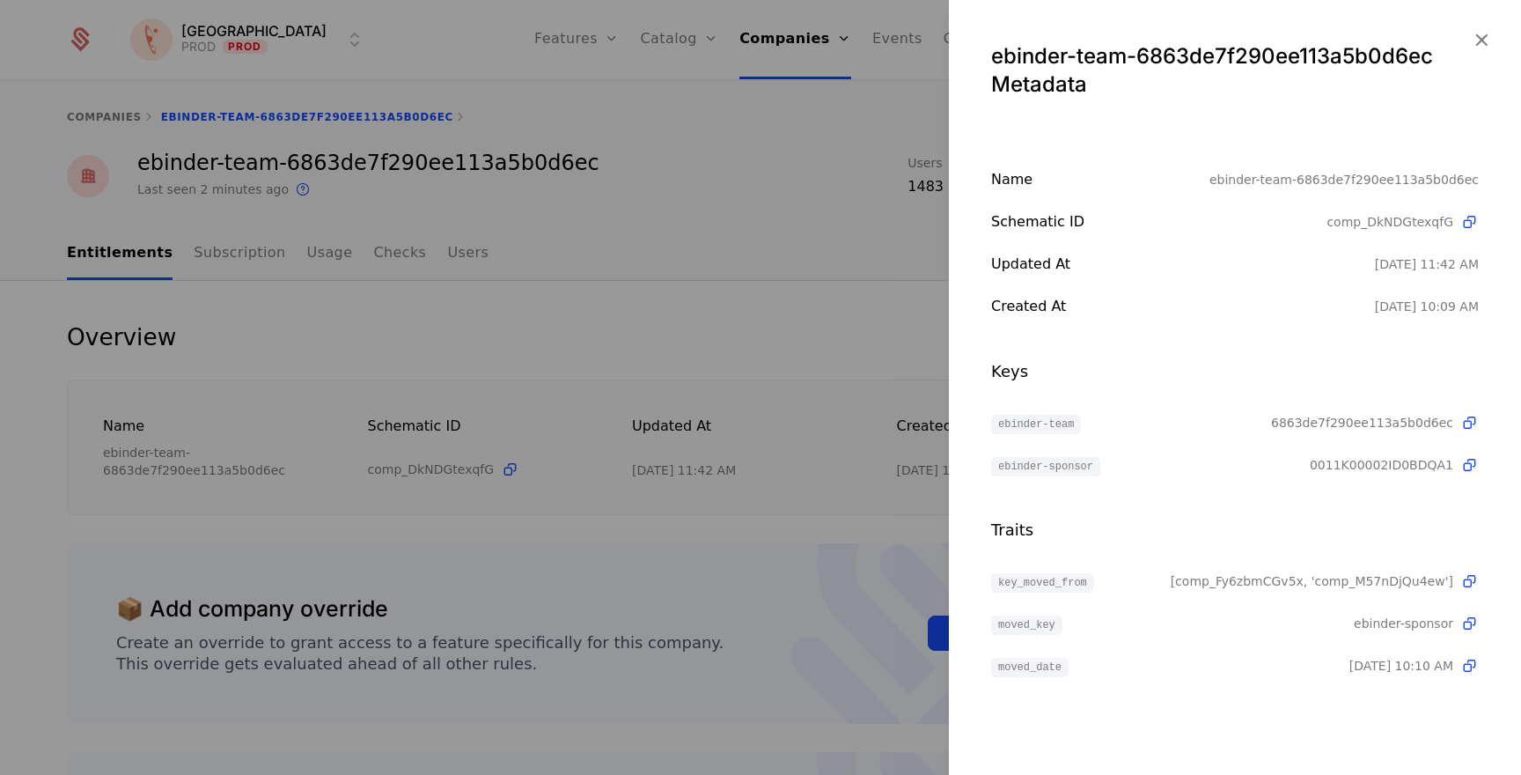
click at [1331, 491] on div "Name ebinder-team-6863de7f290ee113a5b0d6ec Schematic ID comp_DkNDGtexqfG Update…" at bounding box center [1235, 422] width 572 height 507
drag, startPoint x: 976, startPoint y: 467, endPoint x: 1458, endPoint y: 473, distance: 482.5
click at [1458, 473] on div "Name ebinder-team-6863de7f290ee113a5b0d6ec Schematic ID comp_DkNDGtexqfG Update…" at bounding box center [1235, 422] width 572 height 507
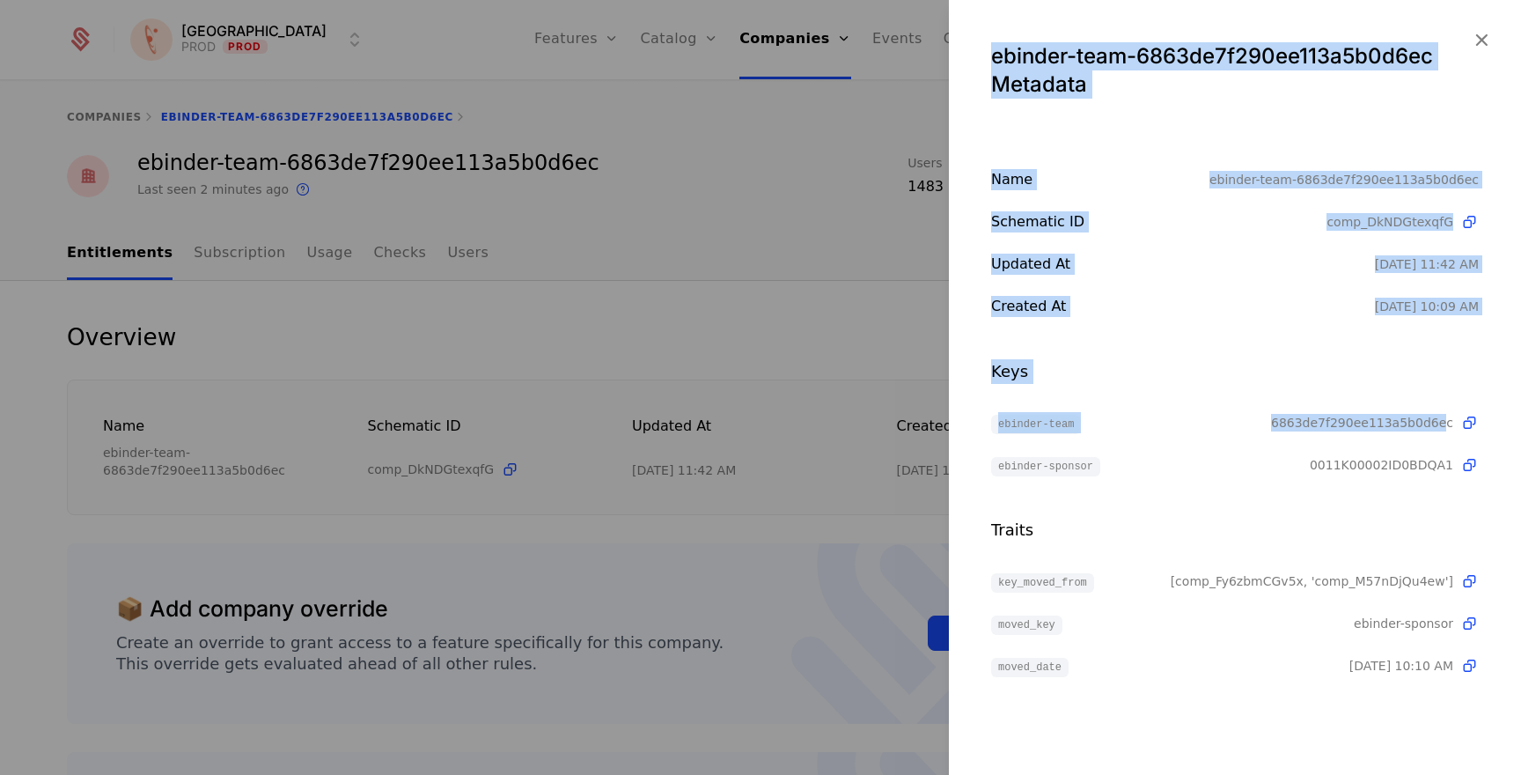
drag, startPoint x: 1448, startPoint y: 423, endPoint x: 939, endPoint y: 410, distance: 509.1
click at [939, 410] on div "ebinder-team-6863de7f290ee113a5b0d6ec Metadata Name ebinder-team-6863de7f290ee1…" at bounding box center [760, 387] width 1521 height 775
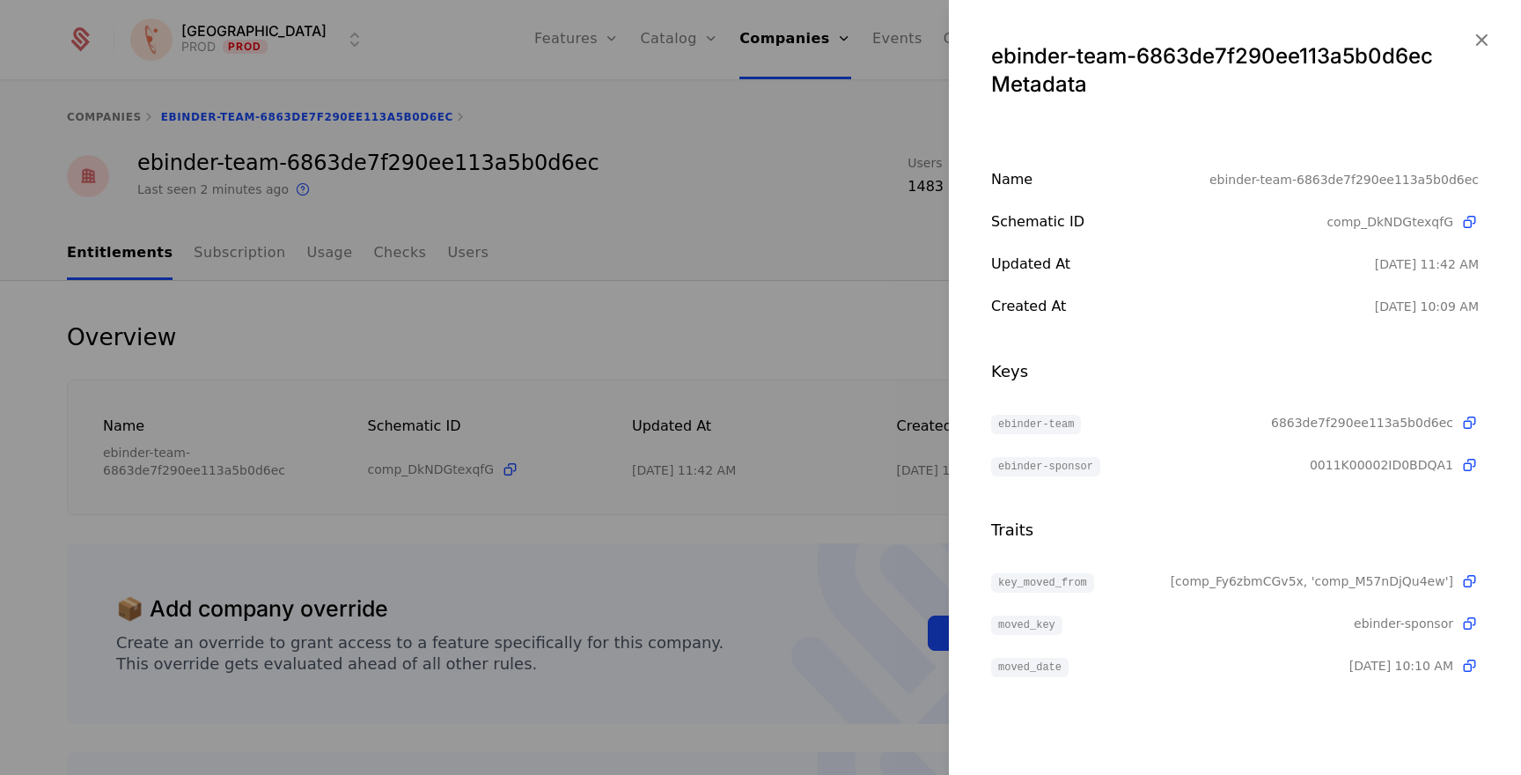
click at [971, 459] on div "Name ebinder-team-6863de7f290ee113a5b0d6ec Schematic ID comp_DkNDGtexqfG Update…" at bounding box center [1235, 422] width 572 height 507
drag, startPoint x: 996, startPoint y: 462, endPoint x: 1453, endPoint y: 475, distance: 457.2
click at [1453, 475] on div "Name ebinder-team-6863de7f290ee113a5b0d6ec Schematic ID comp_DkNDGtexqfG Update…" at bounding box center [1235, 422] width 572 height 507
click at [1304, 386] on div "Keys ebinder-team 6863de7f290ee113a5b0d6ec ebinder-sponsor 0011K00002ID0BDQA1" at bounding box center [1235, 417] width 488 height 116
drag, startPoint x: 1357, startPoint y: 487, endPoint x: 1361, endPoint y: 472, distance: 15.6
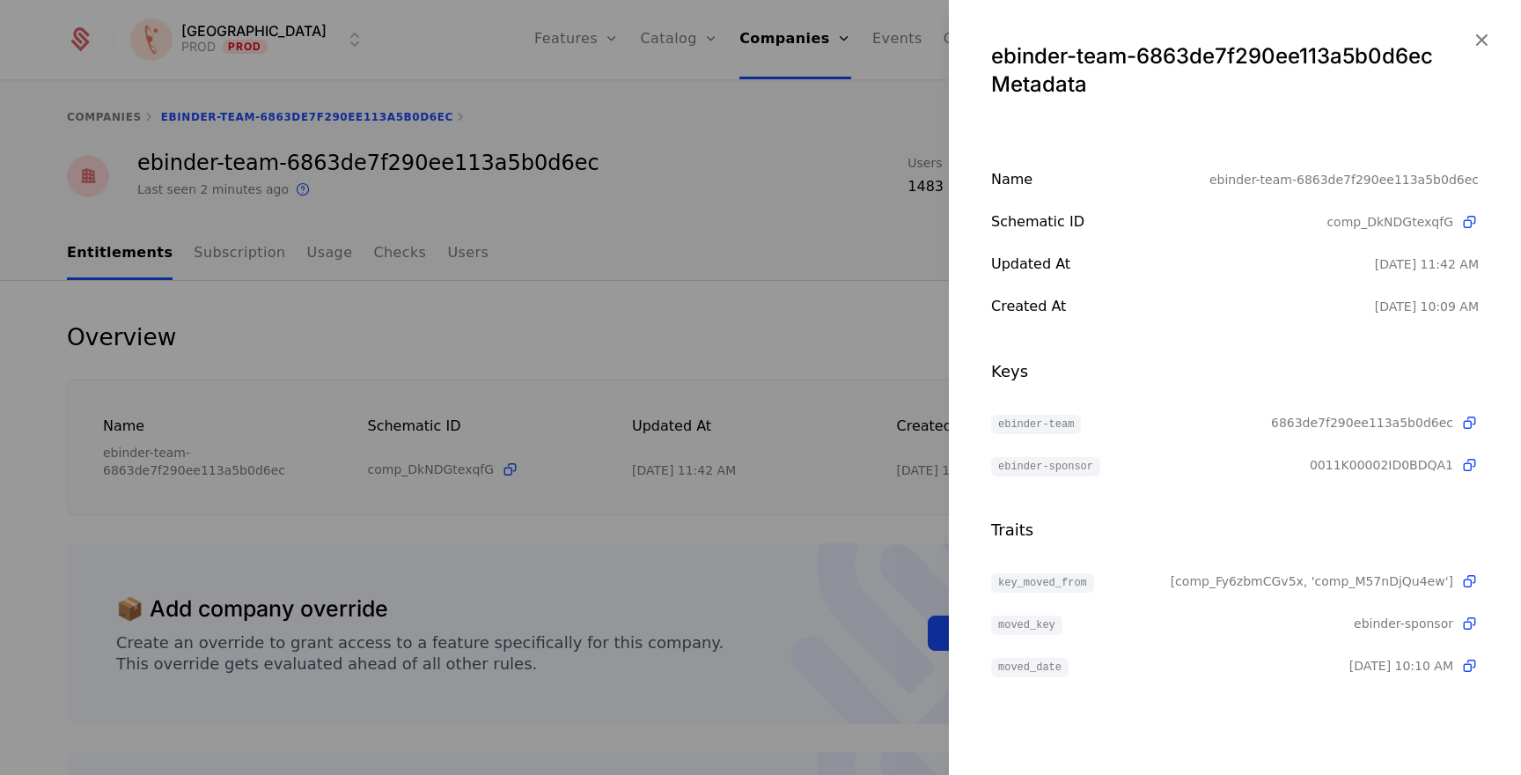
click at [1357, 487] on div "Name ebinder-team-6863de7f290ee113a5b0d6ec Schematic ID comp_DkNDGtexqfG Update…" at bounding box center [1235, 422] width 572 height 507
click at [1363, 464] on span "0011K00002ID0BDQA1" at bounding box center [1382, 465] width 144 height 18
click at [1281, 526] on div "Traits" at bounding box center [1235, 530] width 488 height 25
click at [1365, 453] on div "ebinder-team 6863de7f290ee113a5b0d6ec ebinder-sponsor 0011K00002ID0BDQA1" at bounding box center [1235, 443] width 488 height 63
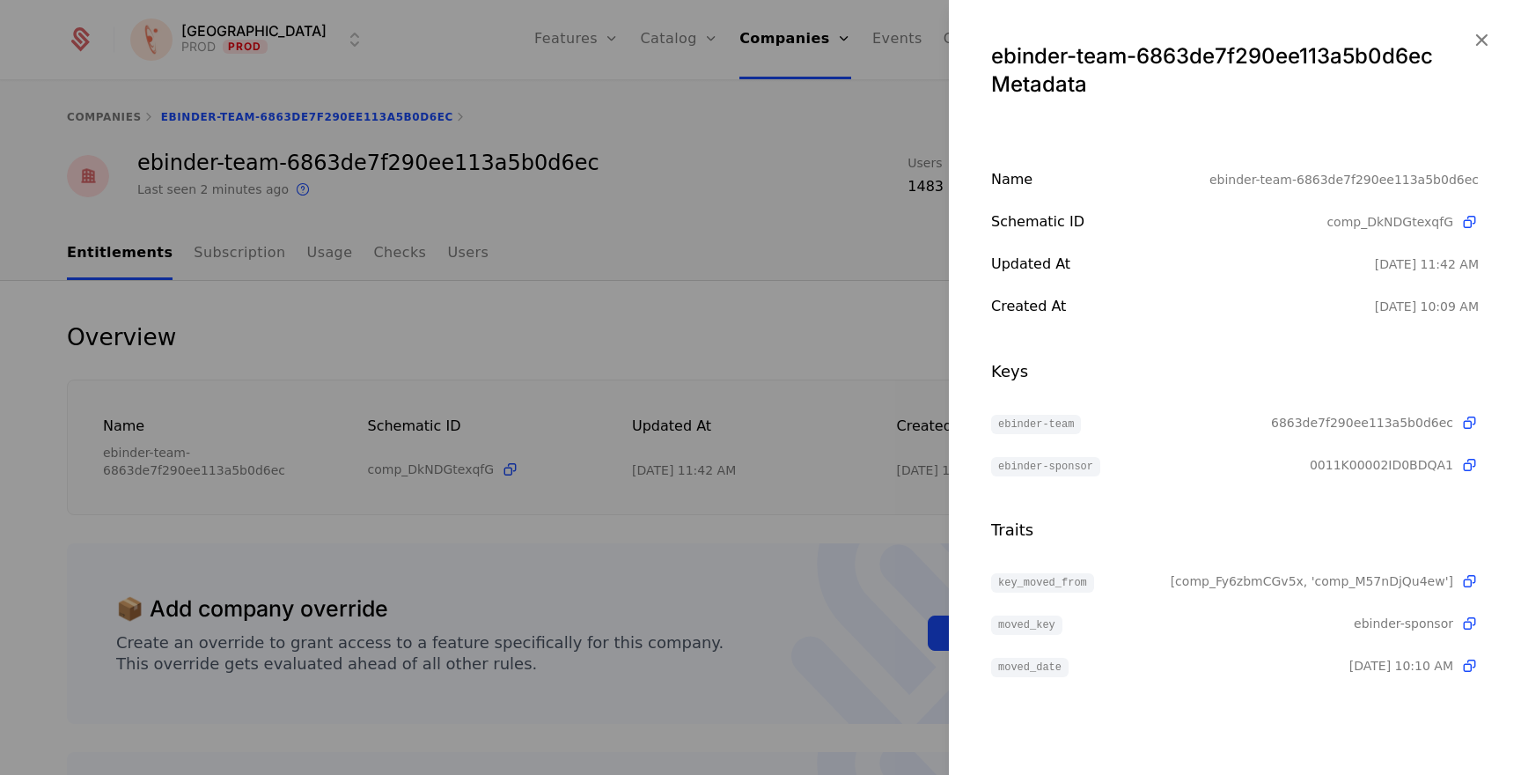
click at [1367, 468] on span "0011K00002ID0BDQA1" at bounding box center [1382, 465] width 144 height 18
click at [1192, 593] on div "key_moved_from [comp_Fy6zbmCGv5x, 'comp_M57nDjQu4ew'] Type string moved_key ebi…" at bounding box center [1235, 624] width 488 height 106
click at [1211, 580] on span "[comp_Fy6zbmCGv5x, 'comp_M57nDjQu4ew']" at bounding box center [1312, 581] width 283 height 18
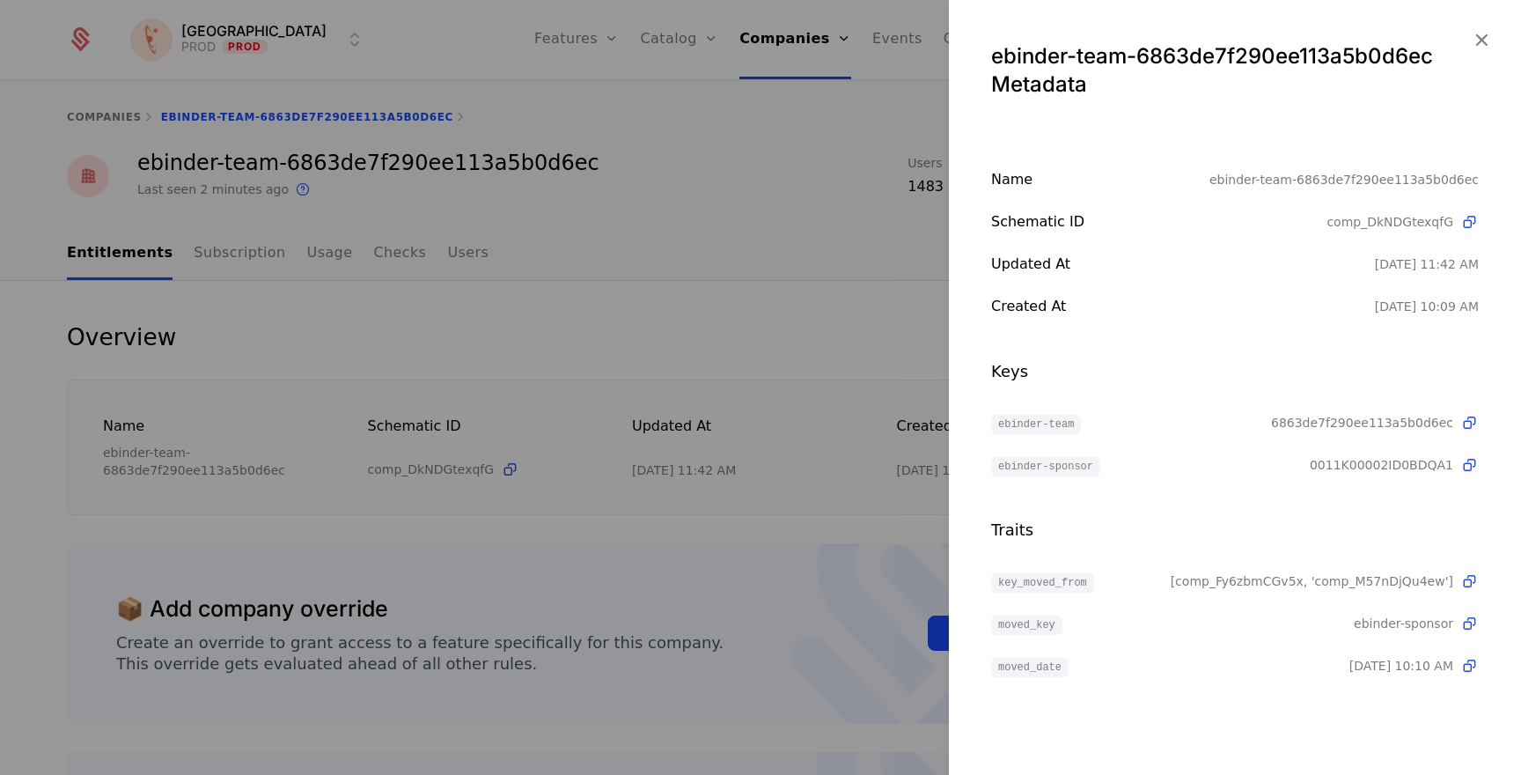
click at [1381, 580] on span "[comp_Fy6zbmCGv5x, 'comp_M57nDjQu4ew']" at bounding box center [1312, 581] width 283 height 18
click at [1385, 468] on span "0011K00002ID0BDQA1" at bounding box center [1382, 465] width 144 height 18
click at [1200, 591] on div "[comp_Fy6zbmCGv5x, 'comp_M57nDjQu4ew'] Type string" at bounding box center [1325, 581] width 308 height 21
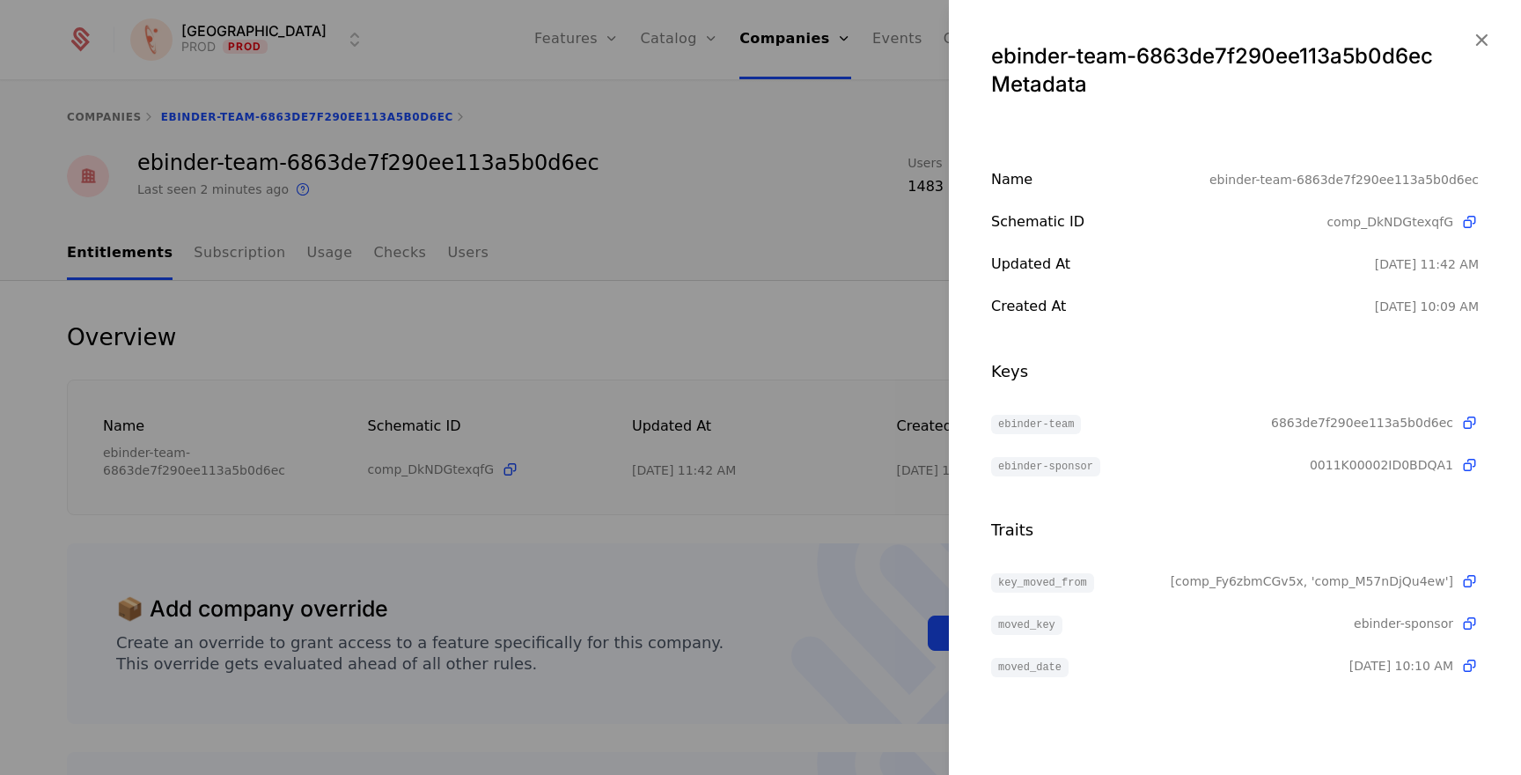
click at [1200, 591] on div "[comp_Fy6zbmCGv5x, 'comp_M57nDjQu4ew'] Type string" at bounding box center [1325, 581] width 308 height 21
click at [1217, 584] on span "[comp_Fy6zbmCGv5x, 'comp_M57nDjQu4ew']" at bounding box center [1312, 581] width 283 height 18
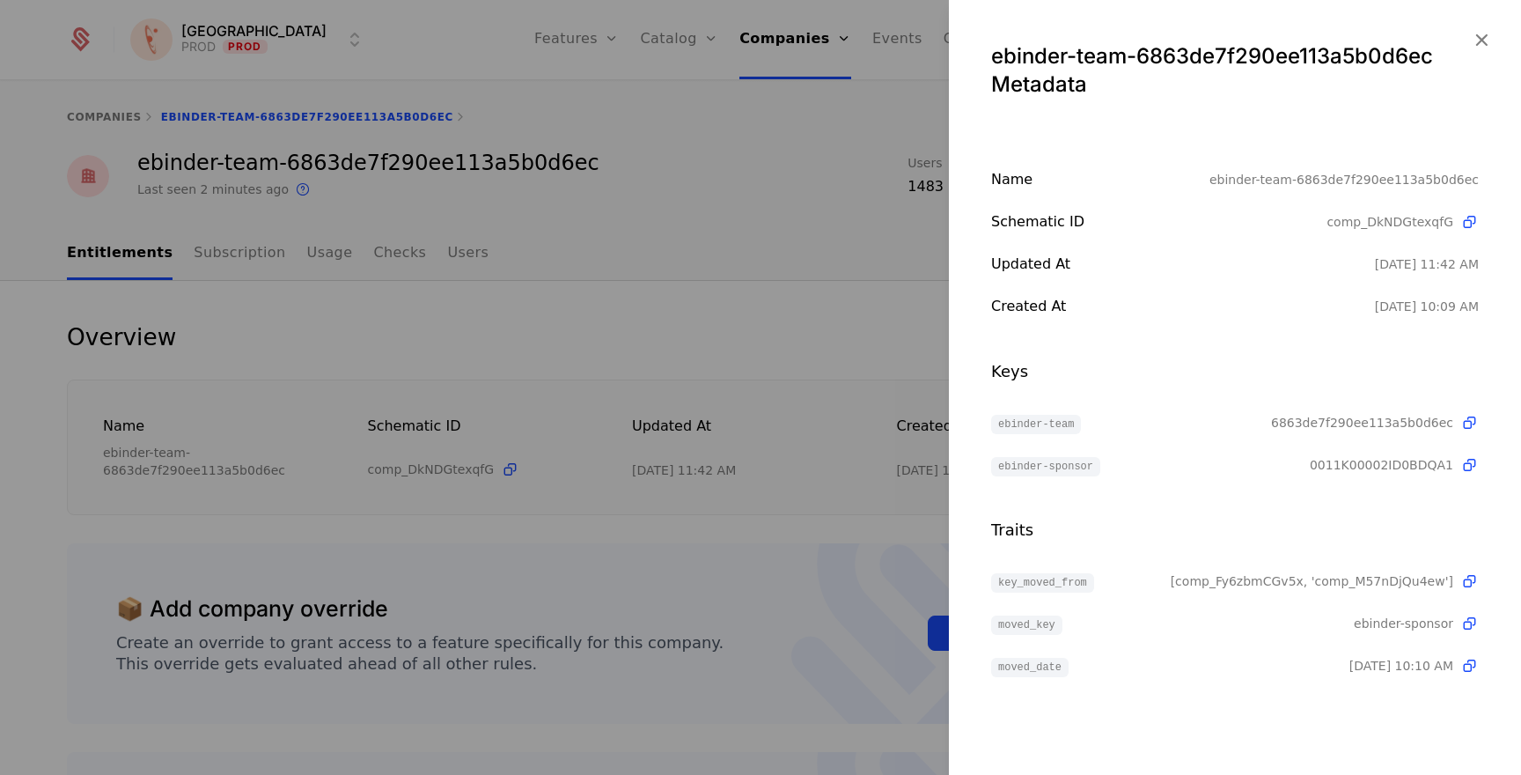
click at [1395, 456] on span "0011K00002ID0BDQA1" at bounding box center [1382, 465] width 144 height 18
click at [1475, 37] on icon "button" at bounding box center [1481, 39] width 23 height 23
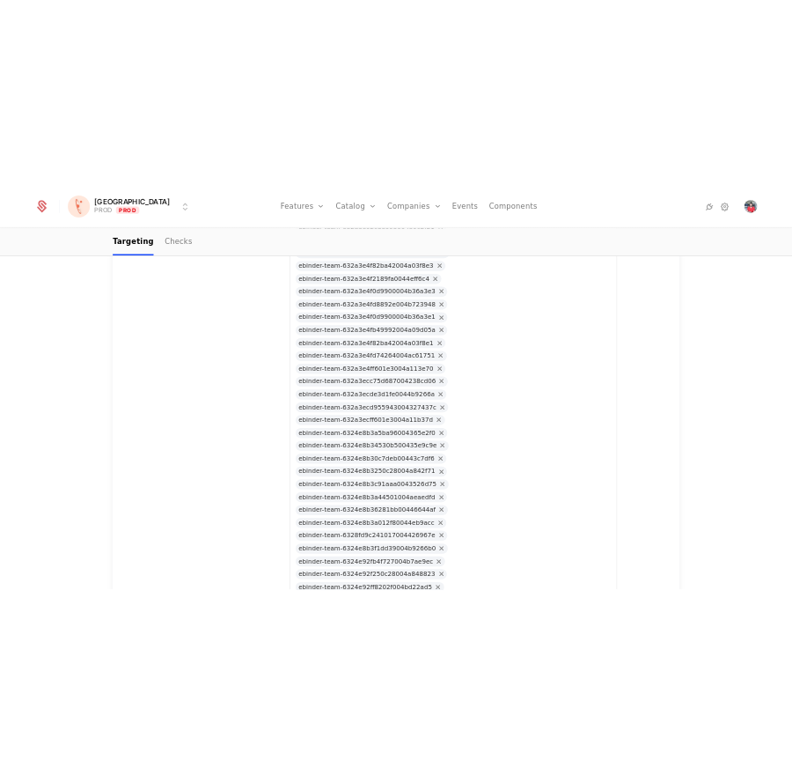
scroll to position [16031, 0]
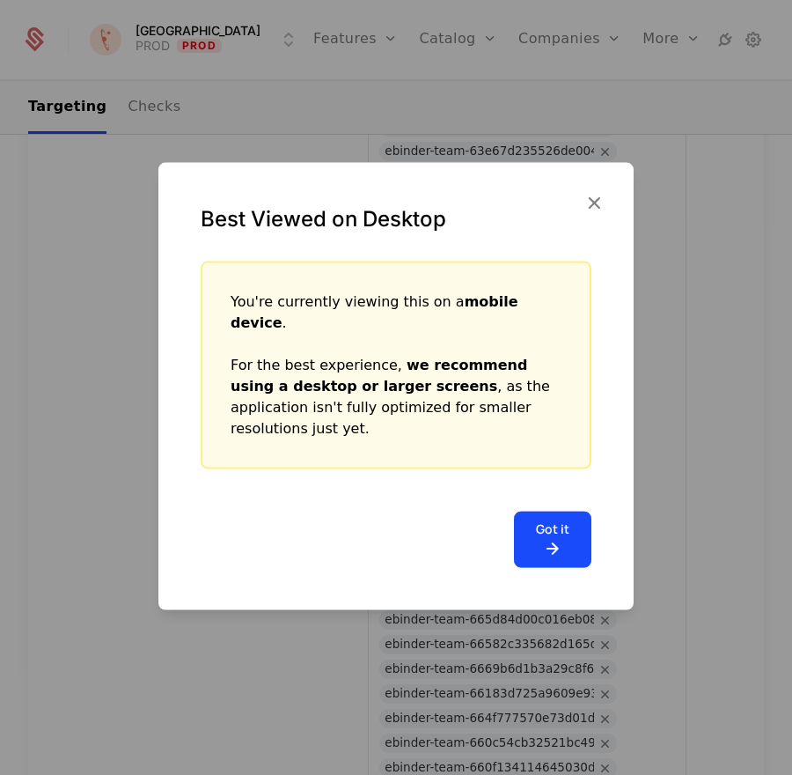
click at [564, 538] on icon at bounding box center [552, 548] width 33 height 21
